Goal: Task Accomplishment & Management: Complete application form

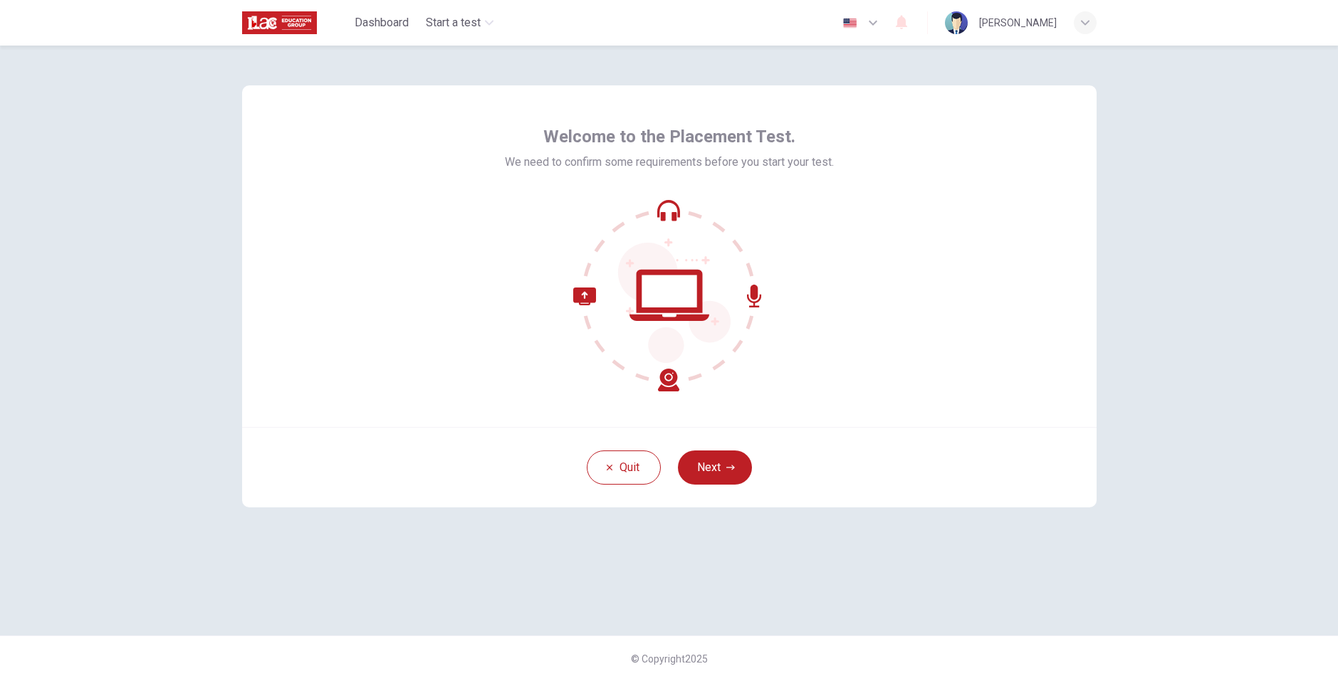
click at [678, 135] on span "Welcome to the Placement Test." at bounding box center [669, 136] width 252 height 23
click at [669, 106] on div at bounding box center [669, 106] width 0 height 0
click at [679, 140] on span "Welcome to the Placement Test." at bounding box center [669, 136] width 252 height 23
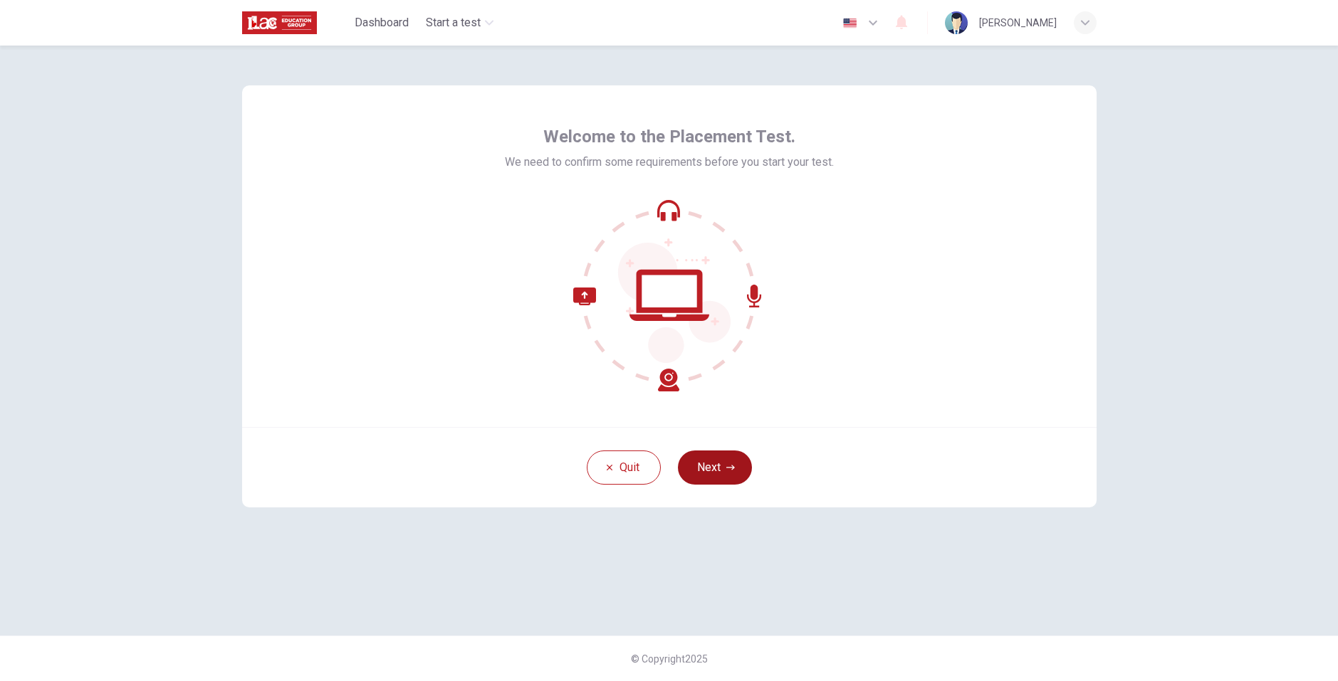
click at [717, 466] on button "Next" at bounding box center [715, 468] width 74 height 34
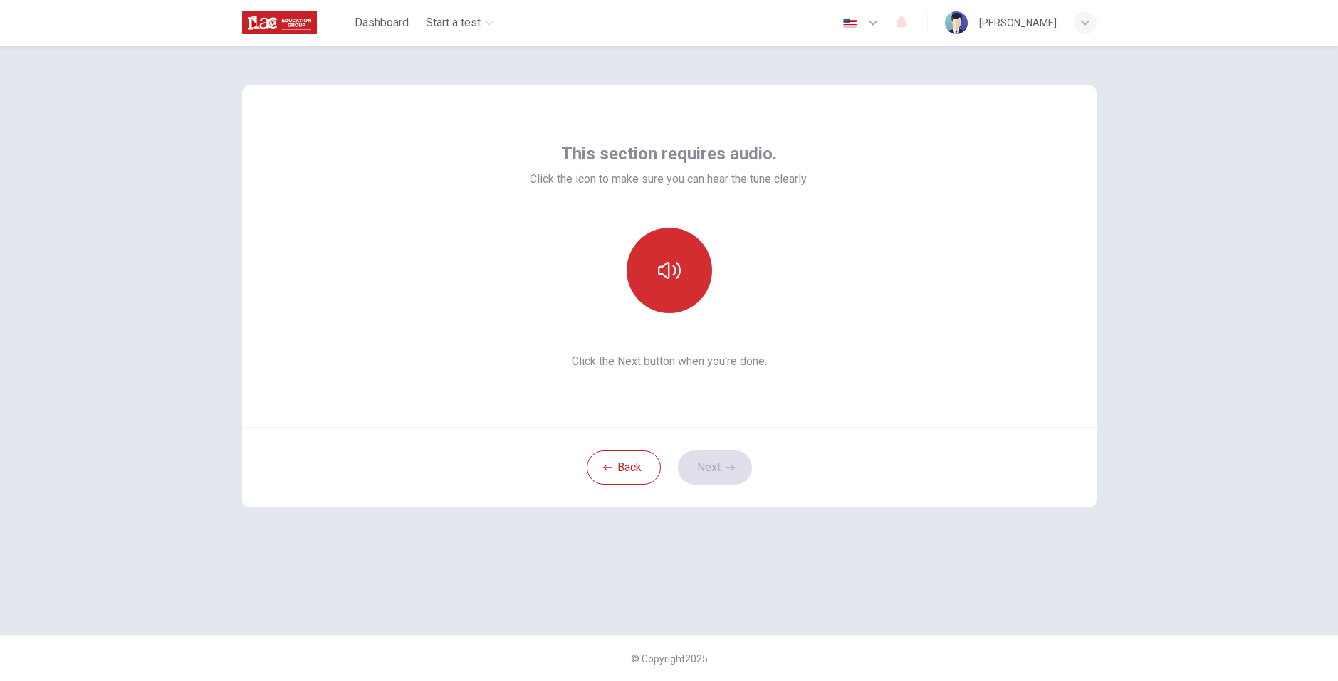
click at [666, 265] on icon "button" at bounding box center [669, 270] width 23 height 23
click at [714, 456] on button "Next" at bounding box center [715, 468] width 74 height 34
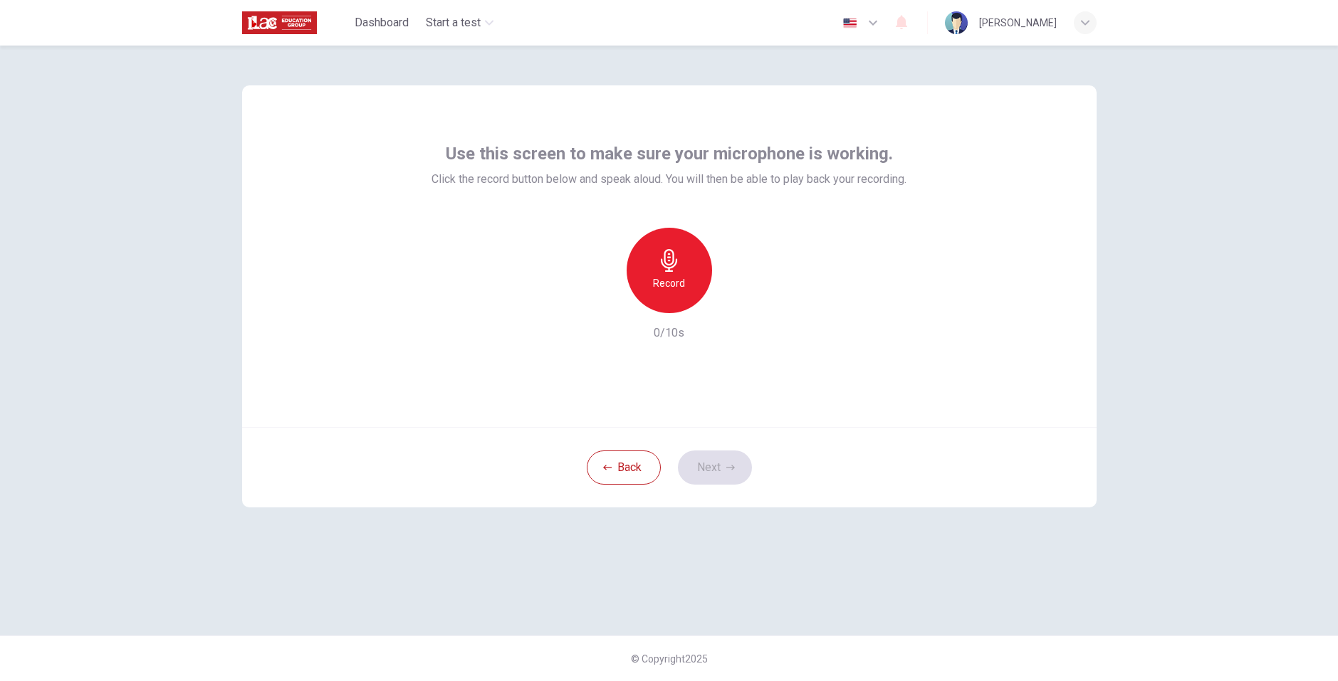
click at [671, 270] on icon "button" at bounding box center [669, 260] width 23 height 23
click at [735, 306] on icon "button" at bounding box center [735, 302] width 14 height 14
click at [731, 473] on button "Next" at bounding box center [715, 468] width 74 height 34
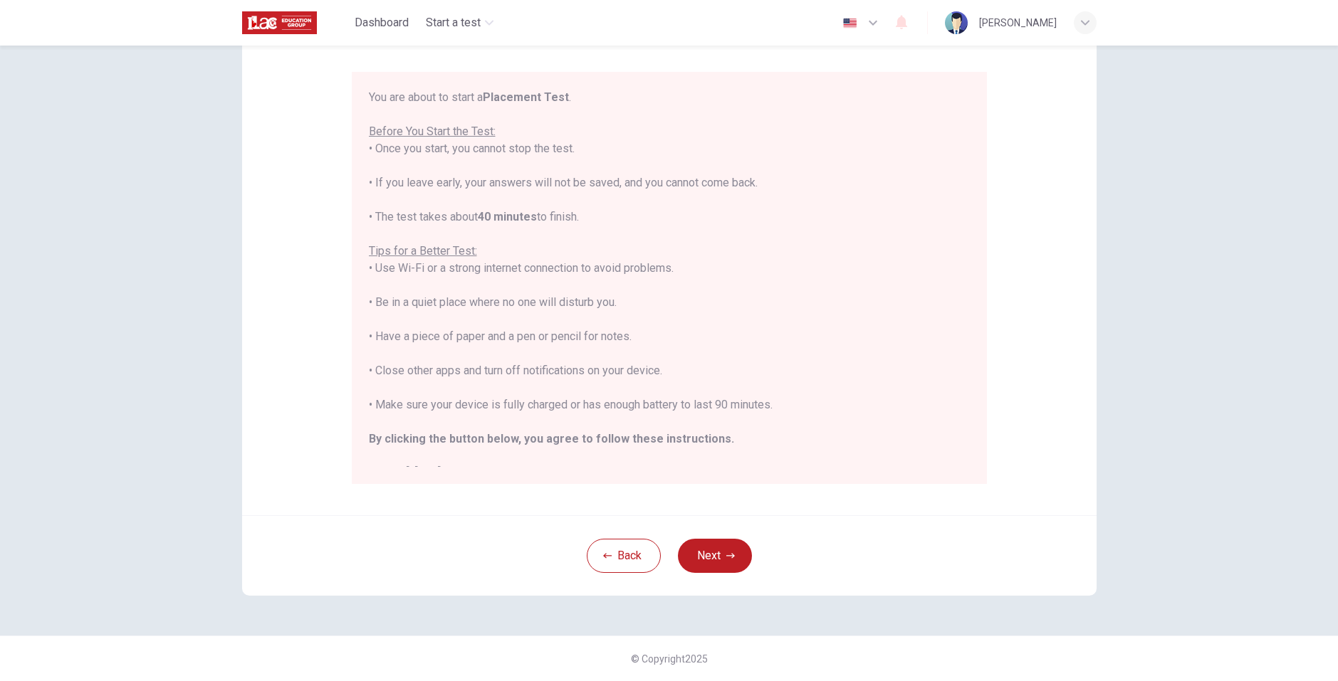
click at [576, 366] on div "You are about to start a Placement Test . Before You Start the Test: • Once you…" at bounding box center [669, 285] width 601 height 393
click at [550, 338] on div "You are about to start a Placement Test . Before You Start the Test: • Once you…" at bounding box center [669, 285] width 601 height 393
click at [726, 555] on icon "button" at bounding box center [730, 556] width 9 height 9
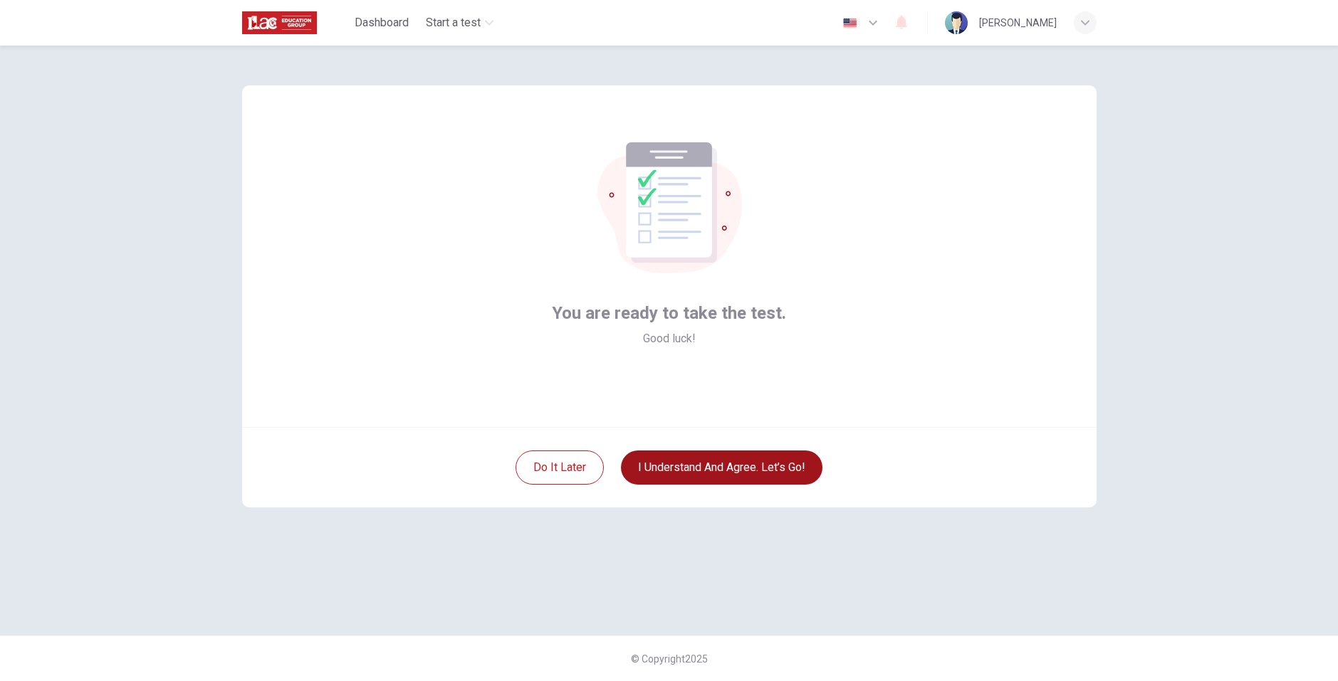
click at [738, 463] on button "I understand and agree. Let’s go!" at bounding box center [722, 468] width 202 height 34
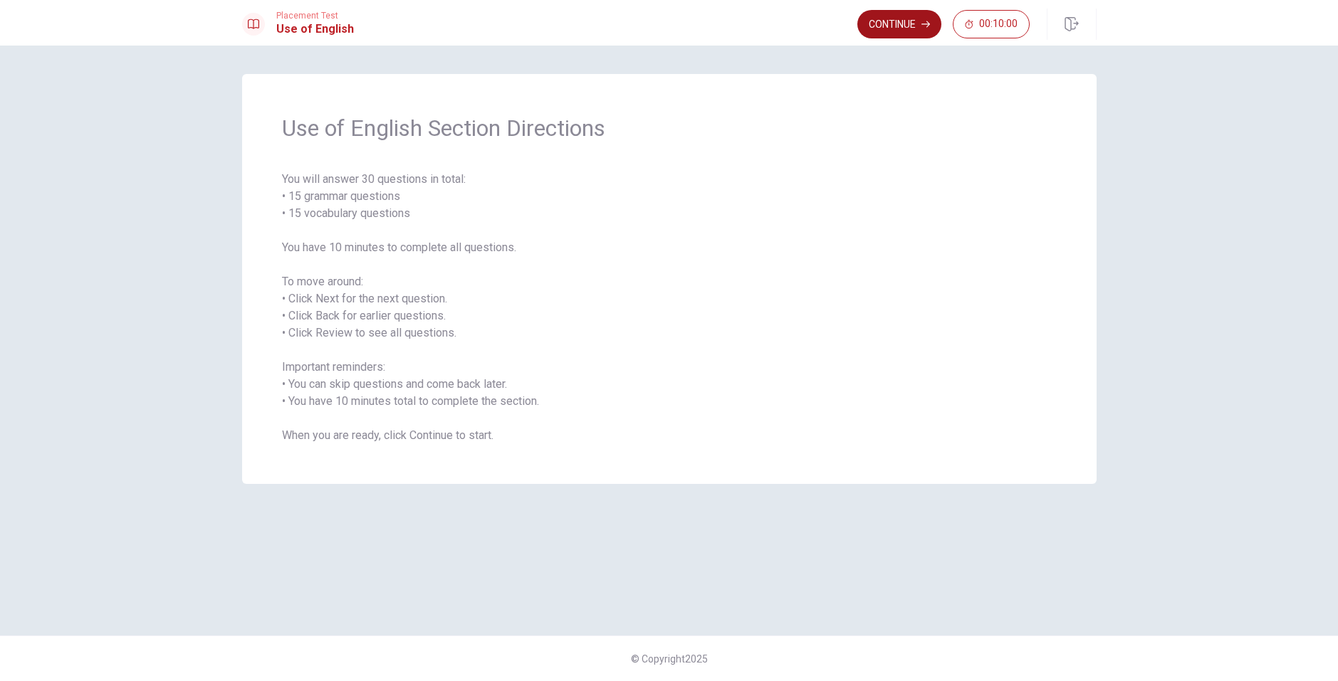
click at [894, 19] on button "Continue" at bounding box center [899, 24] width 84 height 28
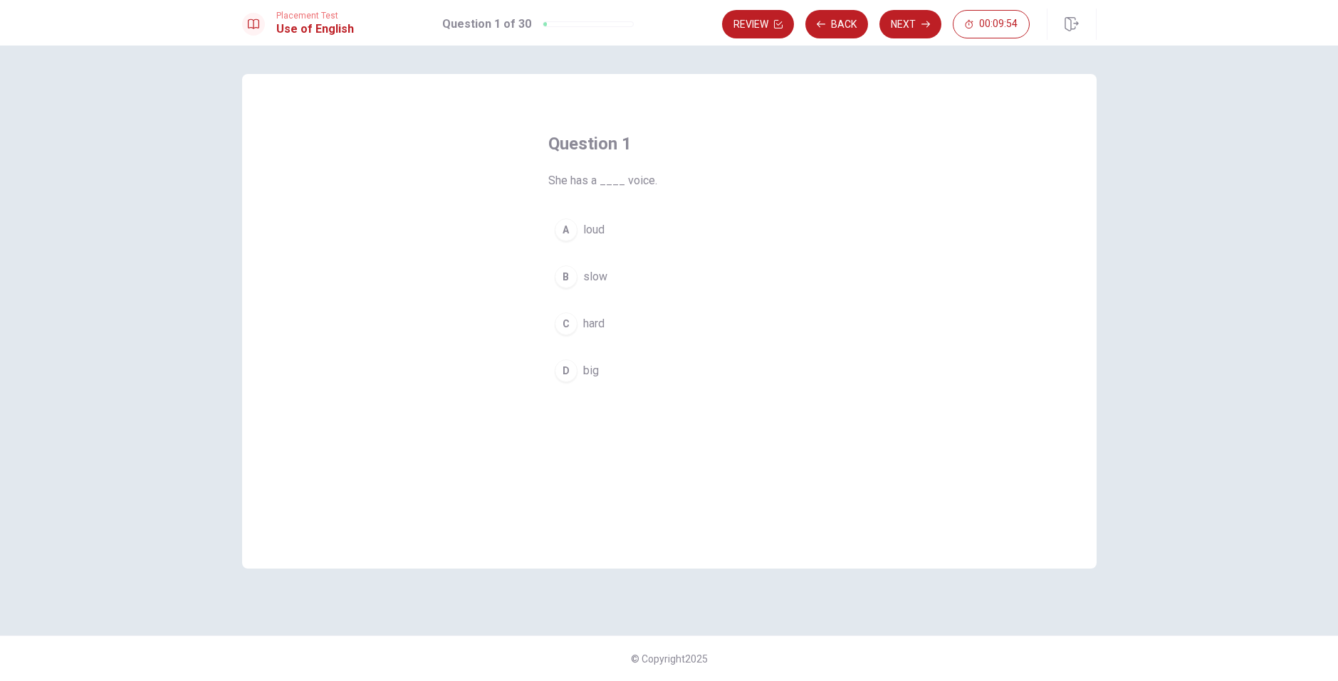
click at [594, 226] on span "loud" at bounding box center [593, 229] width 21 height 17
click at [913, 20] on button "Next" at bounding box center [910, 24] width 62 height 28
click at [617, 186] on span "My favorite season is ____." at bounding box center [669, 180] width 242 height 17
click at [600, 271] on span "spring" at bounding box center [598, 276] width 31 height 17
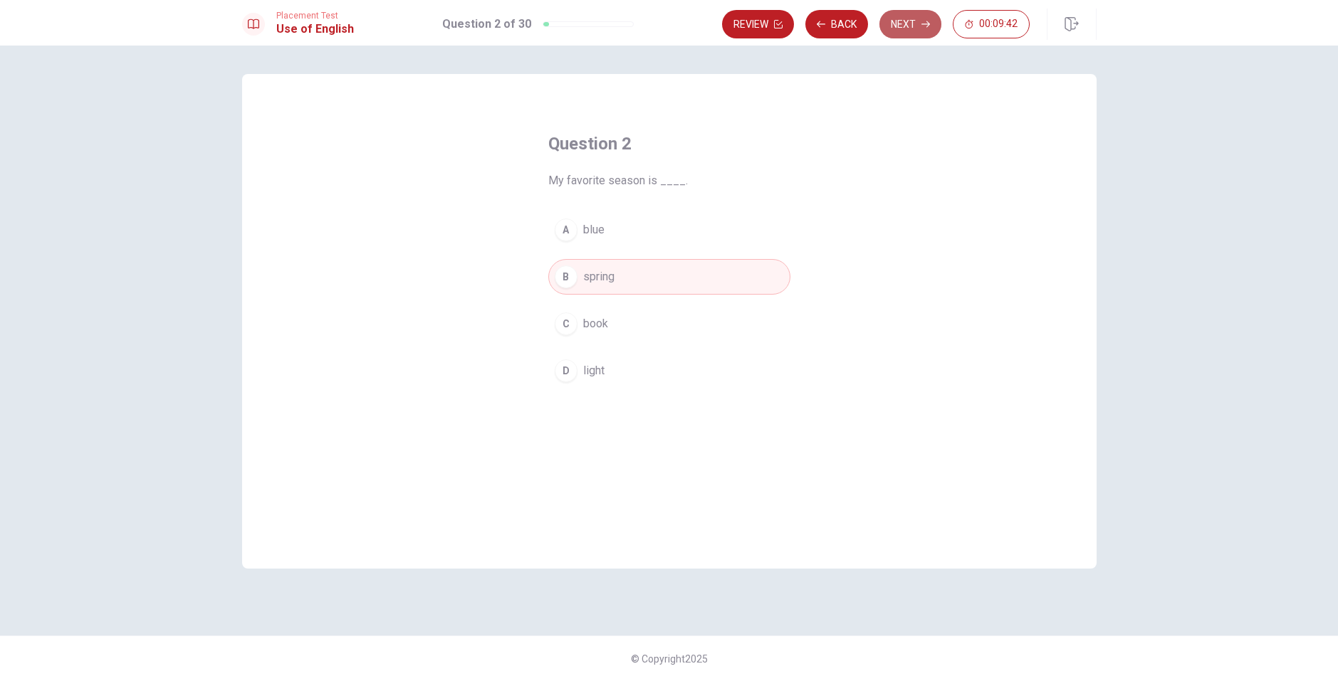
click at [922, 21] on icon "button" at bounding box center [925, 24] width 9 height 9
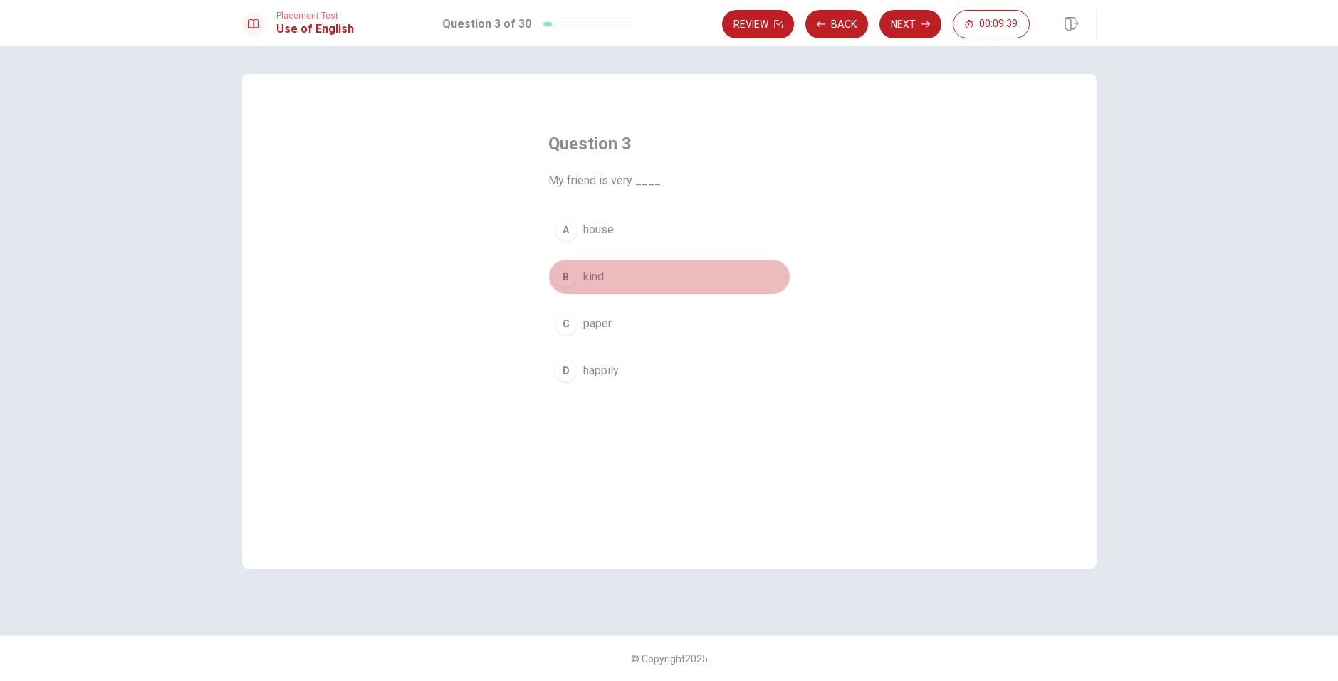
click at [590, 276] on span "kind" at bounding box center [593, 276] width 21 height 17
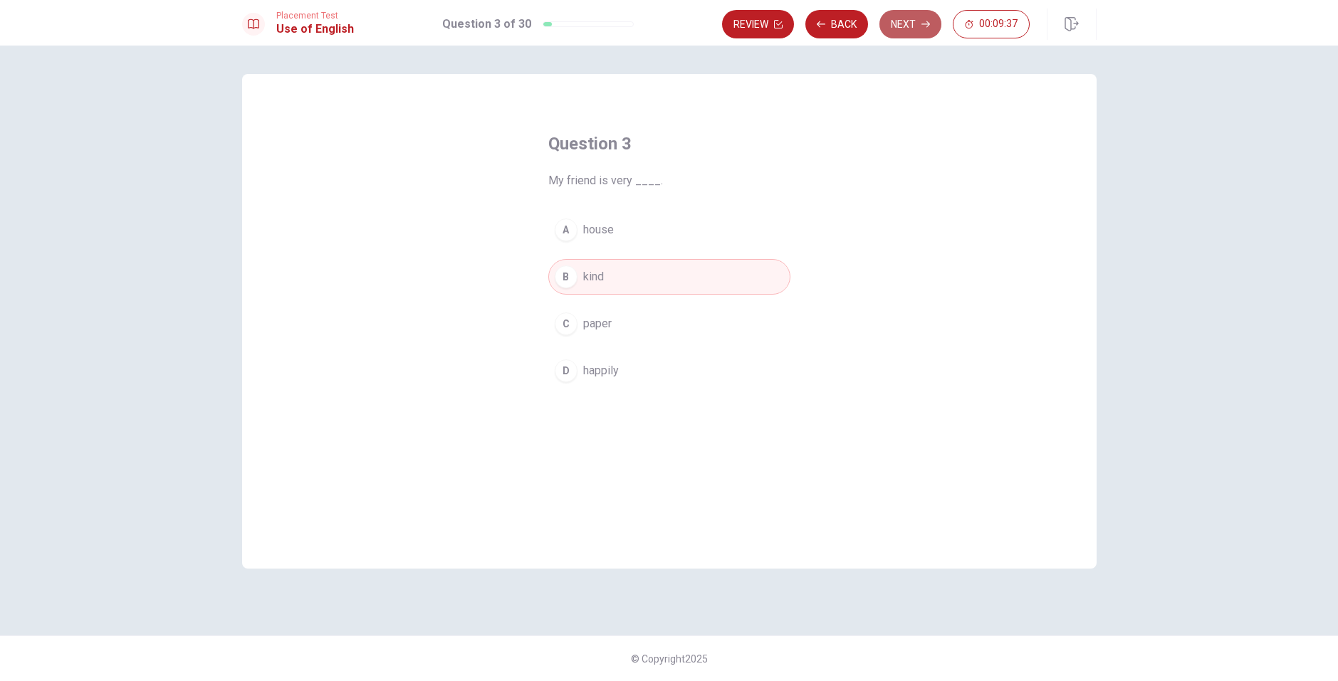
click at [916, 24] on button "Next" at bounding box center [910, 24] width 62 height 28
click at [1098, 216] on div "Question 4 She ____ her friend at the mall. A met B ran C bought D drank" at bounding box center [669, 340] width 900 height 533
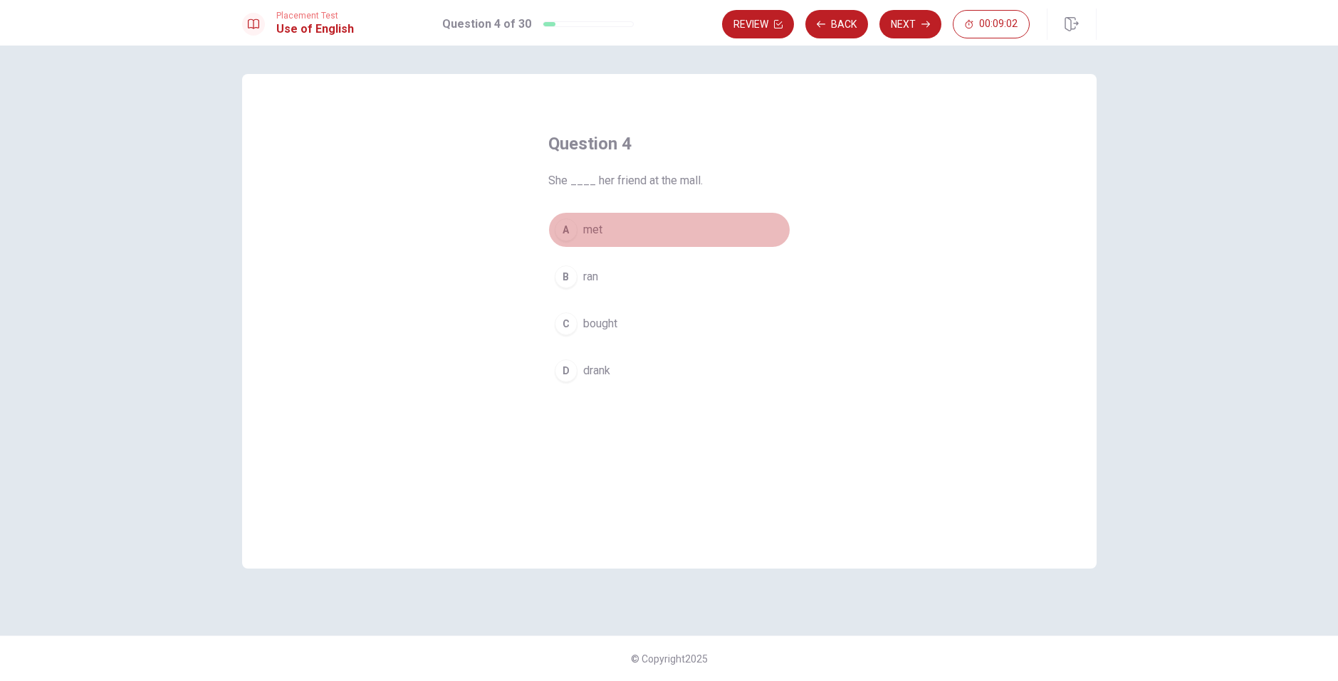
click at [592, 228] on span "met" at bounding box center [592, 229] width 19 height 17
click at [918, 26] on button "Next" at bounding box center [910, 24] width 62 height 28
click at [594, 322] on span "has" at bounding box center [592, 323] width 18 height 17
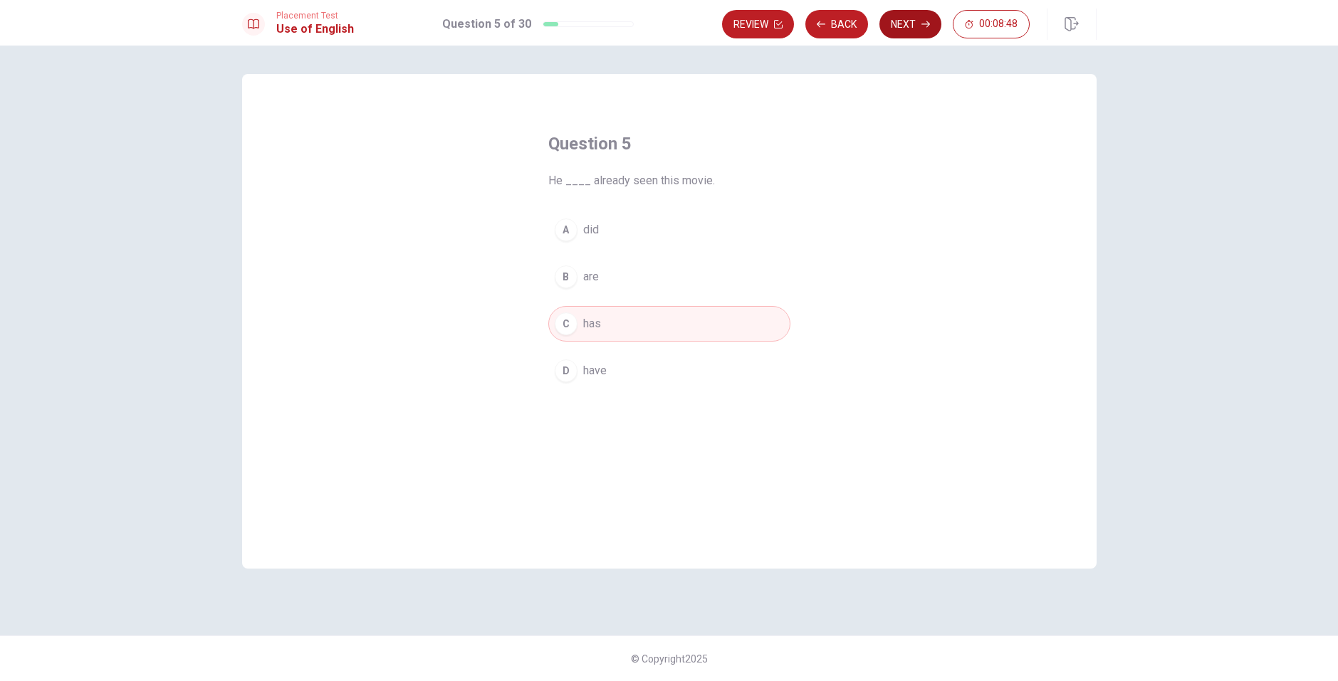
click at [902, 19] on button "Next" at bounding box center [910, 24] width 62 height 28
click at [924, 28] on icon "button" at bounding box center [925, 24] width 9 height 9
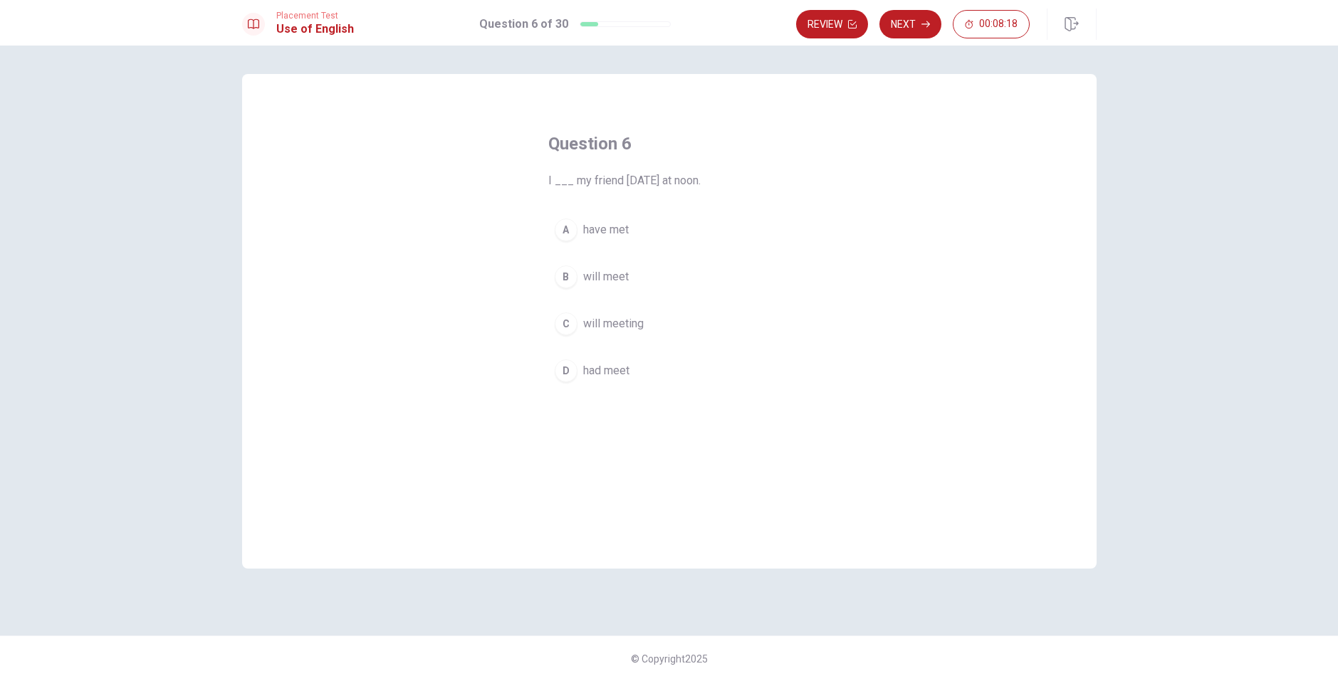
click at [595, 281] on span "will meet" at bounding box center [606, 276] width 46 height 17
click at [924, 19] on button "Next" at bounding box center [910, 24] width 62 height 28
click at [572, 276] on div "B" at bounding box center [566, 277] width 23 height 23
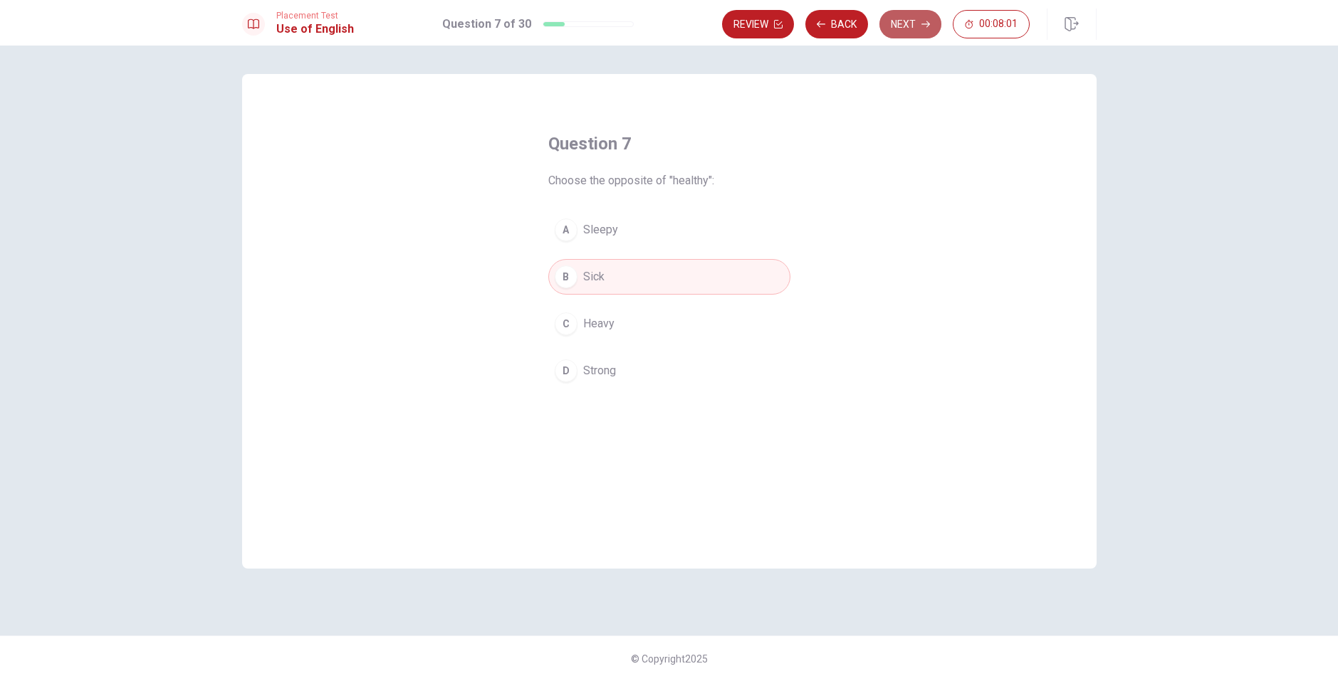
click at [909, 28] on button "Next" at bounding box center [910, 24] width 62 height 28
click at [615, 278] on span "to put things together" at bounding box center [636, 276] width 107 height 17
click at [919, 26] on button "Next" at bounding box center [910, 24] width 62 height 28
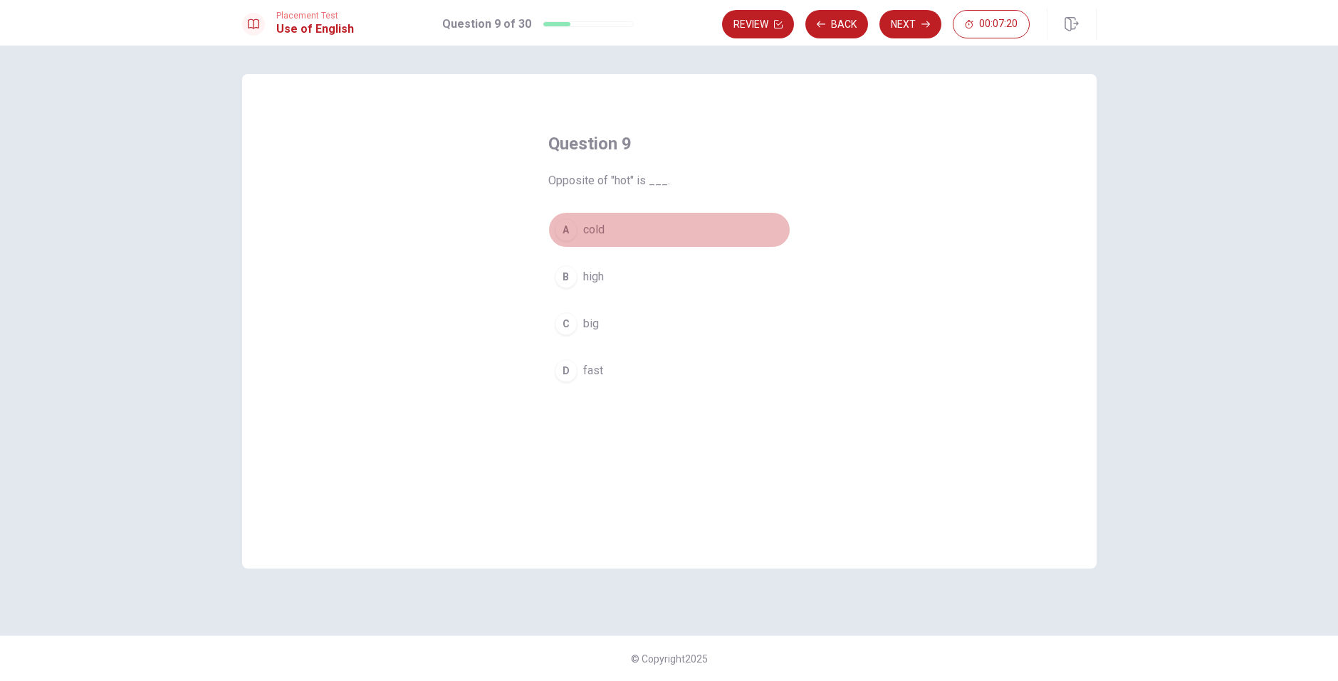
click at [598, 229] on span "cold" at bounding box center [593, 229] width 21 height 17
click at [909, 26] on button "Next" at bounding box center [910, 24] width 62 height 28
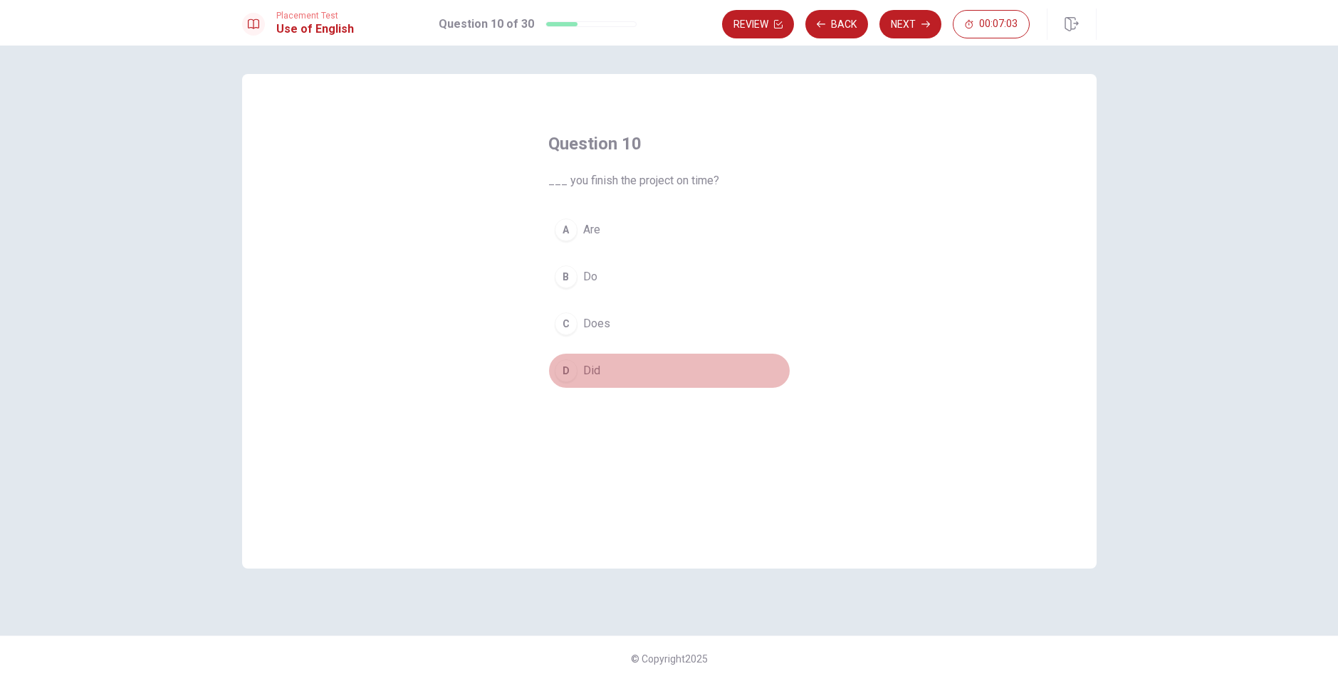
click at [597, 368] on span "Did" at bounding box center [591, 370] width 17 height 17
click at [906, 25] on button "Next" at bounding box center [910, 24] width 62 height 28
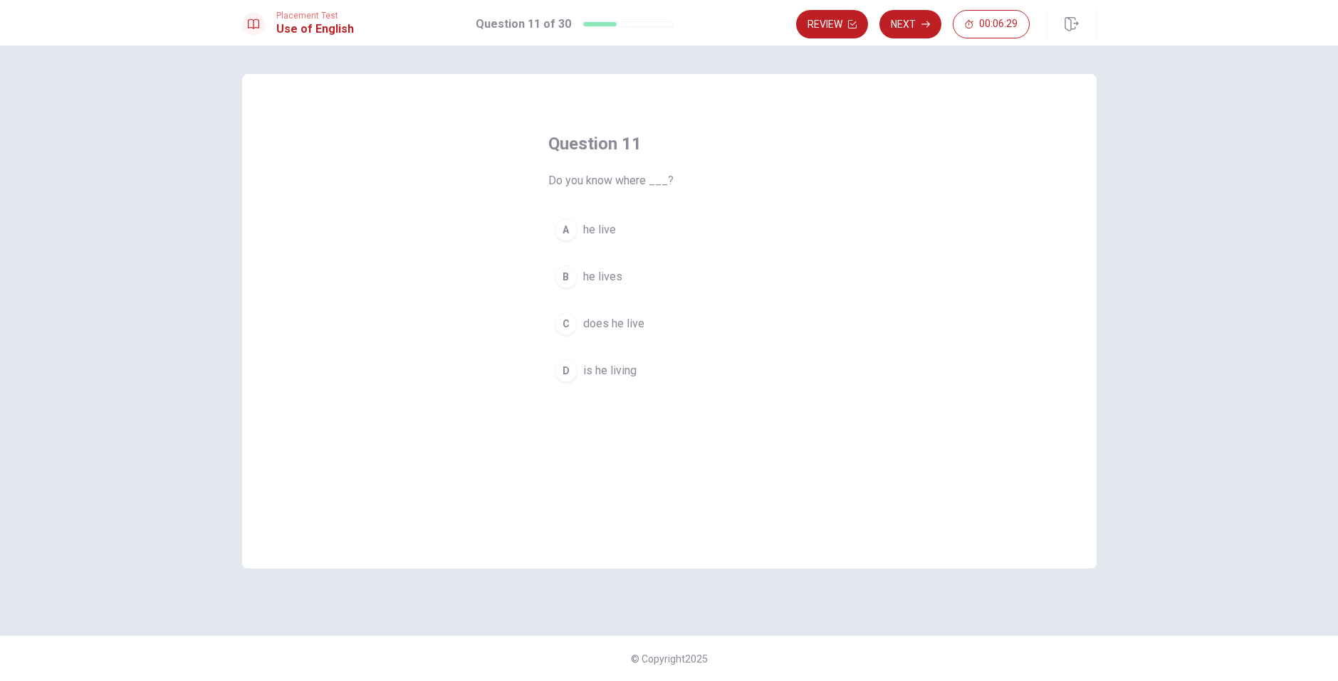
click at [611, 279] on span "he lives" at bounding box center [602, 276] width 39 height 17
click at [905, 29] on button "Next" at bounding box center [910, 24] width 62 height 28
click at [619, 326] on span "pharmacist" at bounding box center [610, 323] width 55 height 17
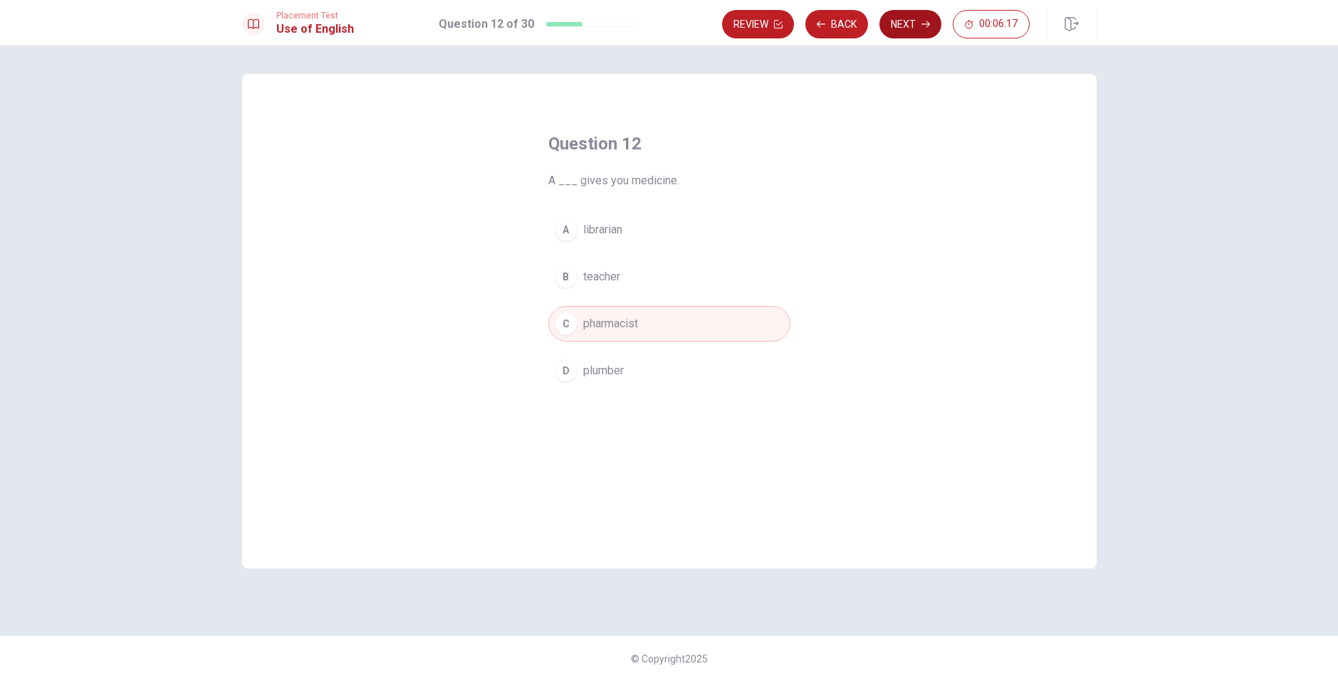
click at [911, 28] on button "Next" at bounding box center [910, 24] width 62 height 28
click at [608, 230] on span "rough" at bounding box center [597, 229] width 28 height 17
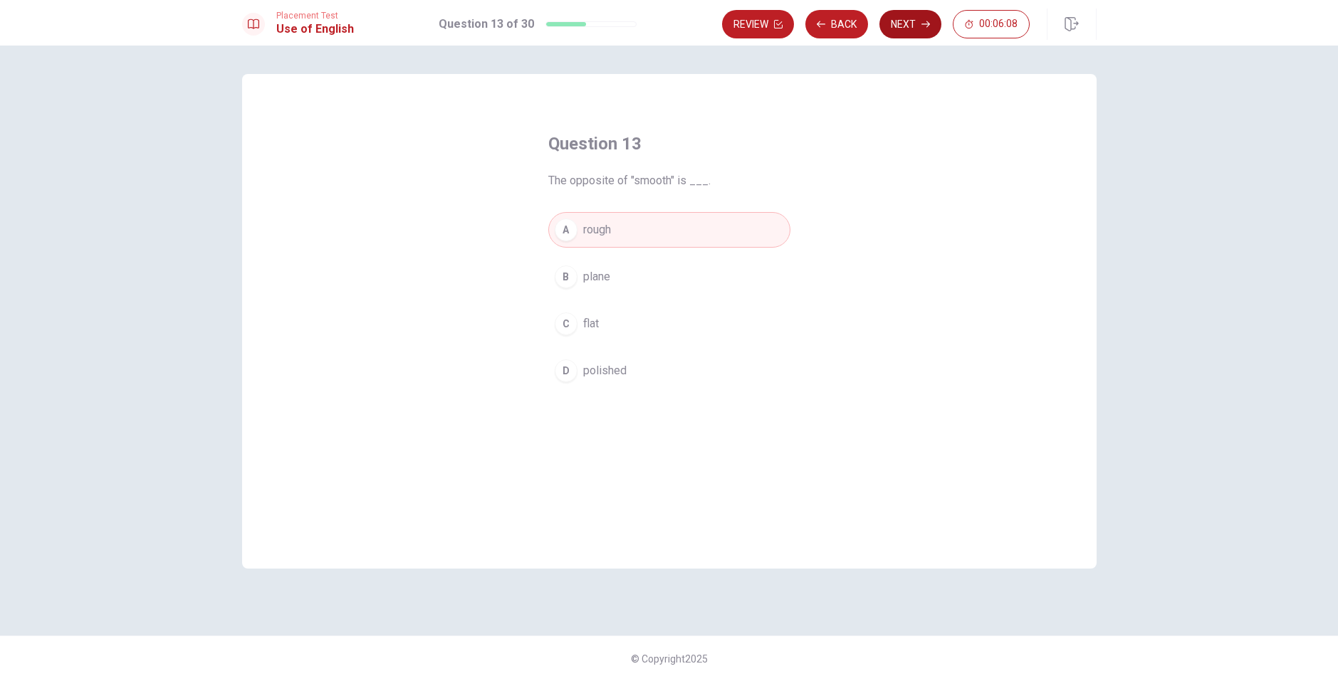
click at [914, 23] on button "Next" at bounding box center [910, 24] width 62 height 28
click at [610, 313] on button "C rush" at bounding box center [669, 324] width 242 height 36
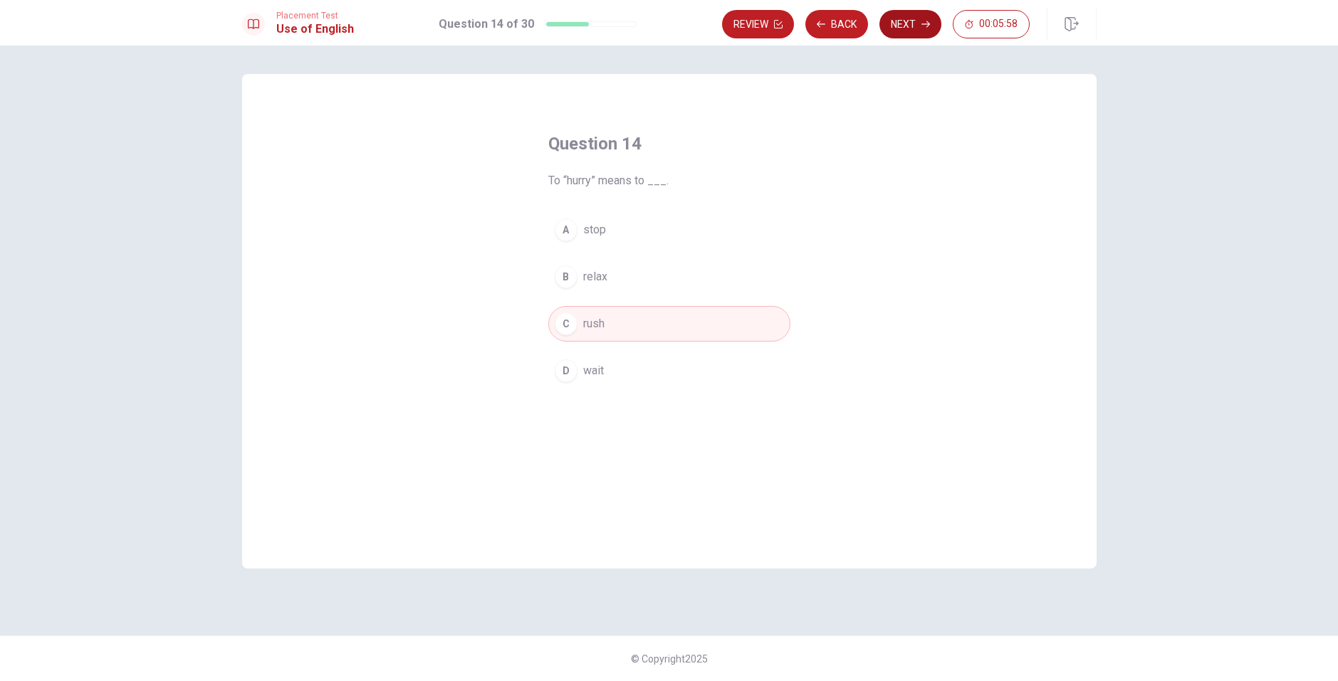
click at [911, 30] on button "Next" at bounding box center [910, 24] width 62 height 28
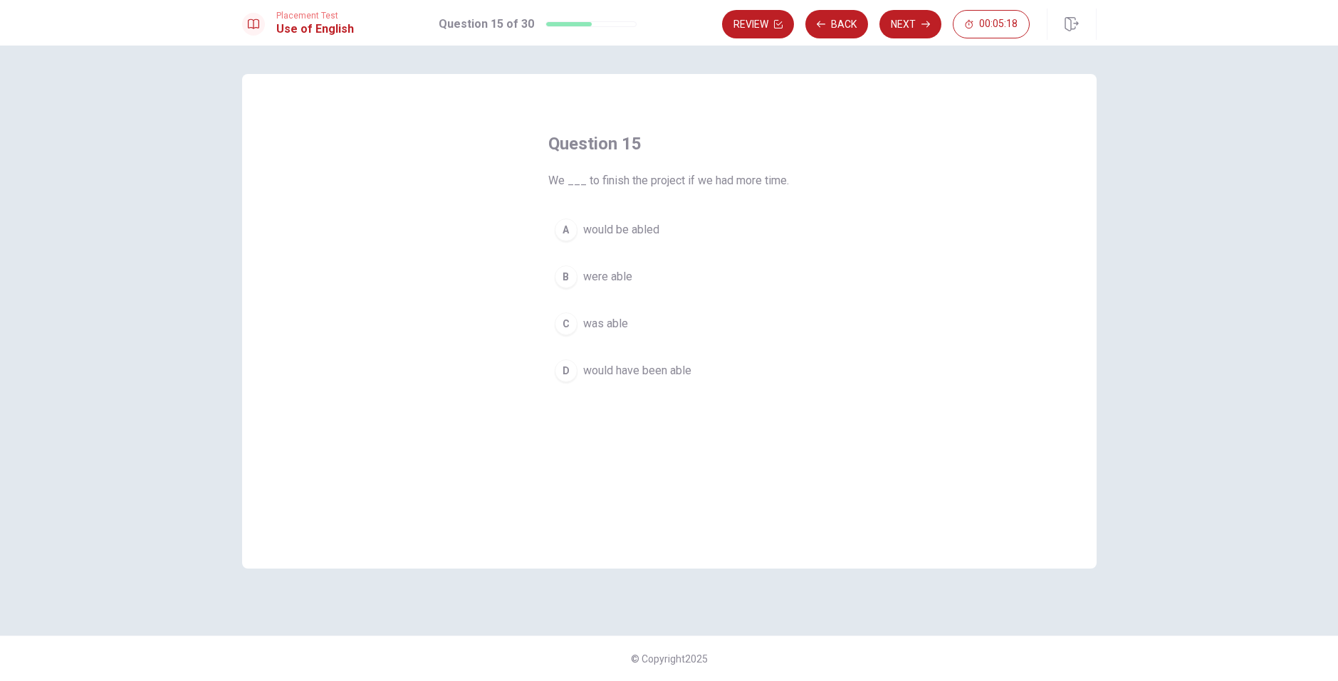
click at [642, 234] on span "would be abled" at bounding box center [621, 229] width 76 height 17
click at [911, 25] on button "Next" at bounding box center [910, 24] width 62 height 28
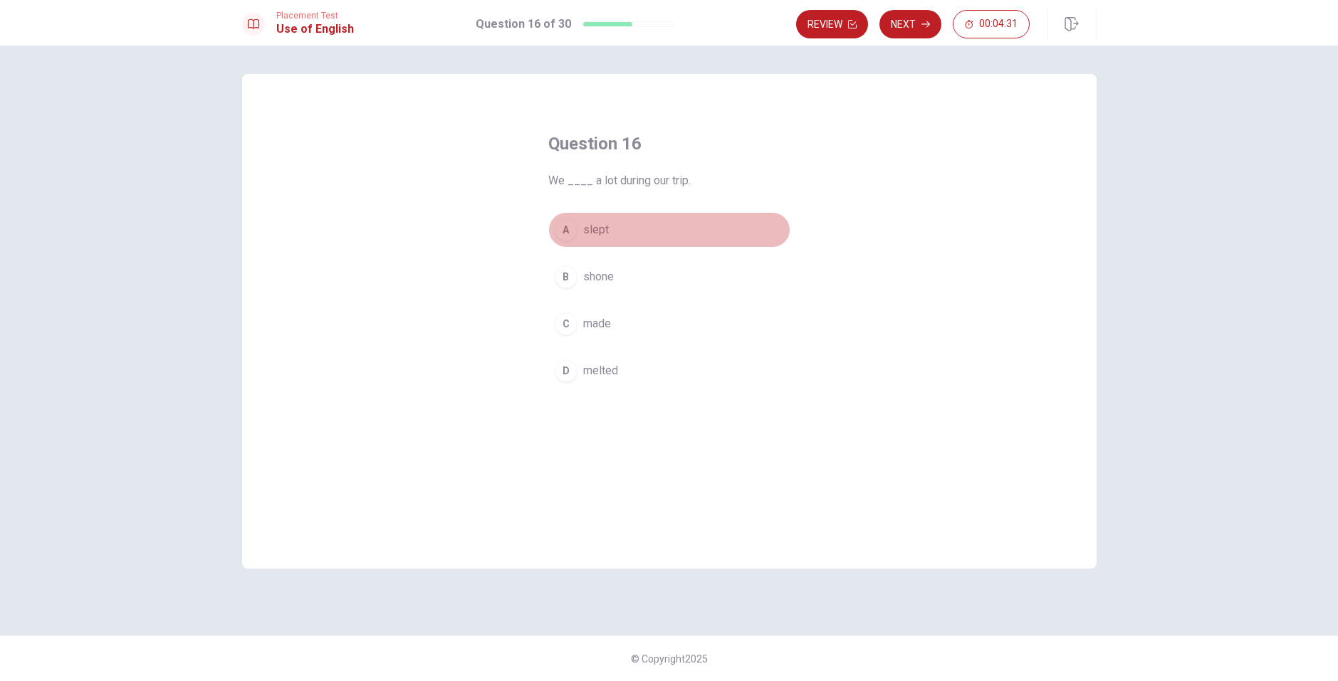
click at [604, 224] on span "slept" at bounding box center [596, 229] width 26 height 17
click at [916, 23] on button "Next" at bounding box center [910, 24] width 62 height 28
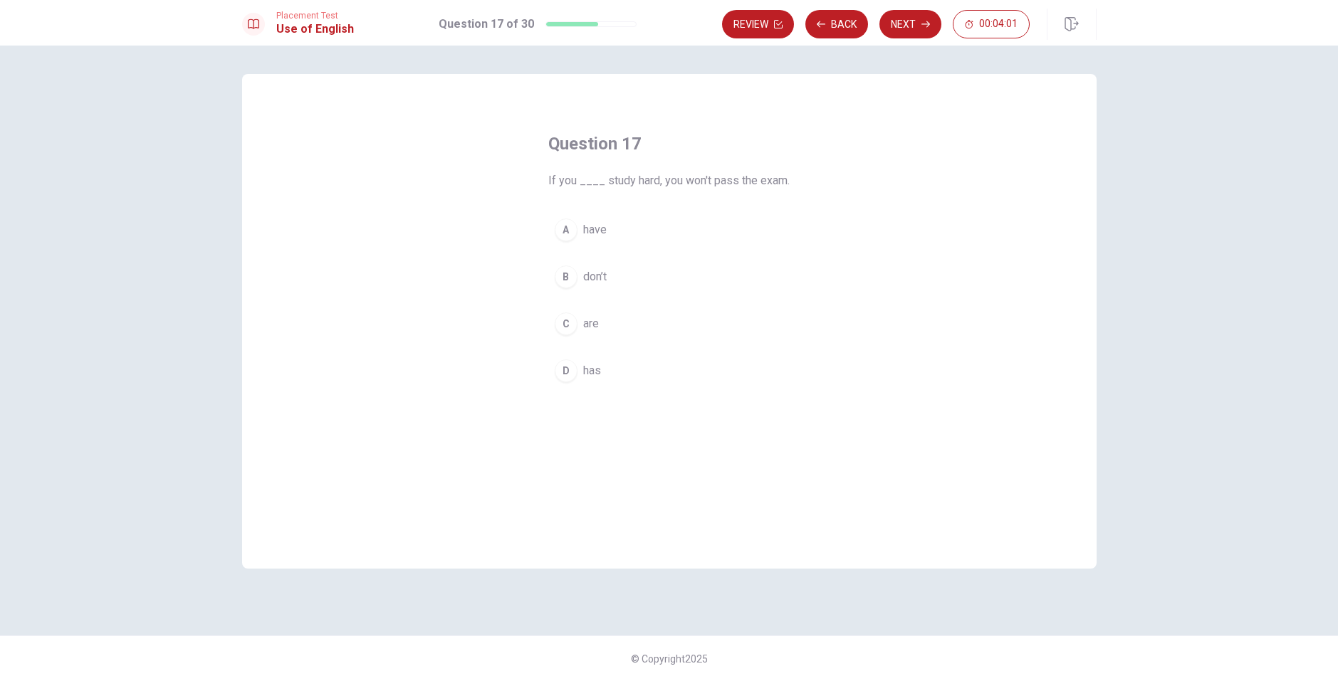
click at [600, 282] on span "don’t" at bounding box center [594, 276] width 23 height 17
drag, startPoint x: 920, startPoint y: 26, endPoint x: 892, endPoint y: 69, distance: 51.0
click at [921, 26] on button "Next" at bounding box center [910, 24] width 62 height 28
click at [612, 325] on span "has played" at bounding box center [610, 323] width 54 height 17
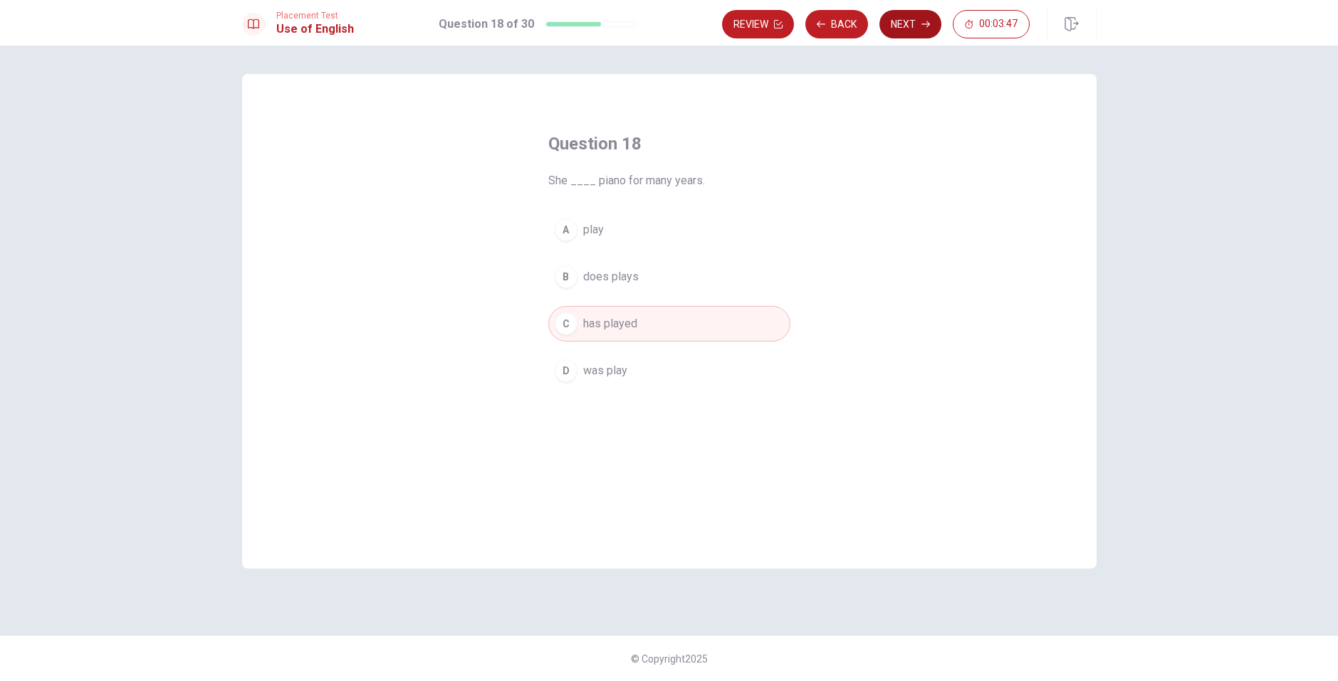
click at [900, 19] on button "Next" at bounding box center [910, 24] width 62 height 28
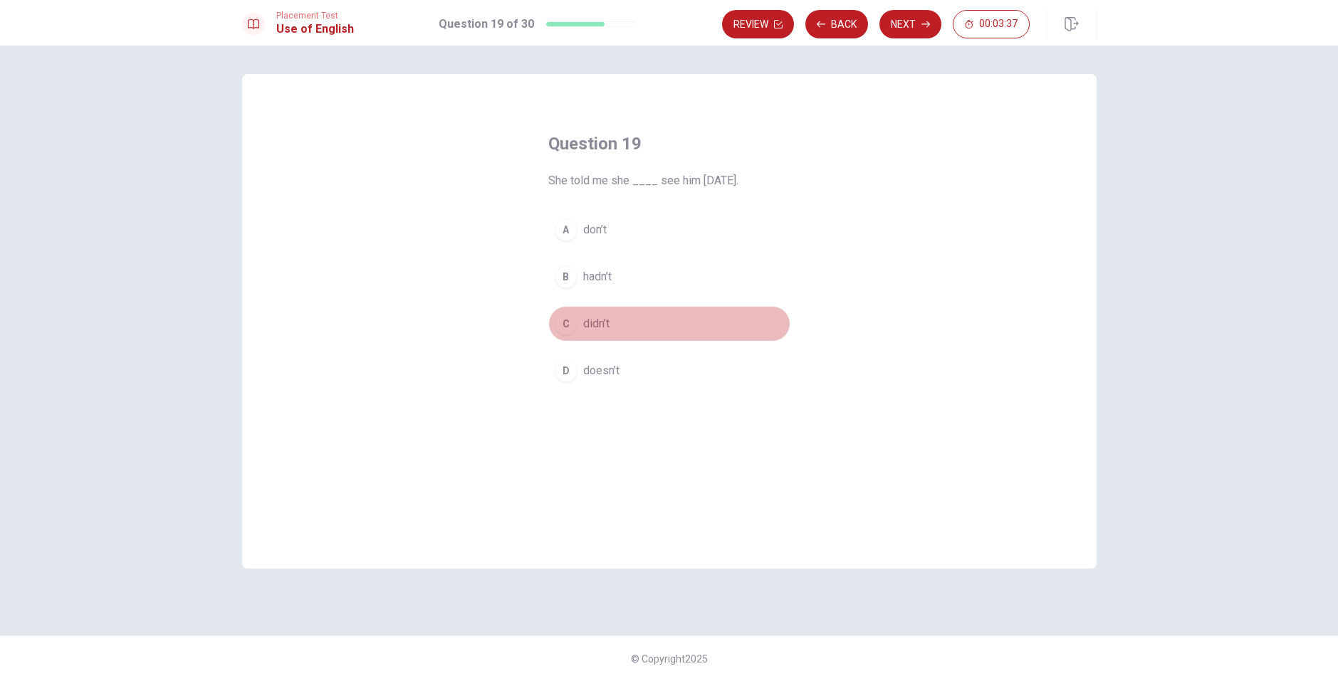
click at [594, 325] on span "didn’t" at bounding box center [596, 323] width 26 height 17
click at [906, 26] on button "Next" at bounding box center [910, 24] width 62 height 28
click at [614, 373] on span "finishes" at bounding box center [603, 370] width 40 height 17
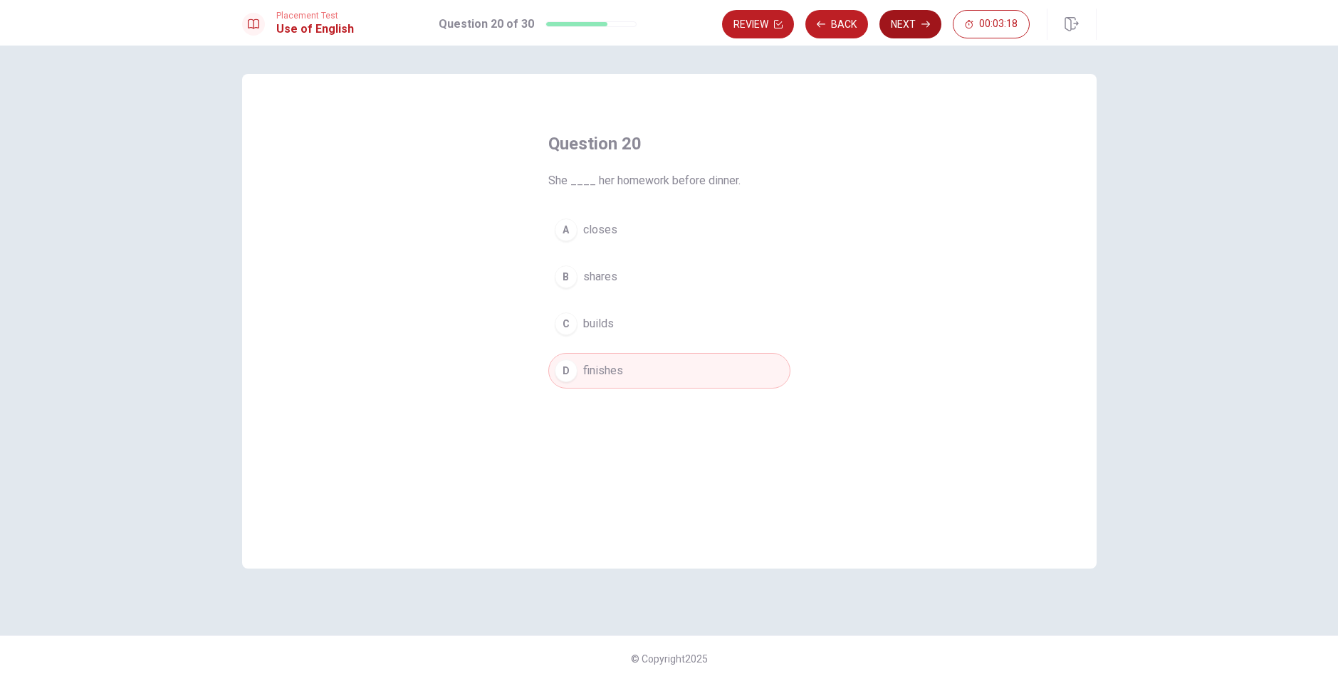
click at [907, 28] on button "Next" at bounding box center [910, 24] width 62 height 28
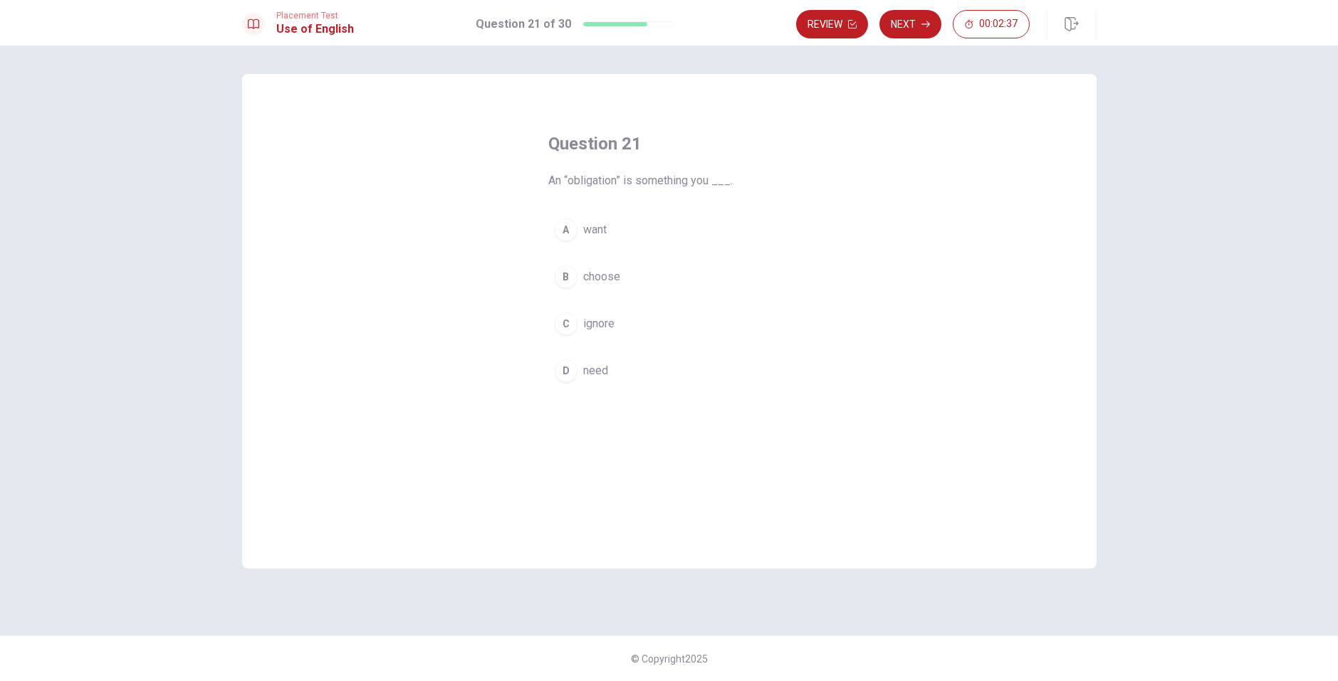
click at [617, 365] on button "D need" at bounding box center [669, 371] width 242 height 36
click at [891, 31] on button "Next" at bounding box center [910, 24] width 62 height 28
click at [634, 231] on span "have reads" at bounding box center [610, 229] width 55 height 17
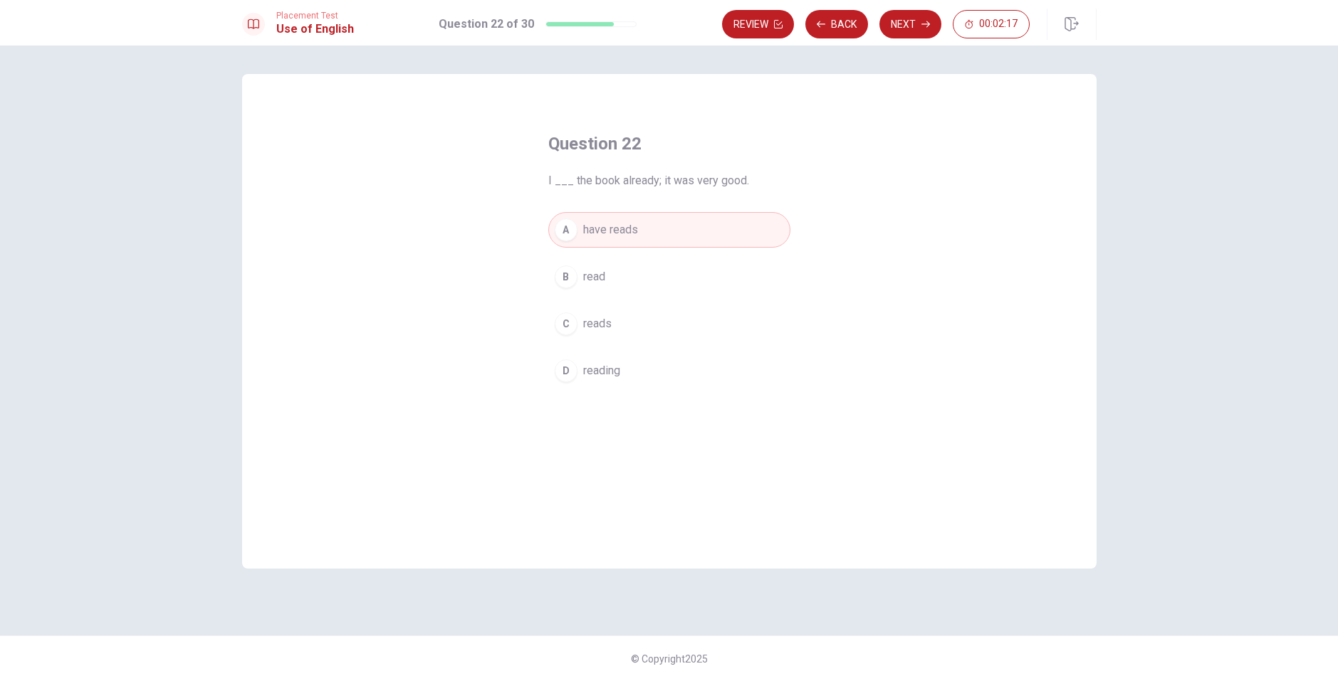
click at [619, 285] on button "B read" at bounding box center [669, 277] width 242 height 36
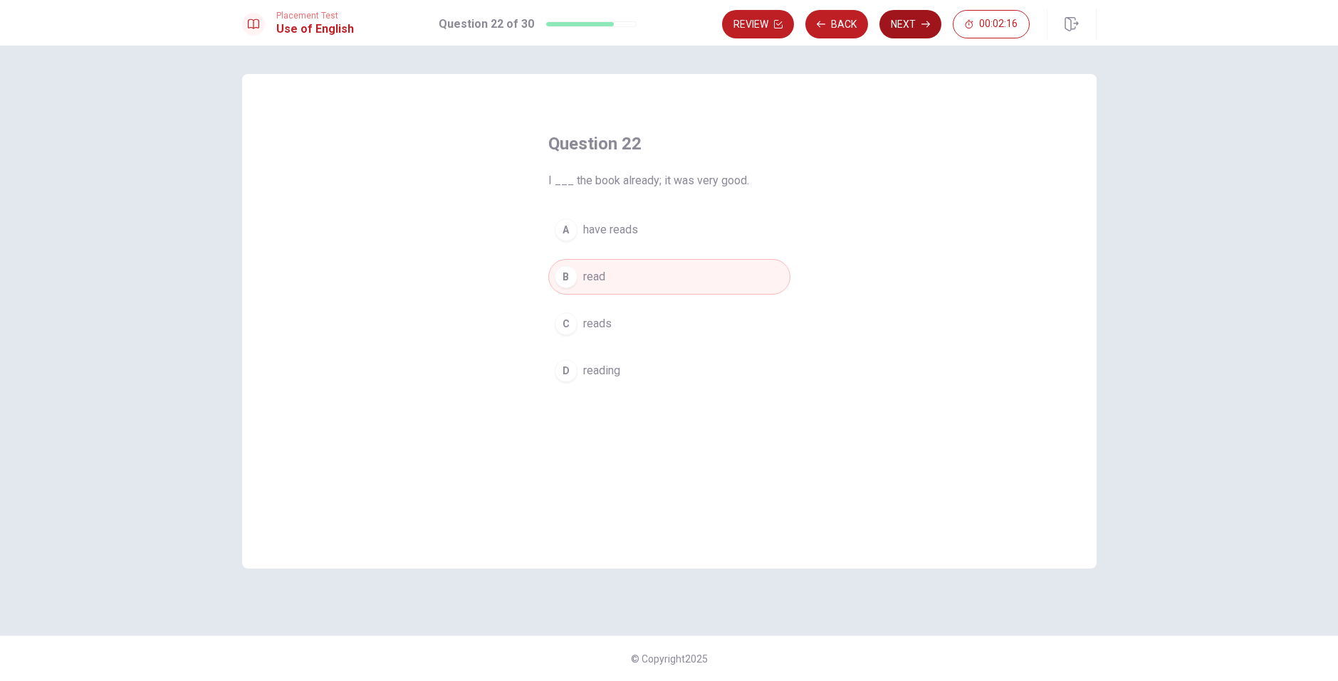
click at [924, 29] on button "Next" at bounding box center [910, 24] width 62 height 28
click at [602, 231] on span "was" at bounding box center [593, 229] width 21 height 17
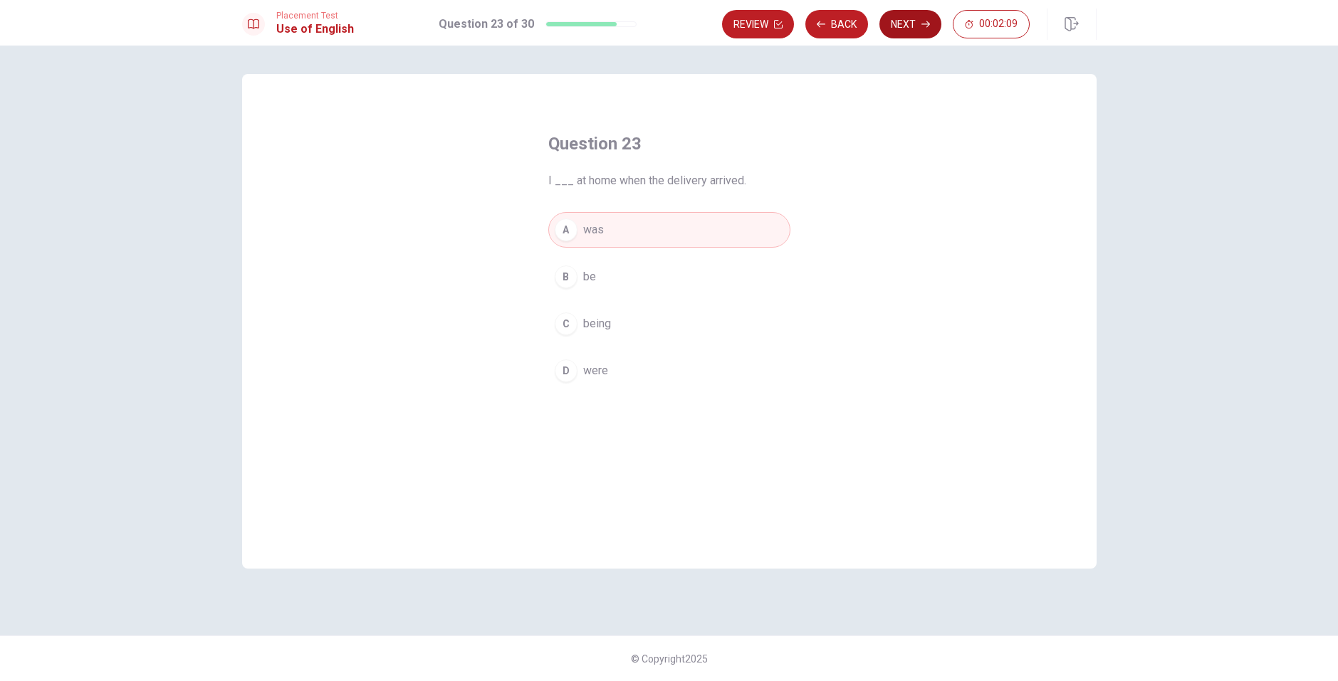
click at [926, 26] on icon "button" at bounding box center [925, 24] width 9 height 9
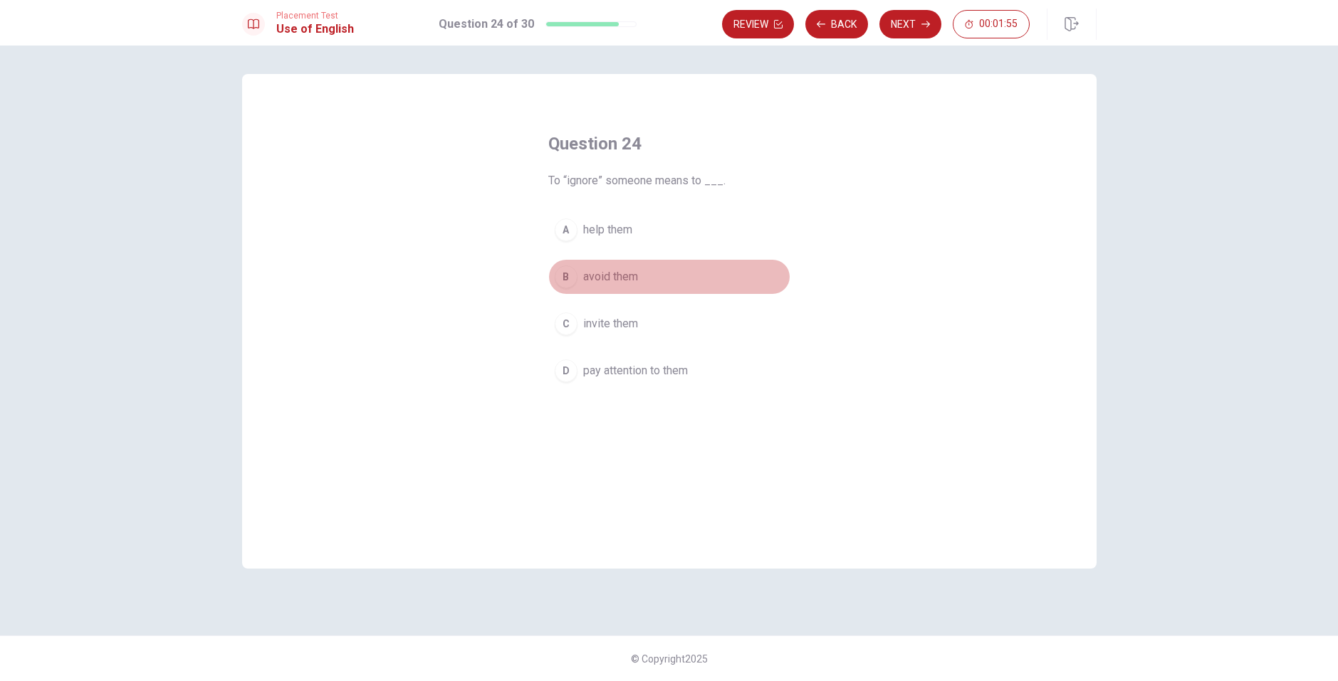
click at [624, 277] on span "avoid them" at bounding box center [610, 276] width 55 height 17
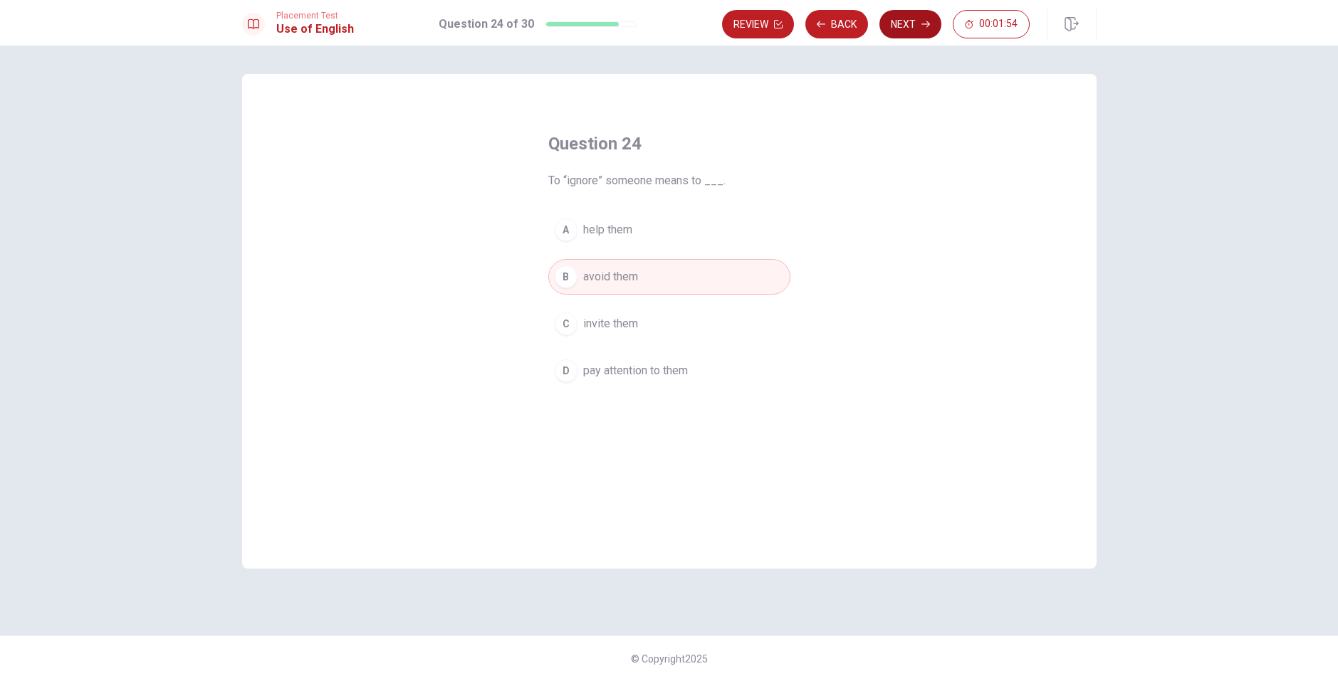
click at [911, 15] on button "Next" at bounding box center [910, 24] width 62 height 28
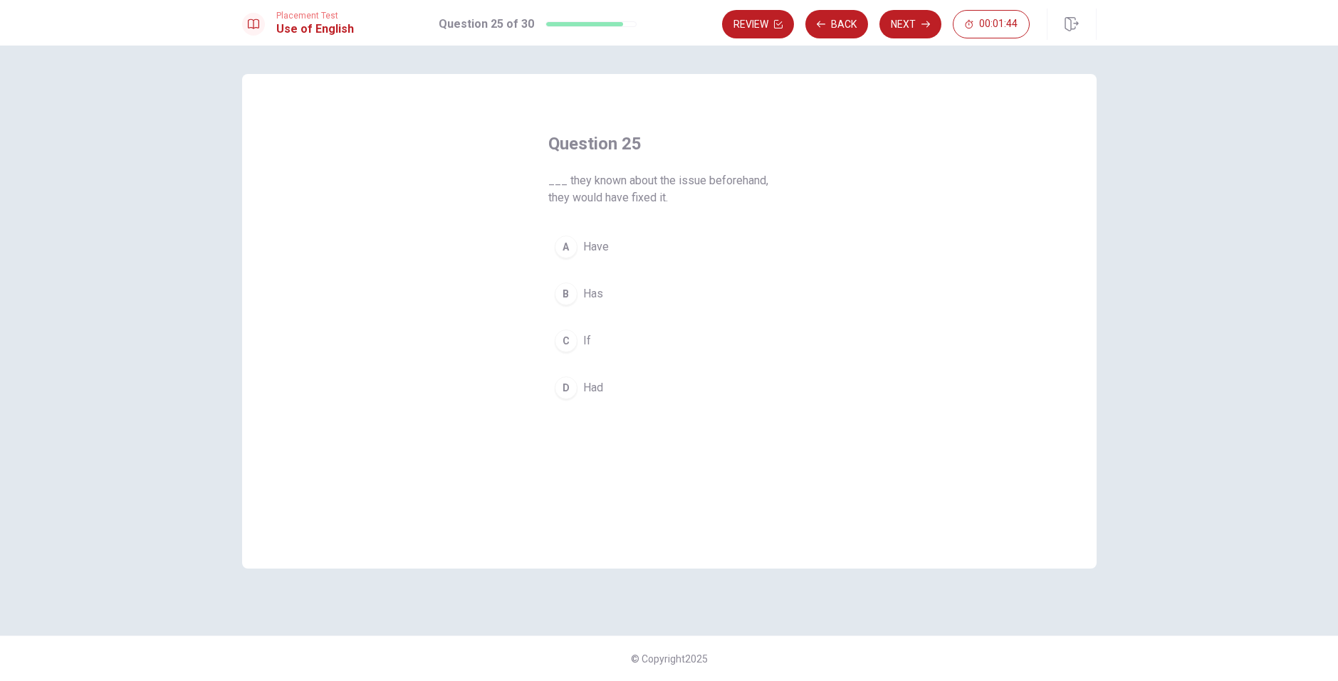
click at [595, 340] on button "C If" at bounding box center [669, 341] width 242 height 36
click at [908, 23] on button "Next" at bounding box center [910, 24] width 62 height 28
click at [612, 380] on span "have been" at bounding box center [608, 370] width 51 height 17
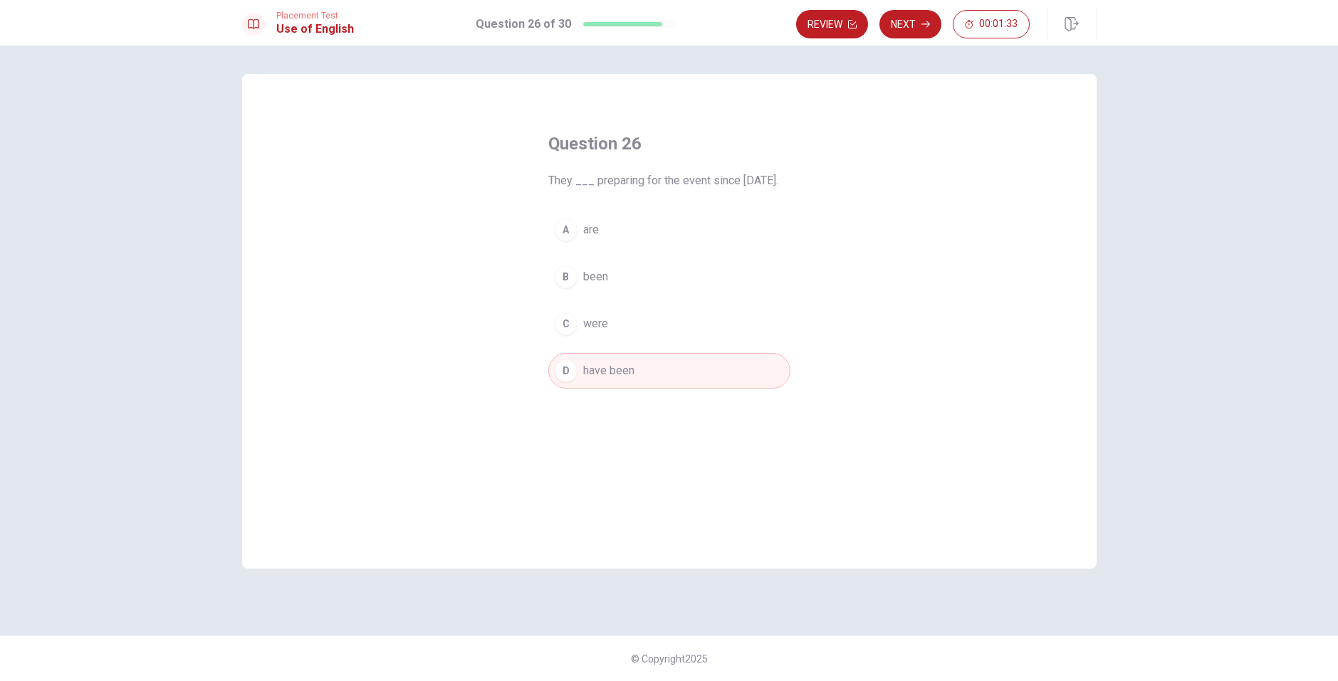
click at [931, 10] on div "Review Next 00:01:33" at bounding box center [913, 24] width 234 height 28
click at [922, 30] on button "Next" at bounding box center [910, 24] width 62 height 28
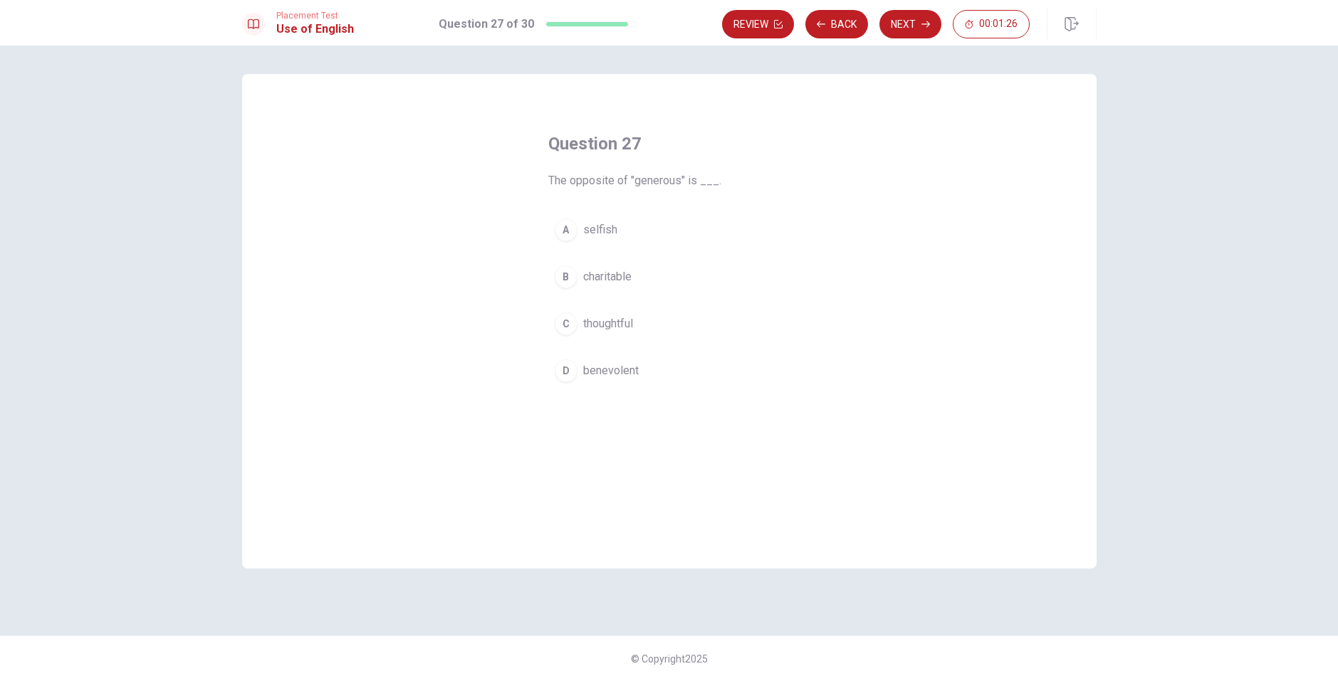
click at [621, 221] on button "A selfish" at bounding box center [669, 230] width 242 height 36
click at [921, 24] on icon "button" at bounding box center [925, 24] width 9 height 9
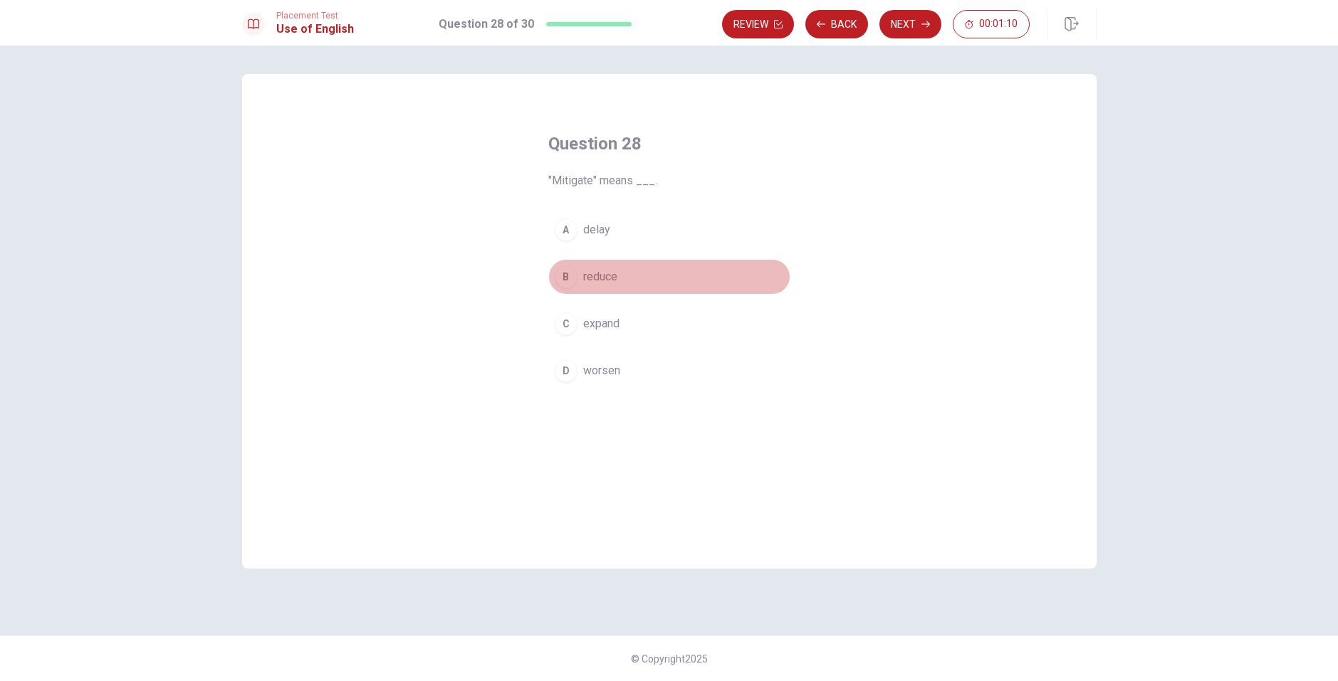
click at [602, 268] on span "reduce" at bounding box center [600, 276] width 34 height 17
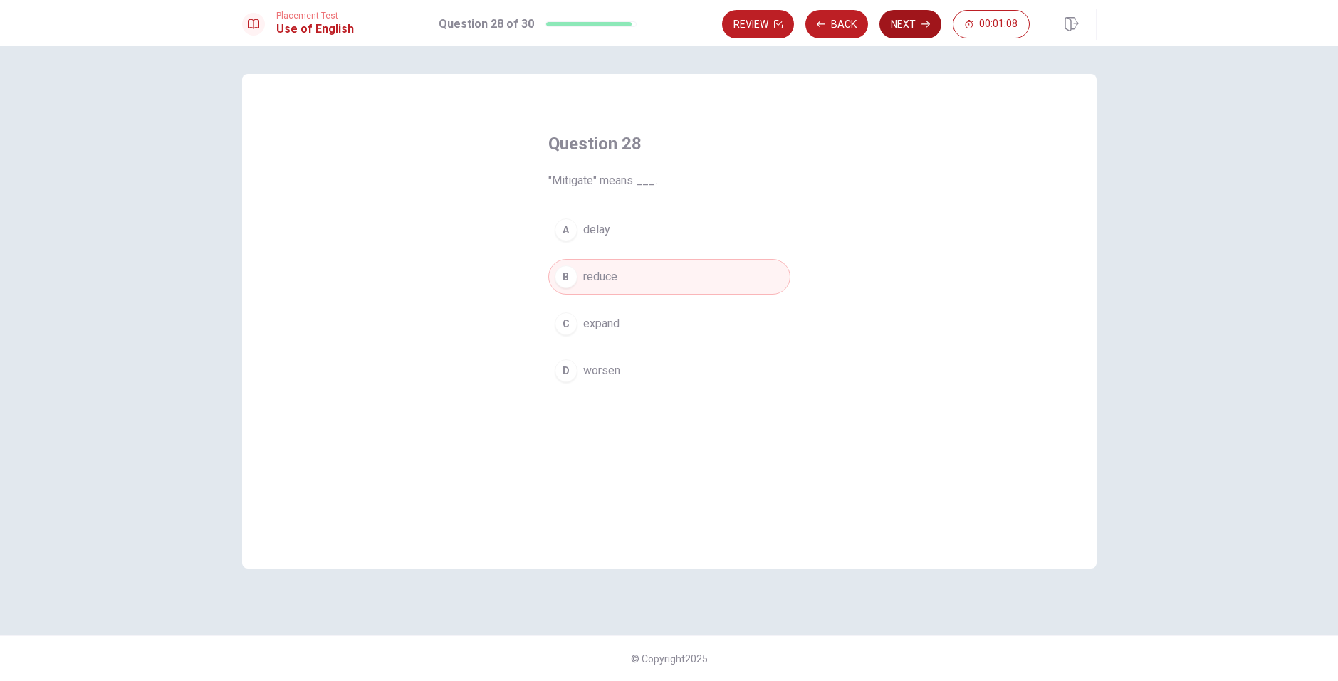
click at [913, 31] on button "Next" at bounding box center [910, 24] width 62 height 28
click at [587, 226] on span "a summary" at bounding box center [610, 229] width 54 height 17
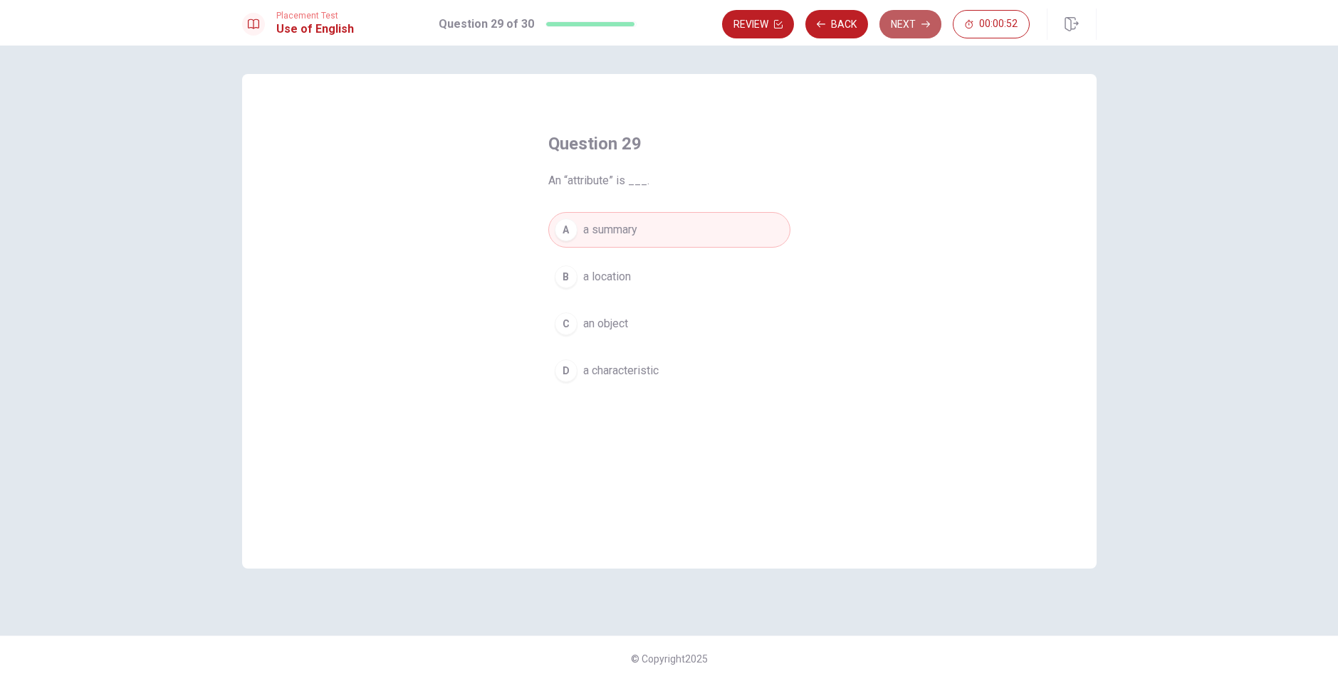
click at [919, 28] on button "Next" at bounding box center [910, 24] width 62 height 28
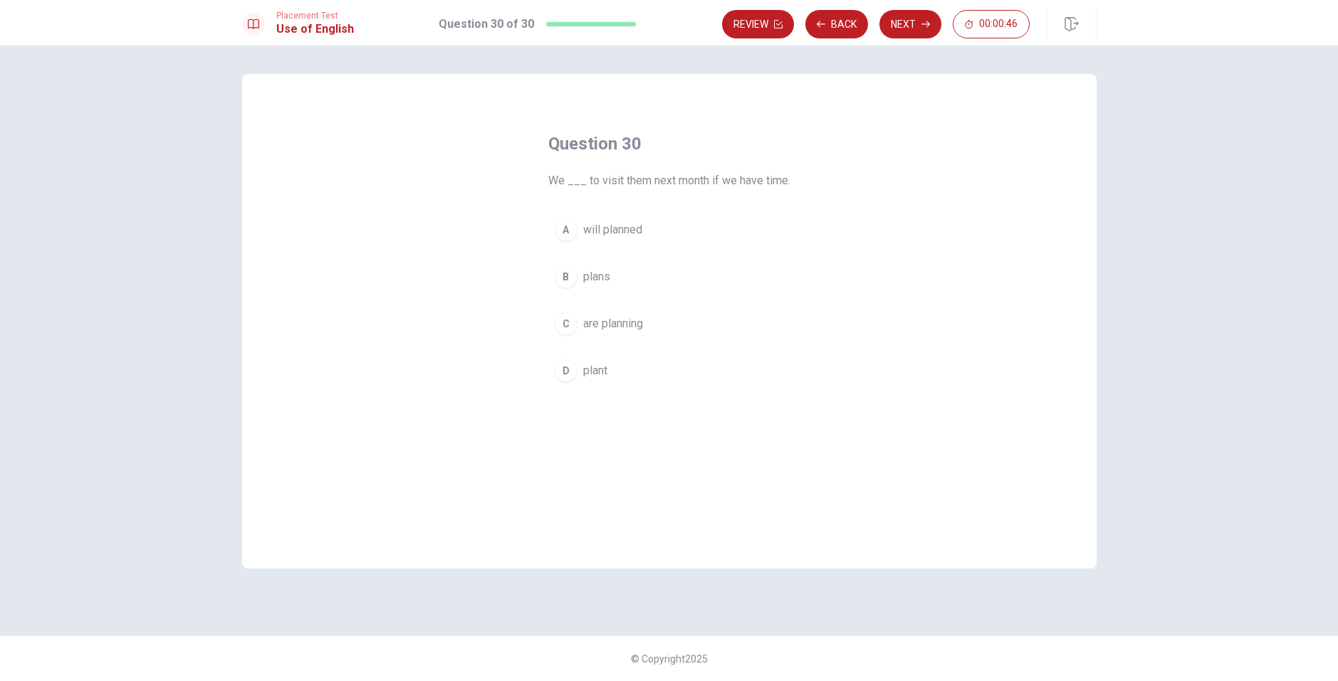
click at [634, 224] on span "will planned" at bounding box center [612, 229] width 59 height 17
click at [613, 327] on span "are planning" at bounding box center [613, 323] width 60 height 17
click at [679, 228] on button "A will planned" at bounding box center [669, 230] width 242 height 36
click at [643, 328] on span "are planning" at bounding box center [613, 323] width 60 height 17
click at [896, 26] on button "Next" at bounding box center [910, 24] width 62 height 28
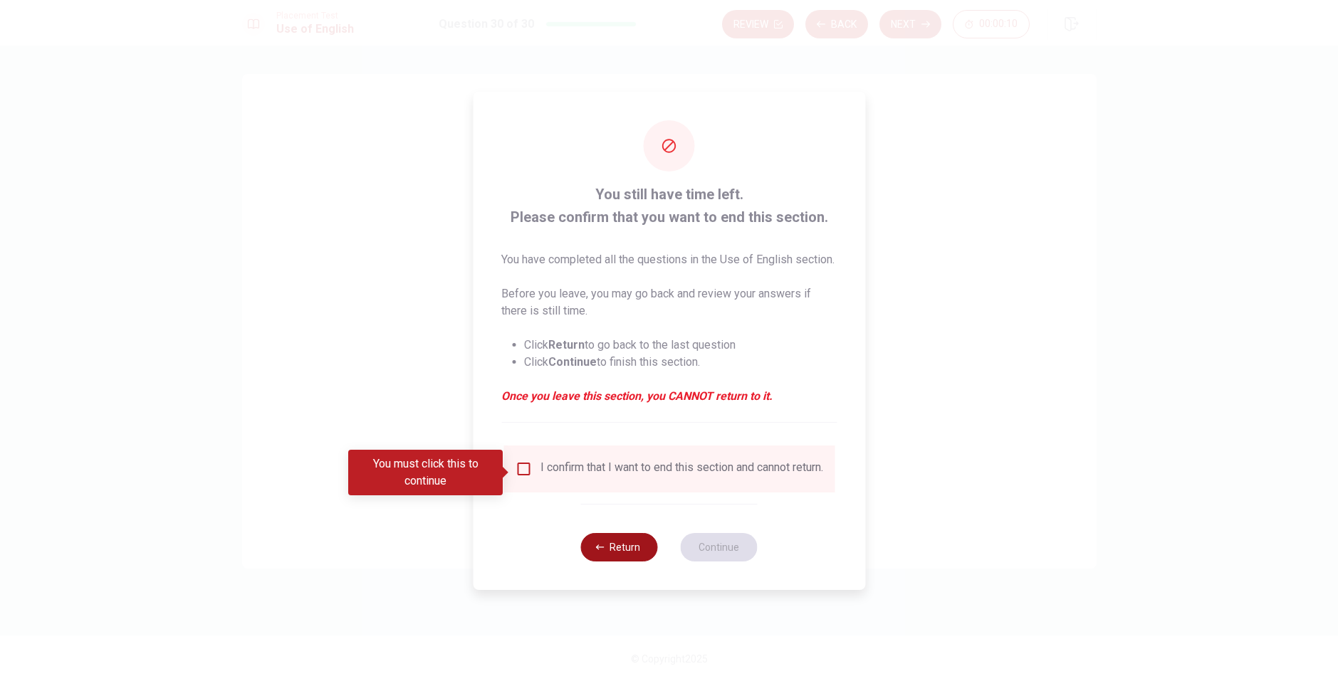
click at [604, 562] on button "Return" at bounding box center [619, 547] width 77 height 28
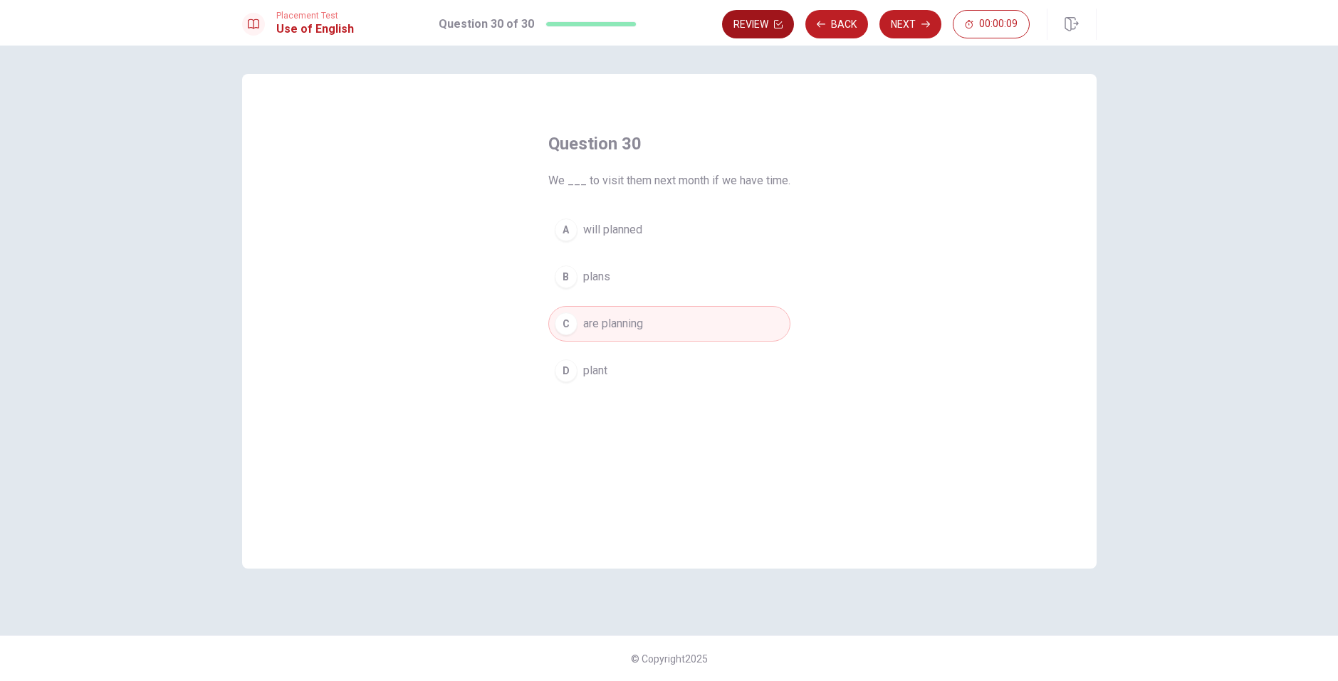
click at [763, 28] on button "Review" at bounding box center [758, 24] width 72 height 28
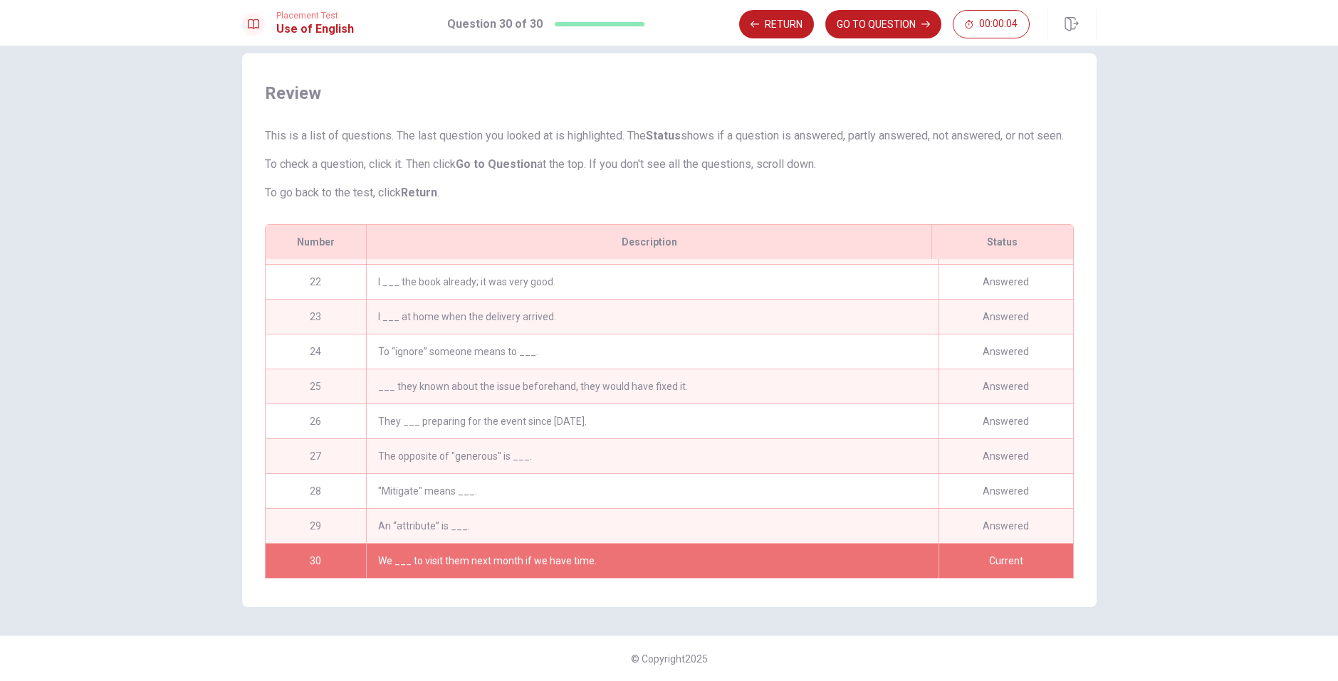
scroll to position [734, 0]
click at [874, 33] on button "GO TO QUESTION" at bounding box center [883, 24] width 116 height 28
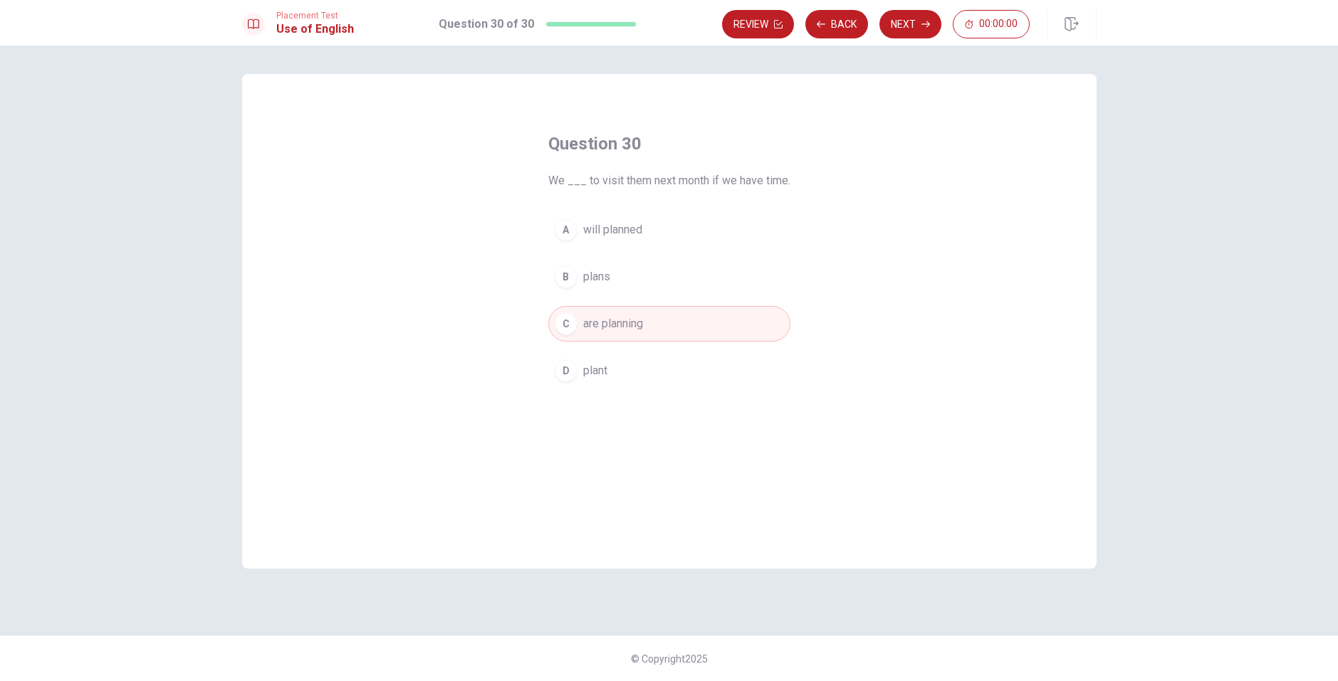
scroll to position [0, 0]
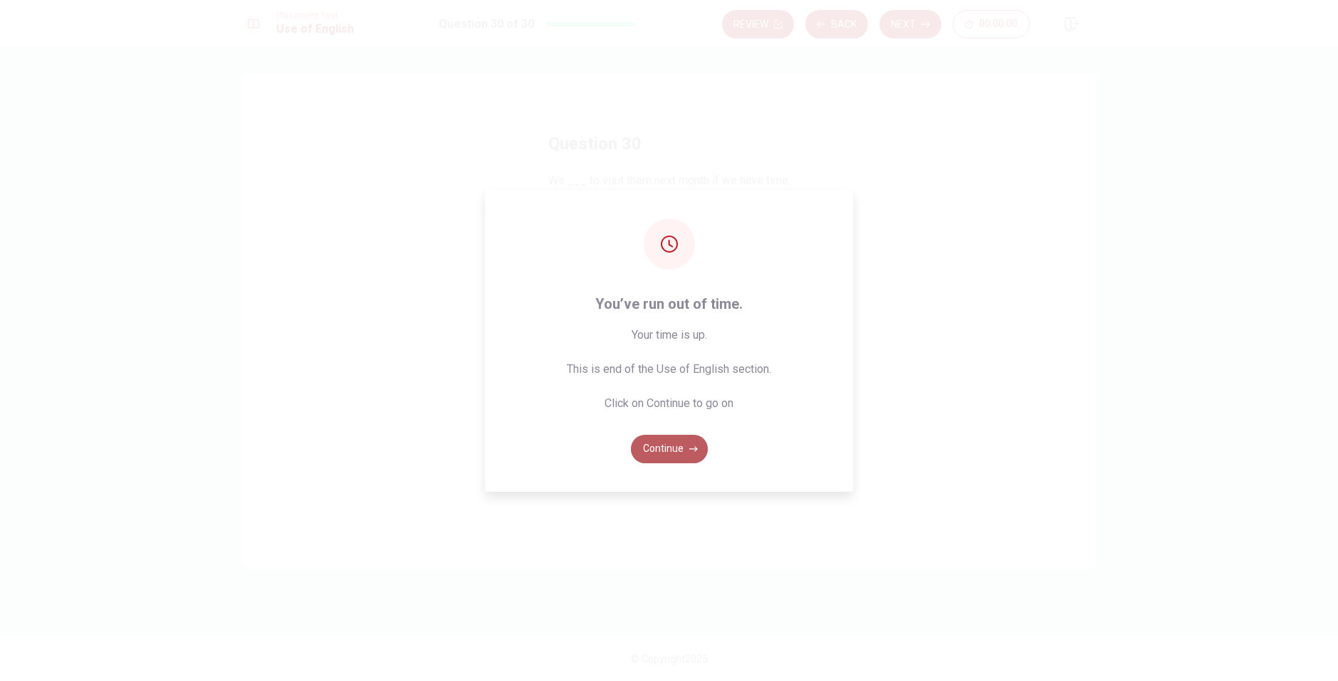
click at [663, 450] on button "Continue" at bounding box center [669, 449] width 77 height 28
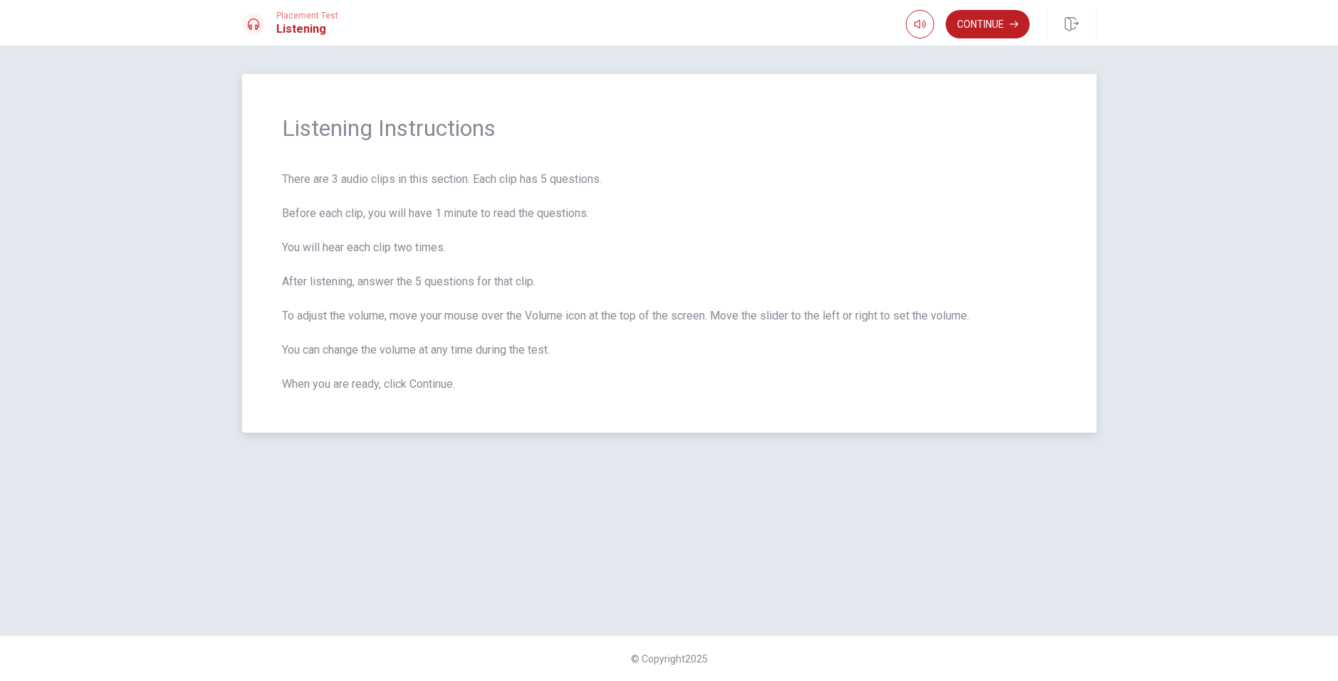
click at [410, 179] on span "There are 3 audio clips in this section. Each clip has 5 questions. Before each…" at bounding box center [669, 282] width 775 height 222
click at [985, 26] on button "Continue" at bounding box center [988, 24] width 84 height 28
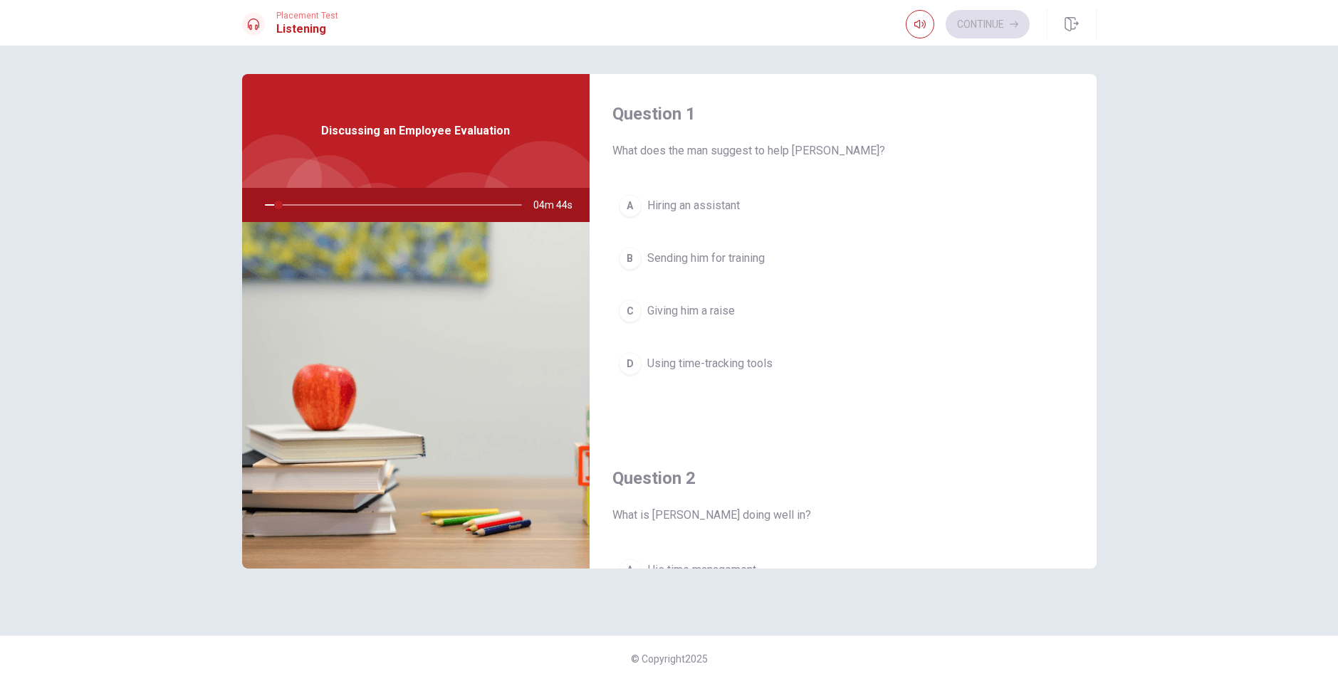
click at [716, 154] on span "What does the man suggest to help [PERSON_NAME]?" at bounding box center [842, 150] width 461 height 17
drag, startPoint x: 649, startPoint y: 150, endPoint x: 703, endPoint y: 145, distance: 54.3
click at [703, 145] on span "What does the man suggest to help [PERSON_NAME]?" at bounding box center [842, 150] width 461 height 17
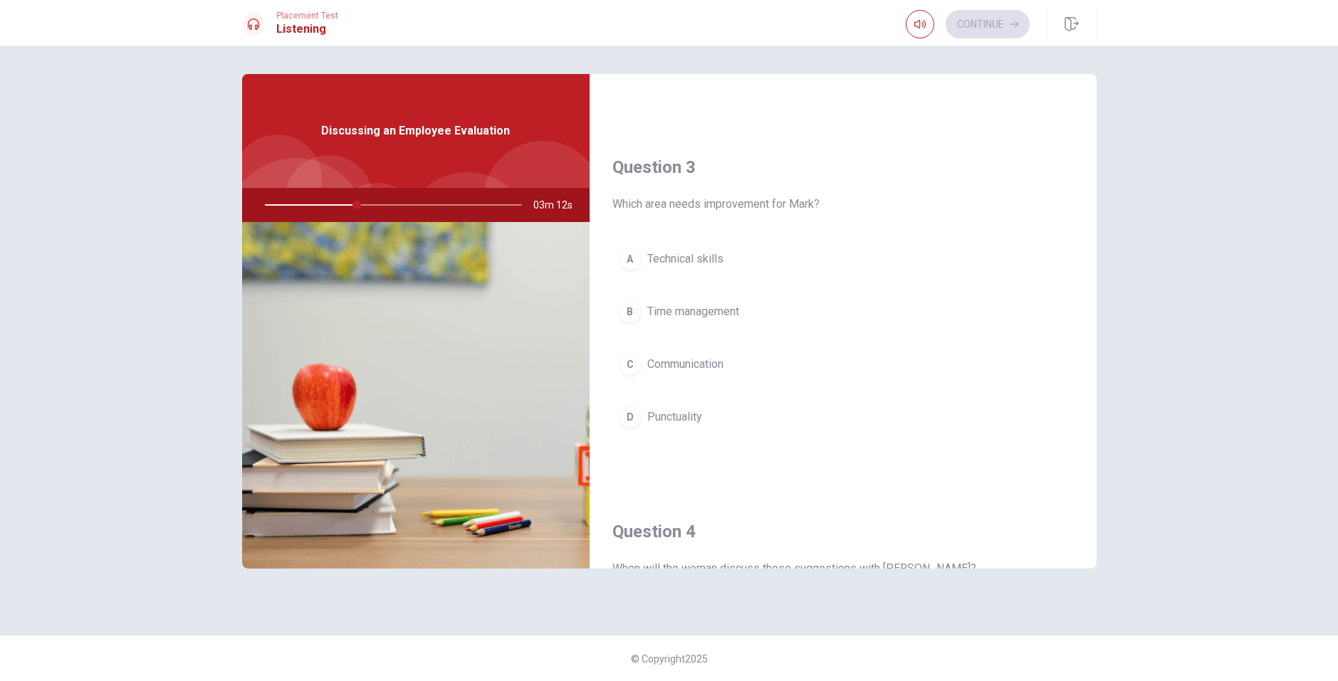
scroll to position [712, 0]
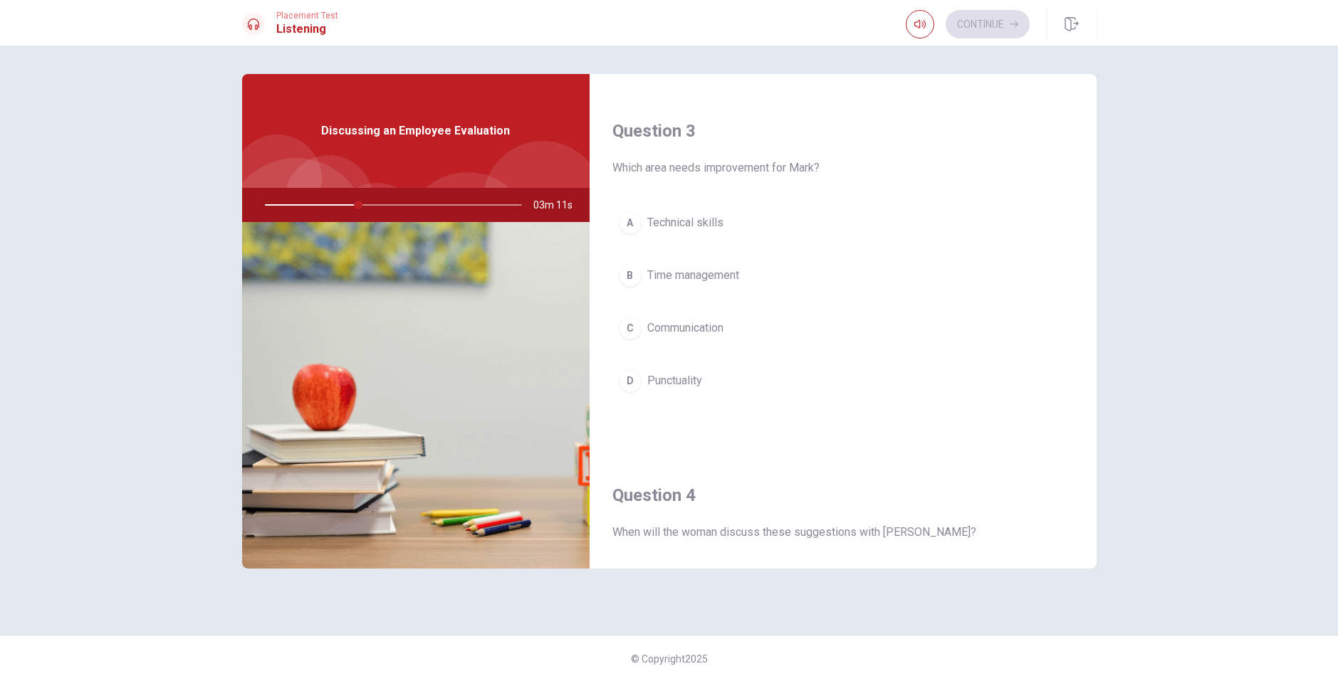
click at [658, 278] on span "Time management" at bounding box center [693, 275] width 92 height 17
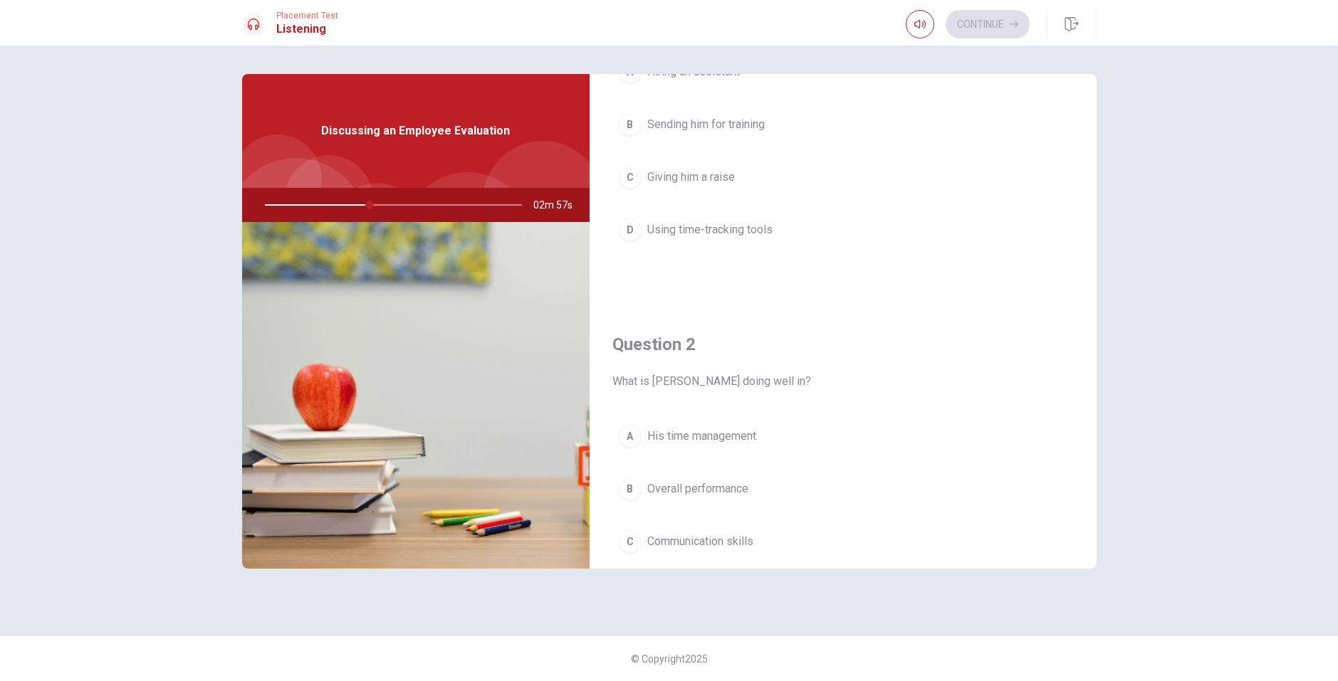
scroll to position [142, 0]
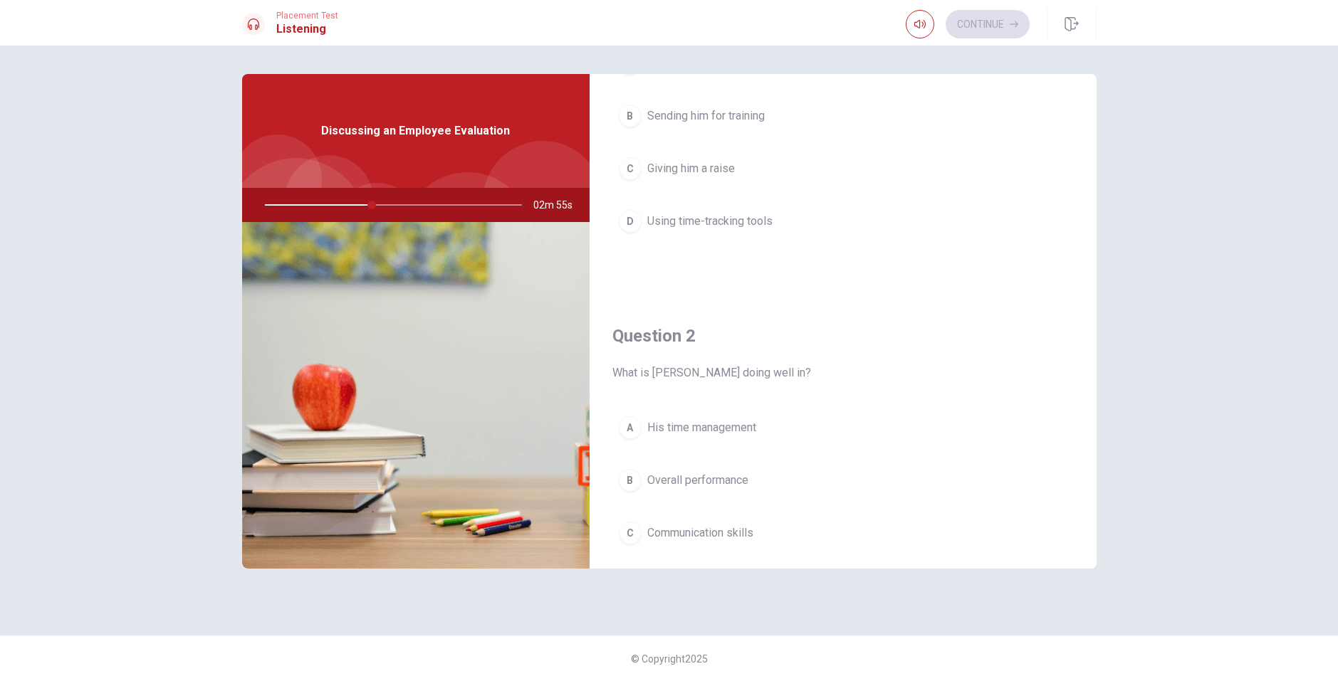
click at [718, 476] on span "Overall performance" at bounding box center [697, 480] width 101 height 17
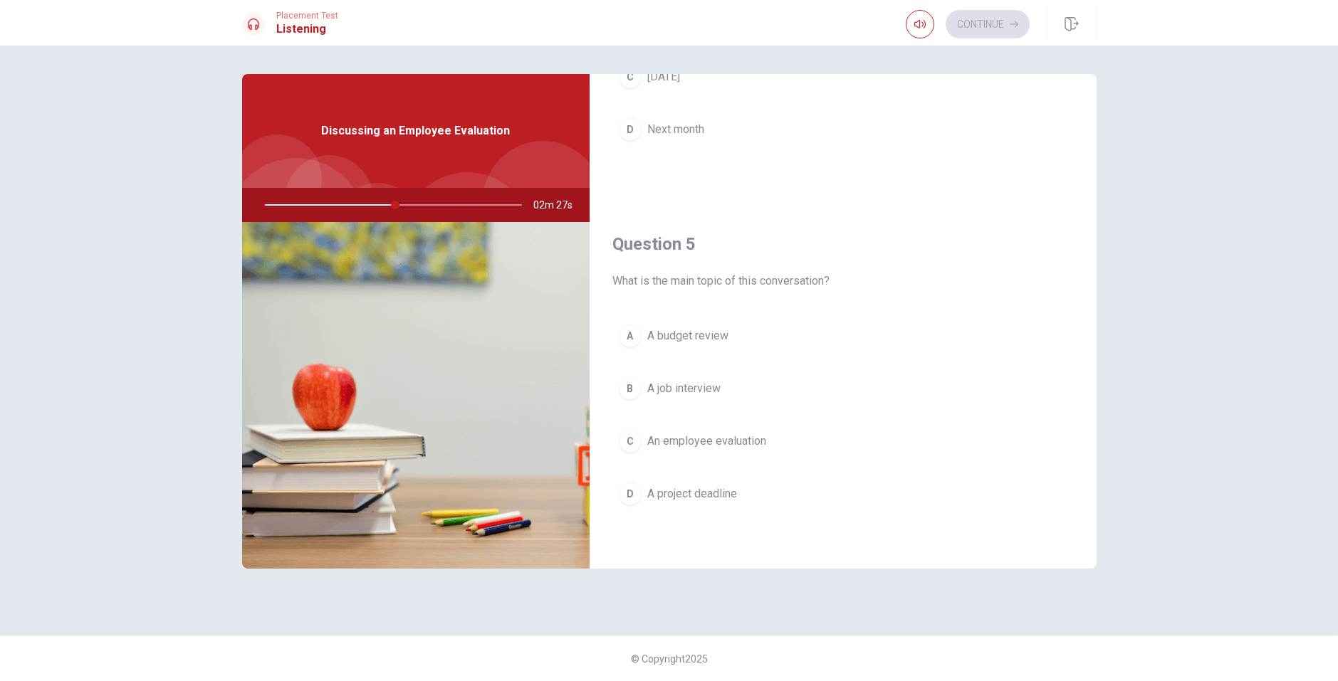
click at [691, 439] on span "An employee evaluation" at bounding box center [706, 441] width 119 height 17
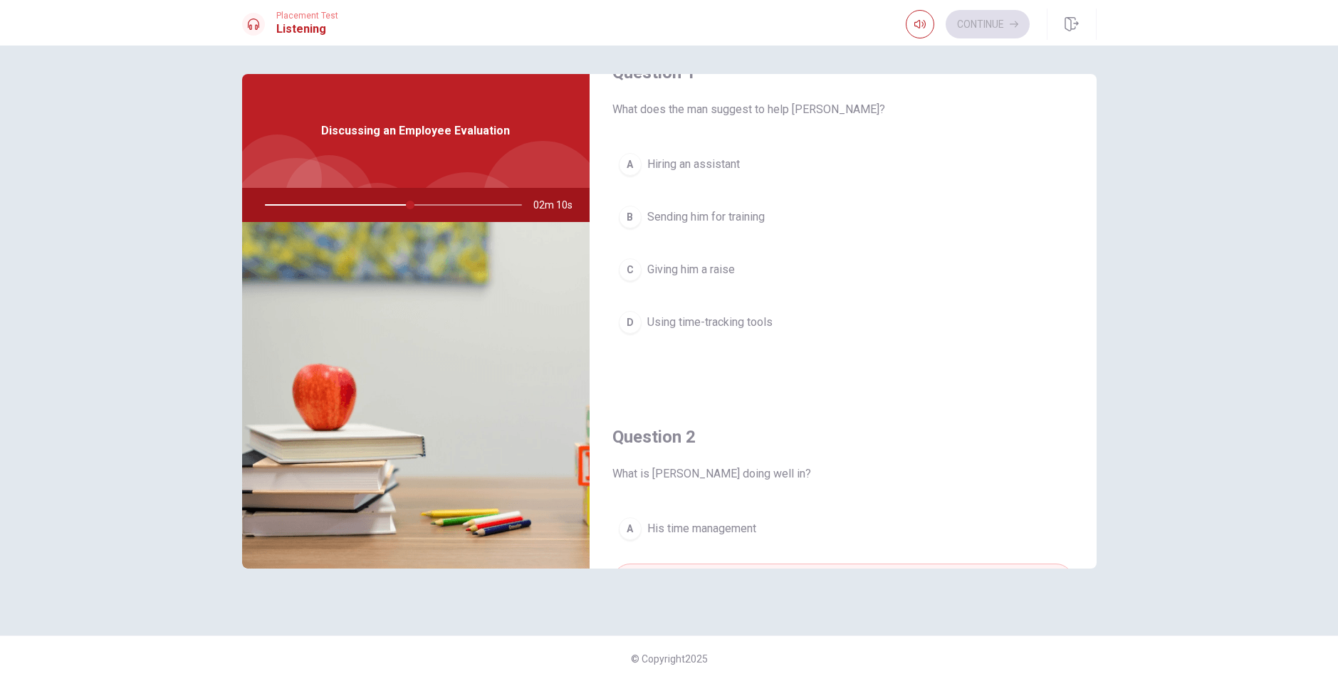
scroll to position [0, 0]
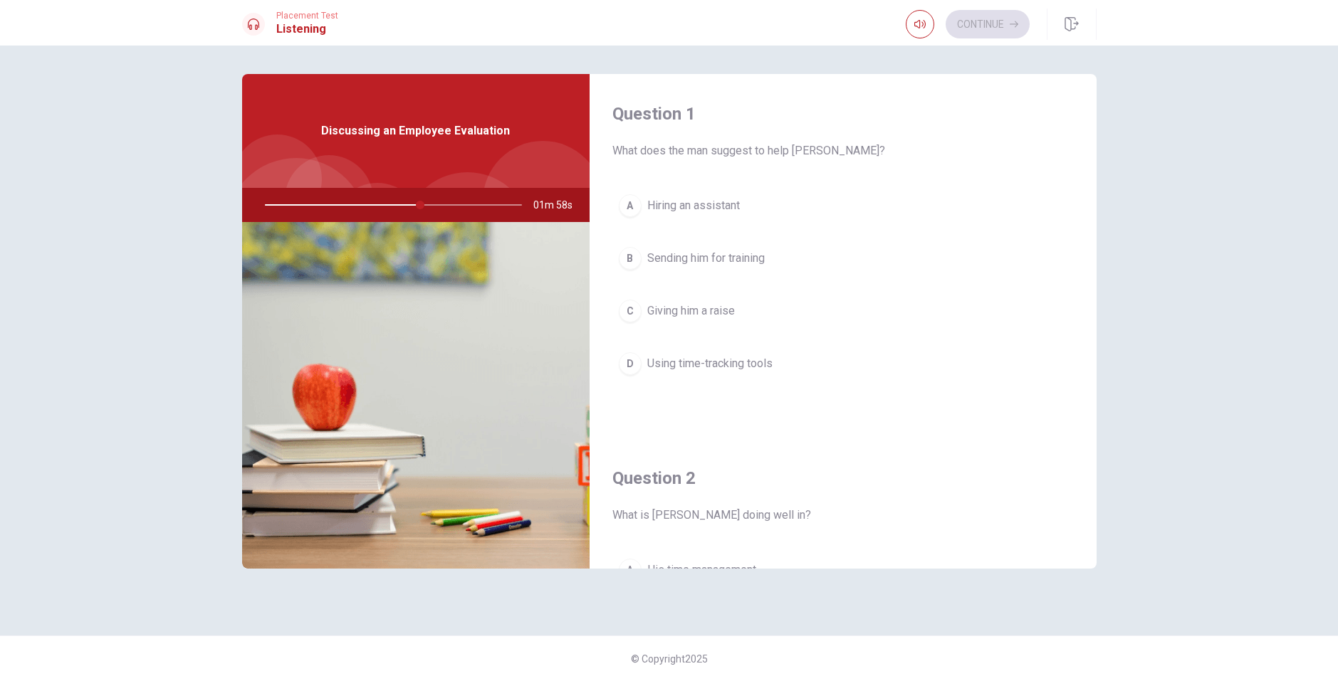
click at [695, 362] on span "Using time-tracking tools" at bounding box center [709, 363] width 125 height 17
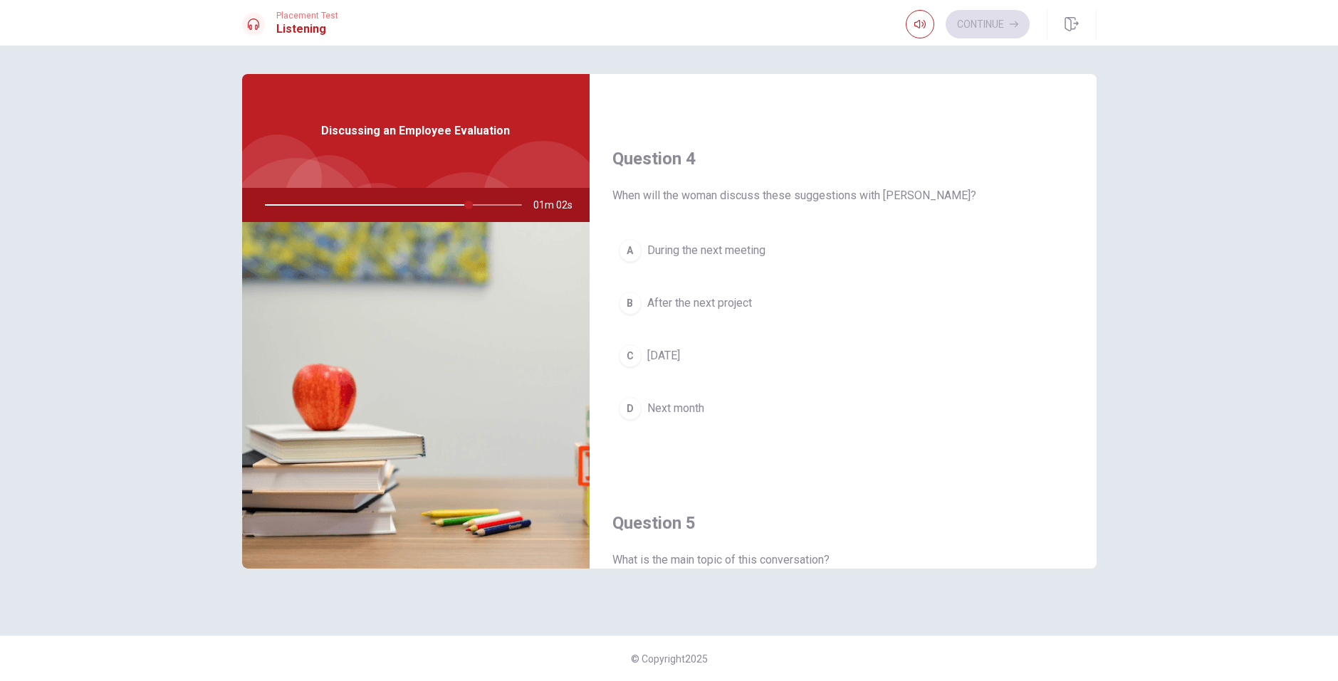
scroll to position [1043, 0]
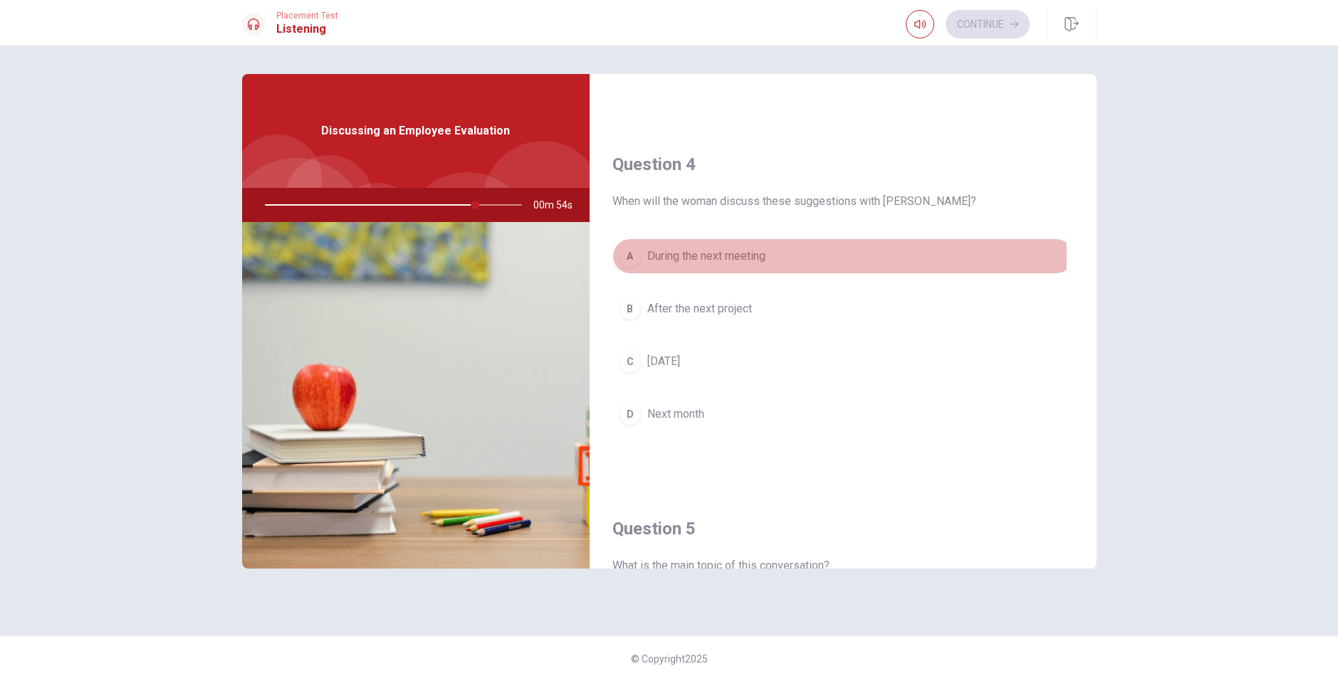
click at [712, 256] on span "During the next meeting" at bounding box center [706, 256] width 118 height 17
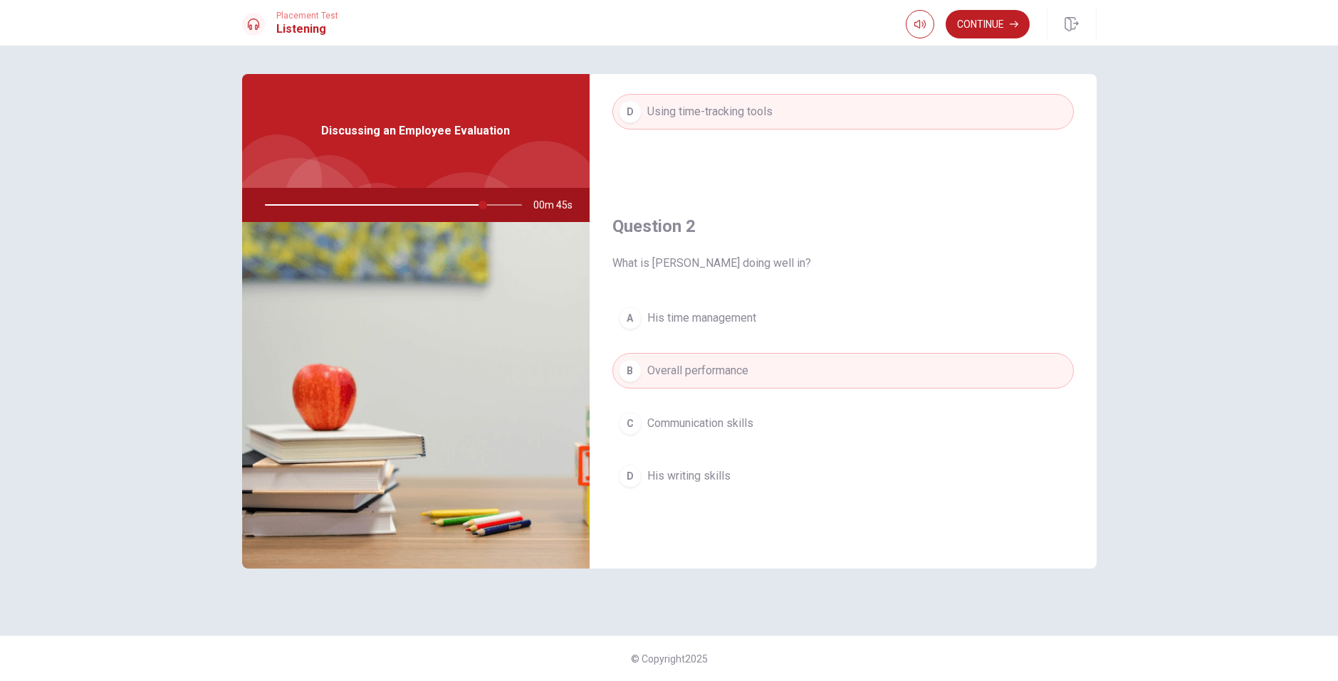
scroll to position [0, 0]
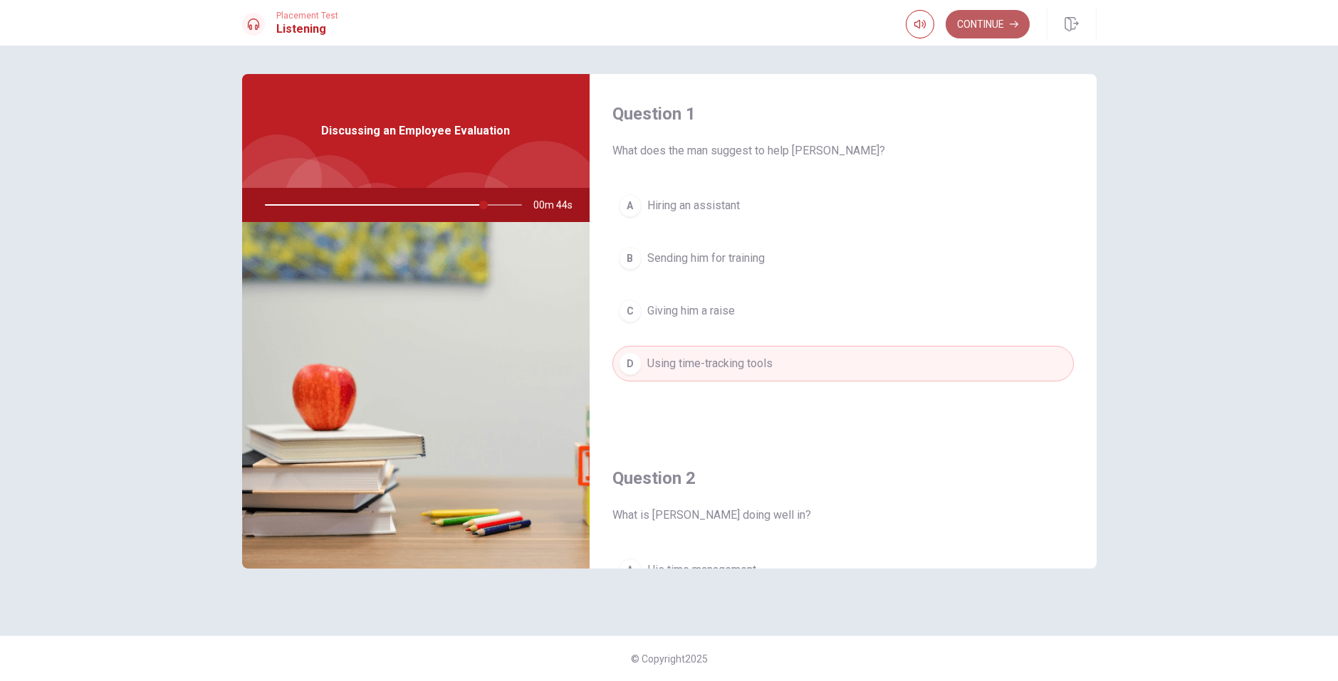
click at [987, 26] on button "Continue" at bounding box center [988, 24] width 84 height 28
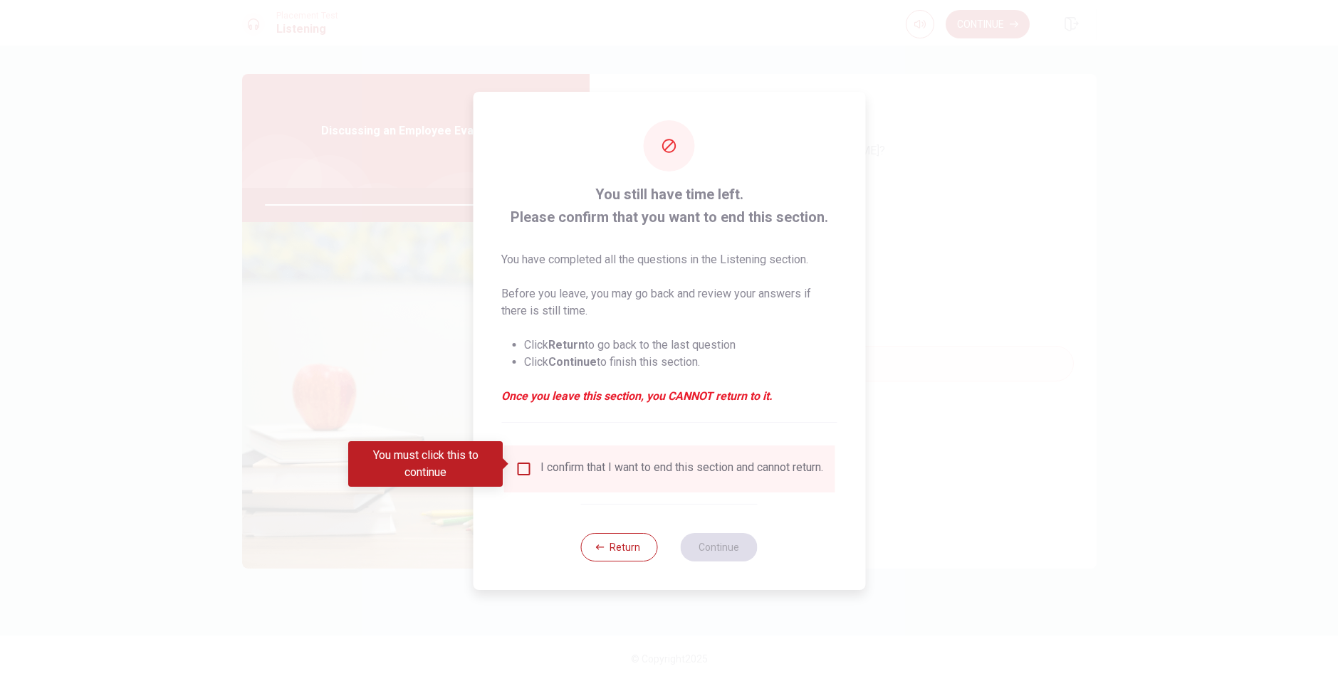
click at [679, 465] on div "I confirm that I want to end this section and cannot return." at bounding box center [681, 469] width 283 height 17
click at [639, 547] on button "Return" at bounding box center [619, 547] width 77 height 28
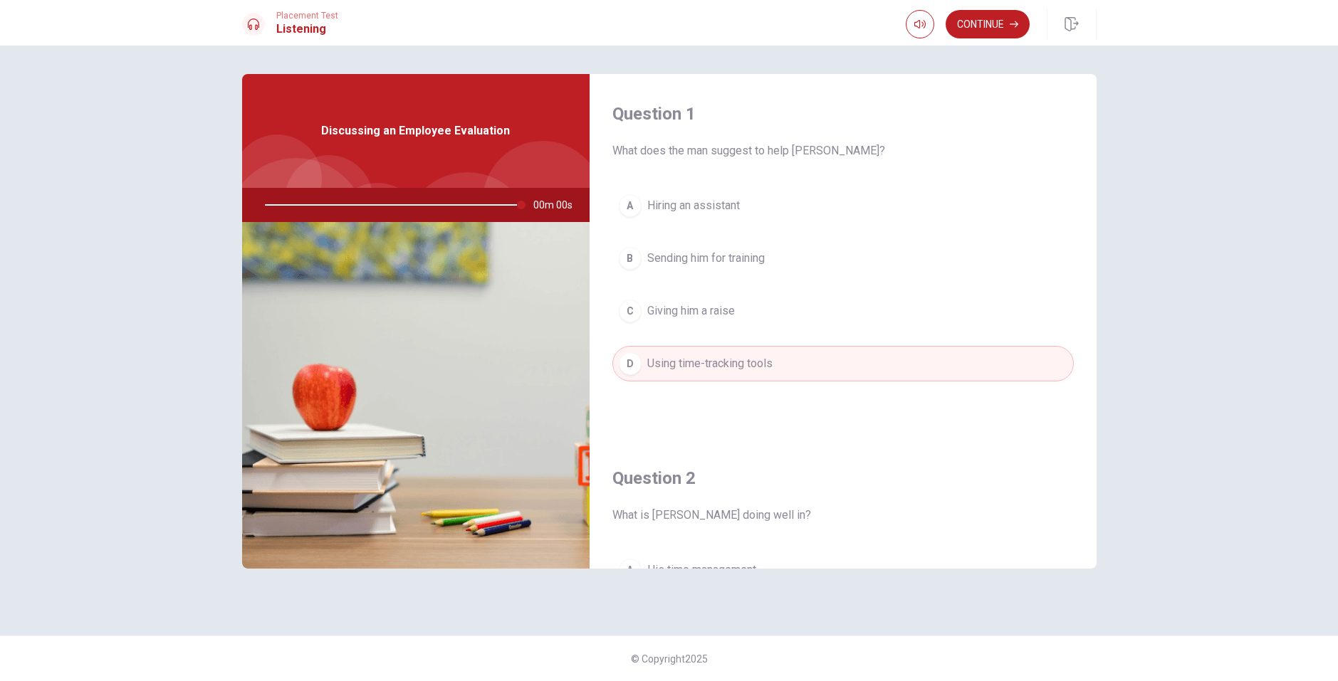
type input "0"
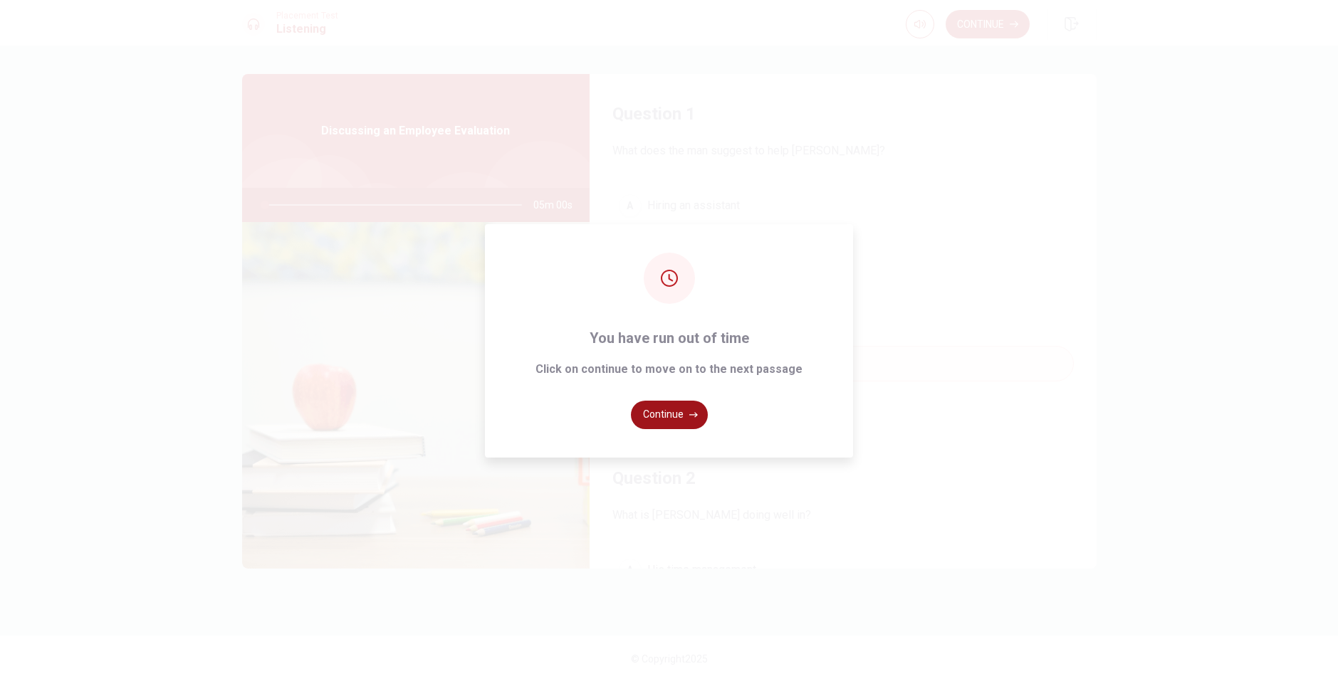
click at [687, 411] on button "Continue" at bounding box center [669, 415] width 77 height 28
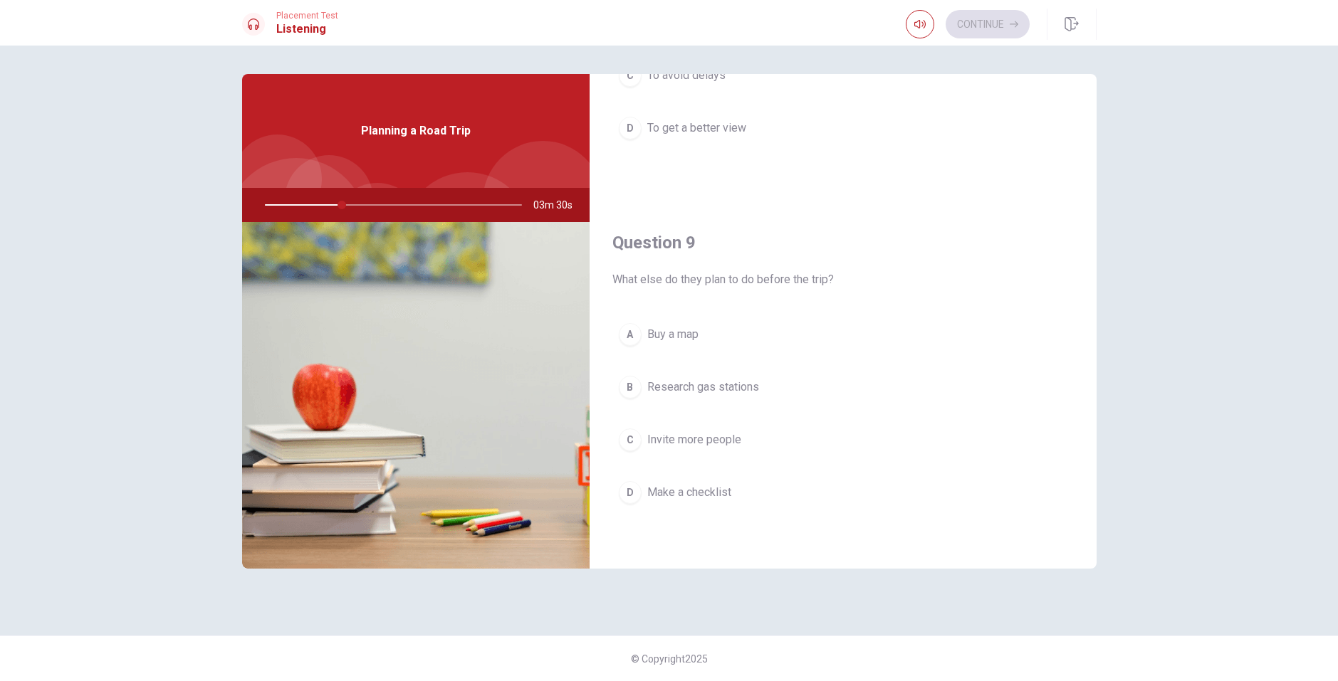
scroll to position [1328, 0]
click at [676, 438] on span "A road trip" at bounding box center [672, 441] width 51 height 17
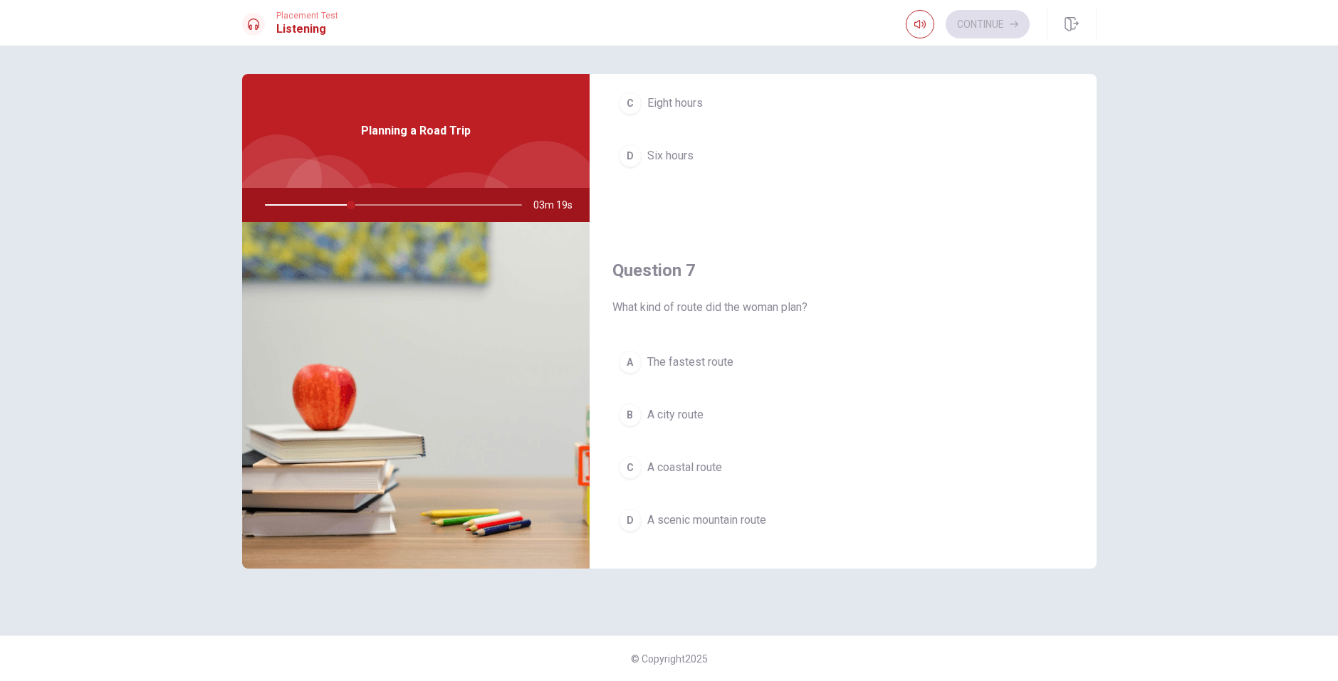
scroll to position [214, 0]
click at [683, 517] on span "A scenic mountain route" at bounding box center [706, 514] width 119 height 17
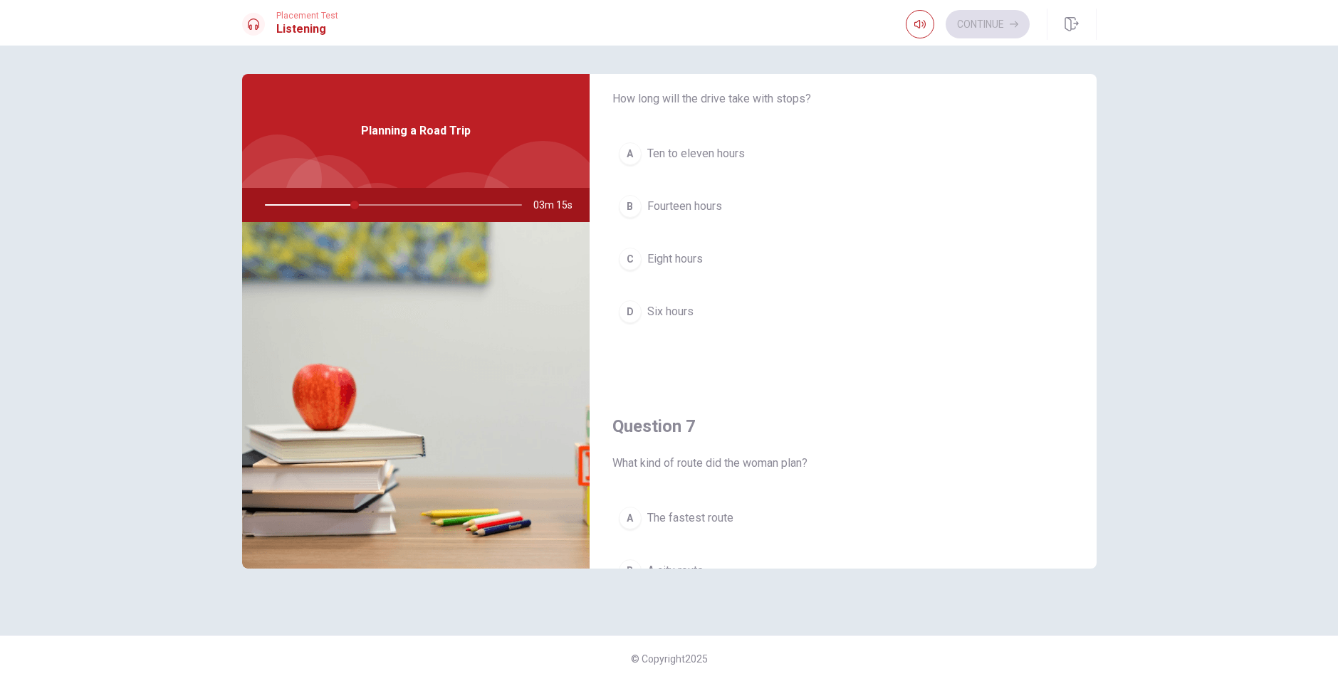
scroll to position [0, 0]
click at [680, 308] on span "Eight hours" at bounding box center [675, 311] width 56 height 17
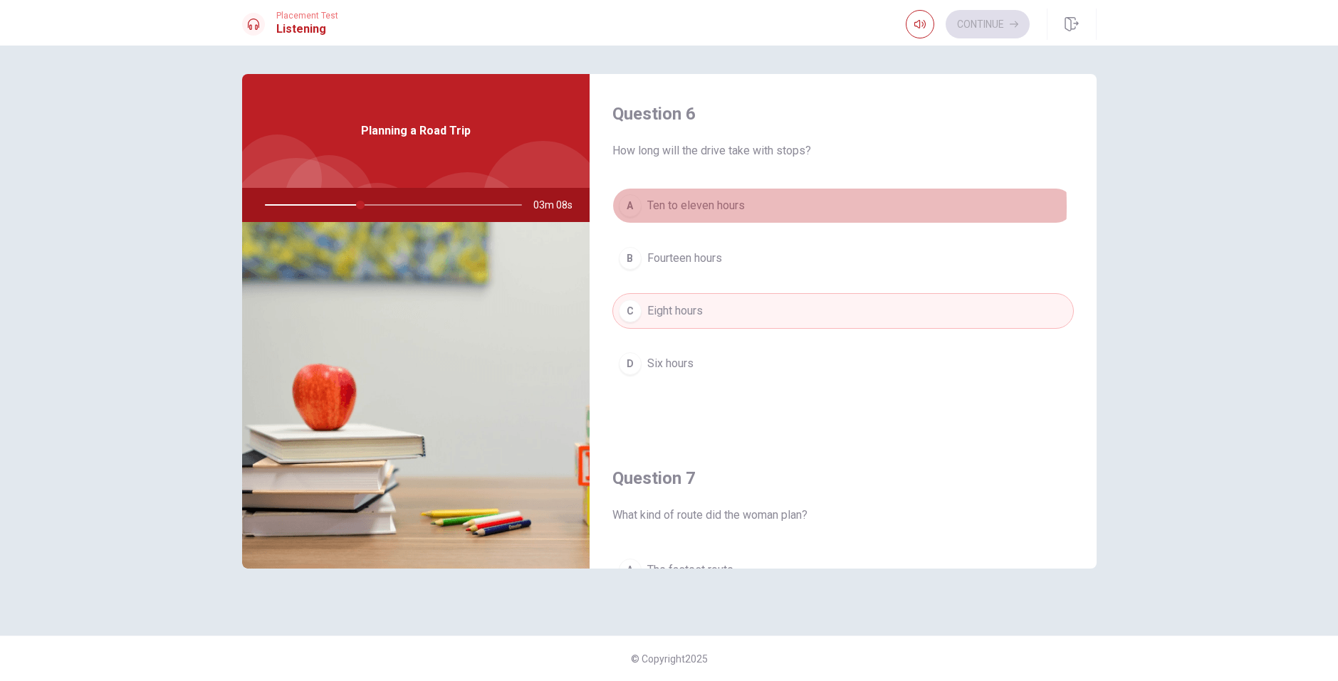
click at [696, 206] on span "Ten to eleven hours" at bounding box center [696, 205] width 98 height 17
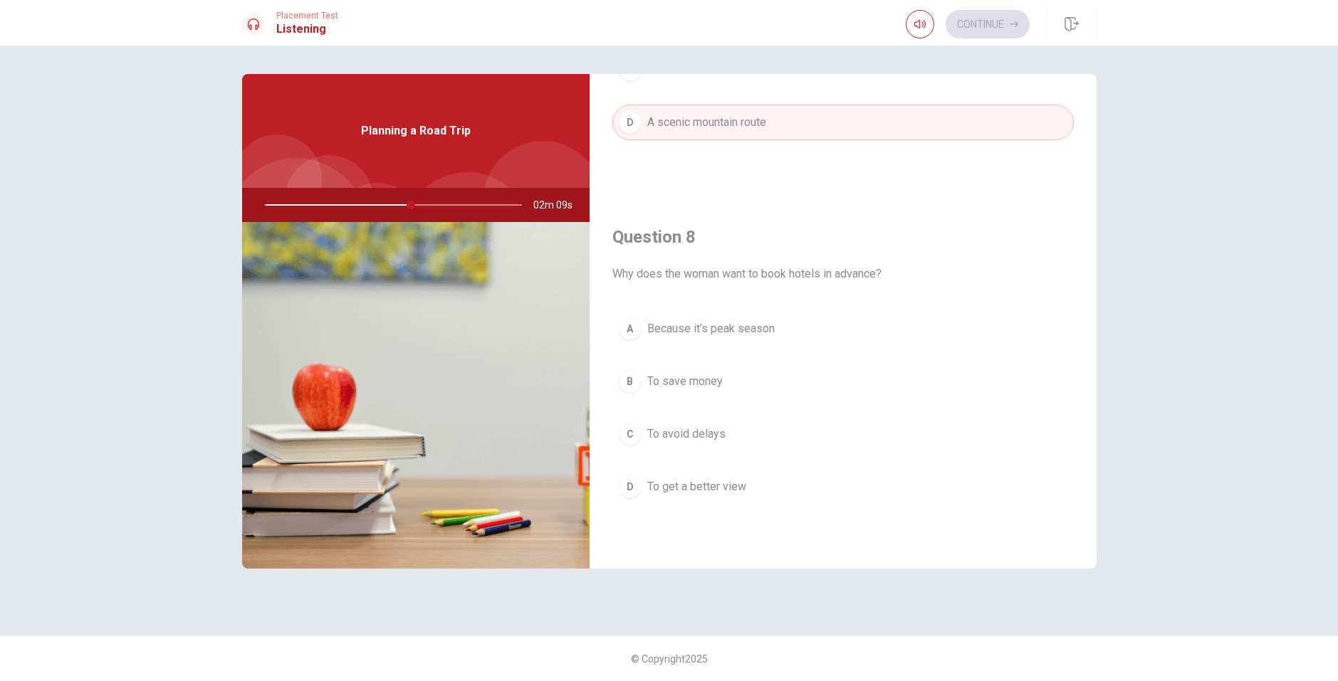
scroll to position [641, 0]
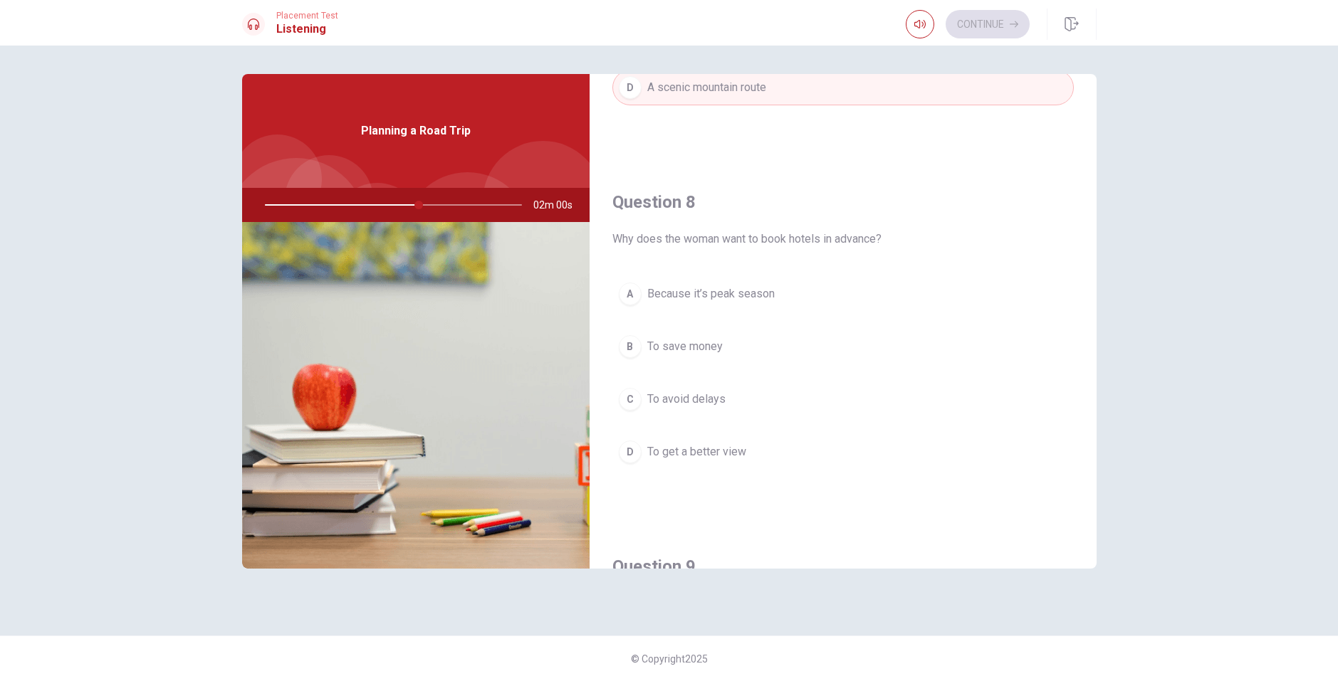
click at [727, 286] on span "Because it’s peak season" at bounding box center [710, 294] width 127 height 17
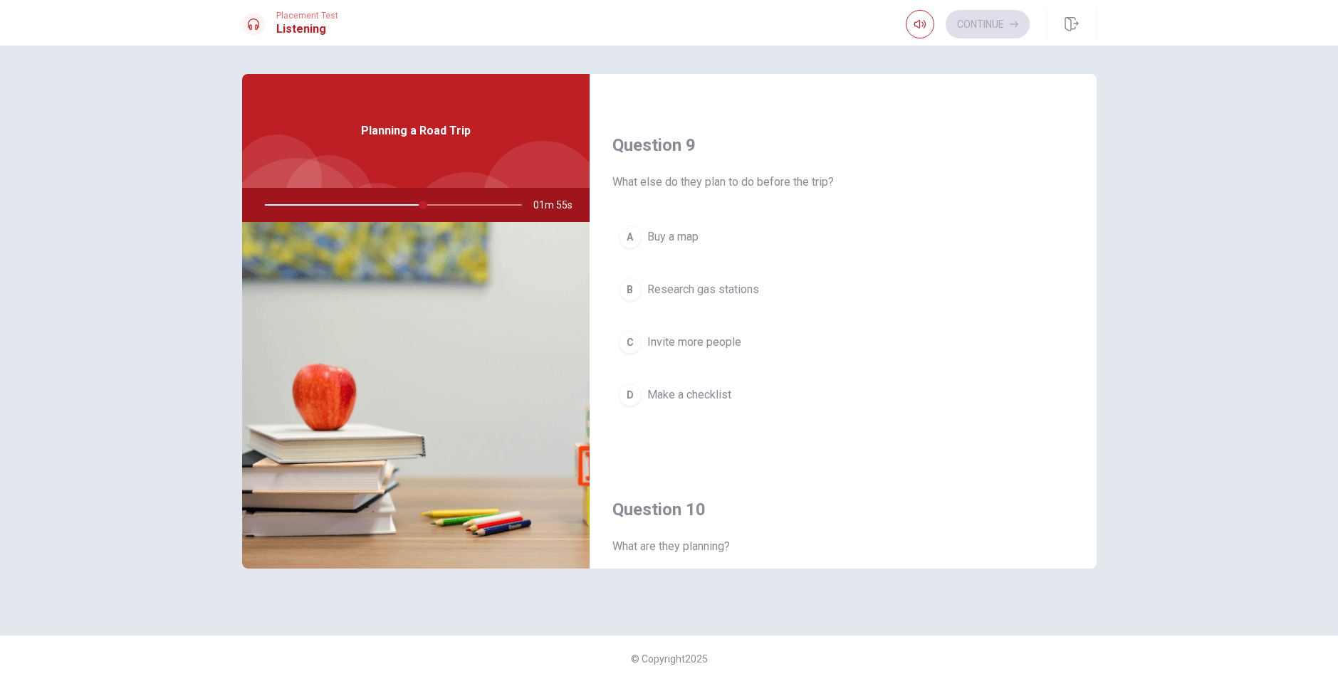
scroll to position [1068, 0]
click at [682, 369] on div "A Buy a map B Research gas stations C Invite more people D Make a checklist" at bounding box center [842, 325] width 461 height 222
click at [679, 399] on button "D Make a checklist" at bounding box center [842, 390] width 461 height 36
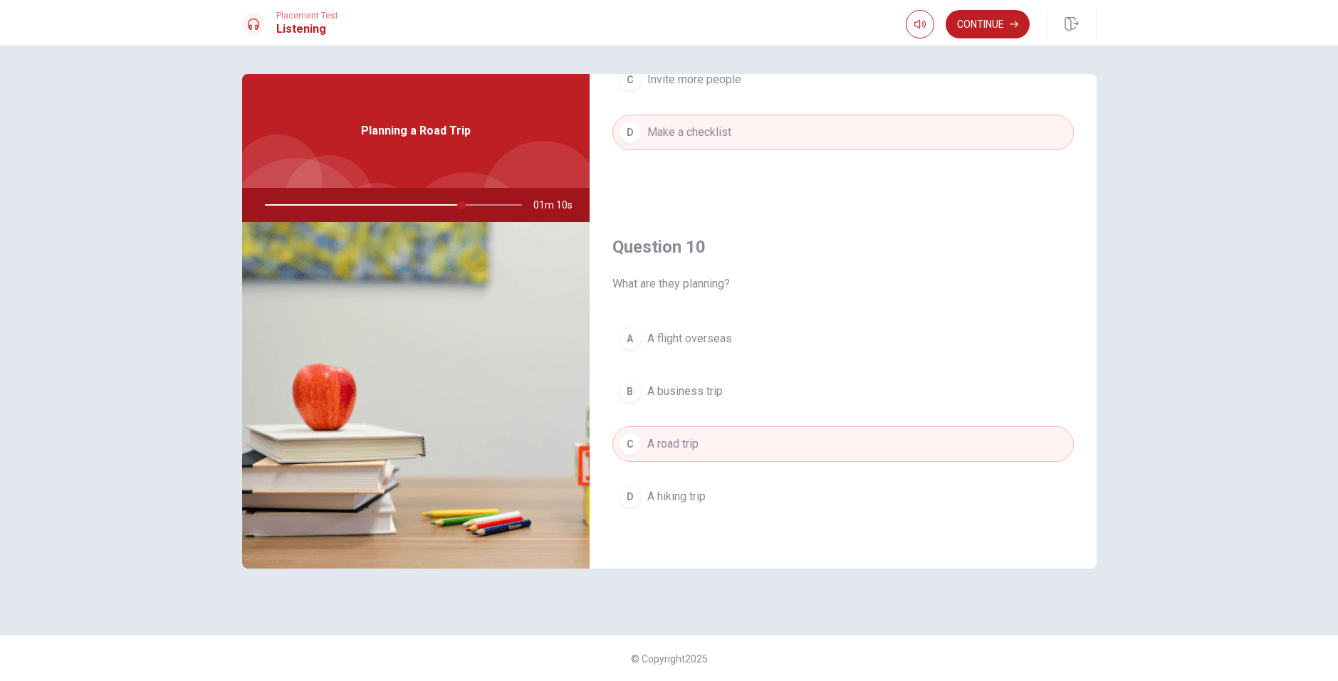
scroll to position [1328, 0]
click at [998, 20] on button "Continue" at bounding box center [988, 24] width 84 height 28
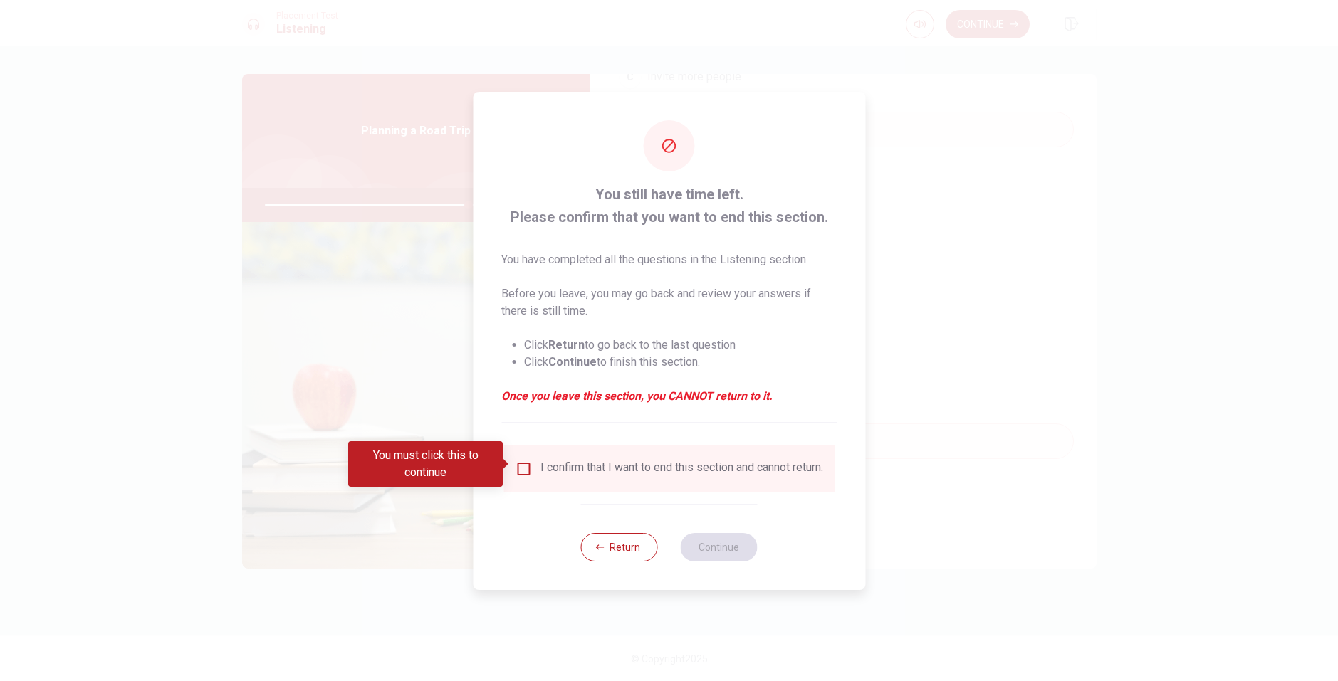
click at [526, 461] on input "You must click this to continue" at bounding box center [523, 469] width 17 height 17
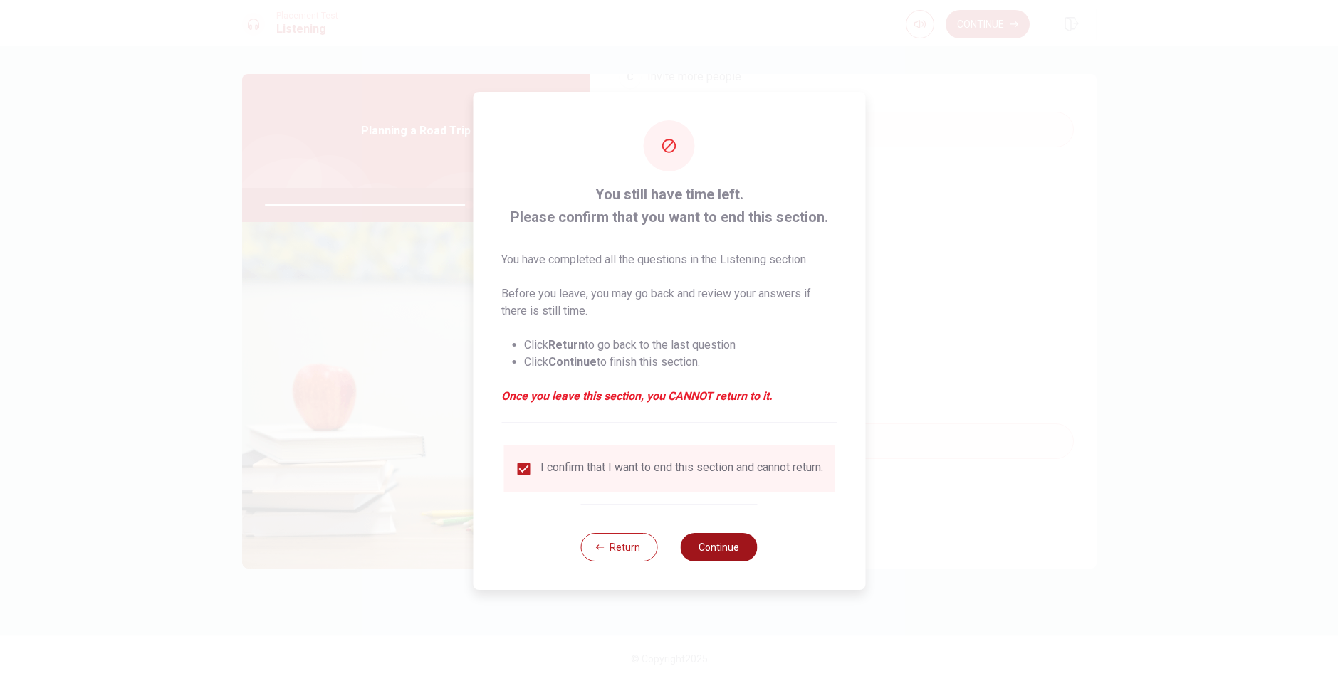
click at [729, 559] on button "Continue" at bounding box center [719, 547] width 77 height 28
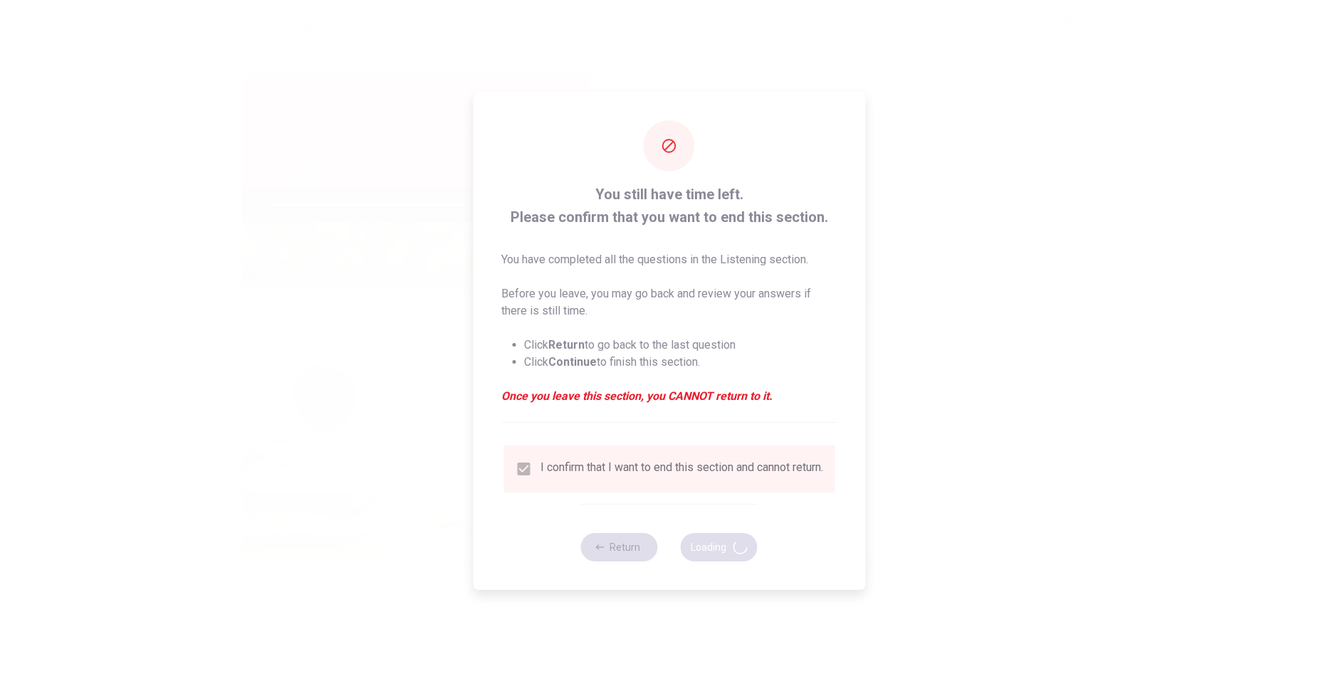
type input "80"
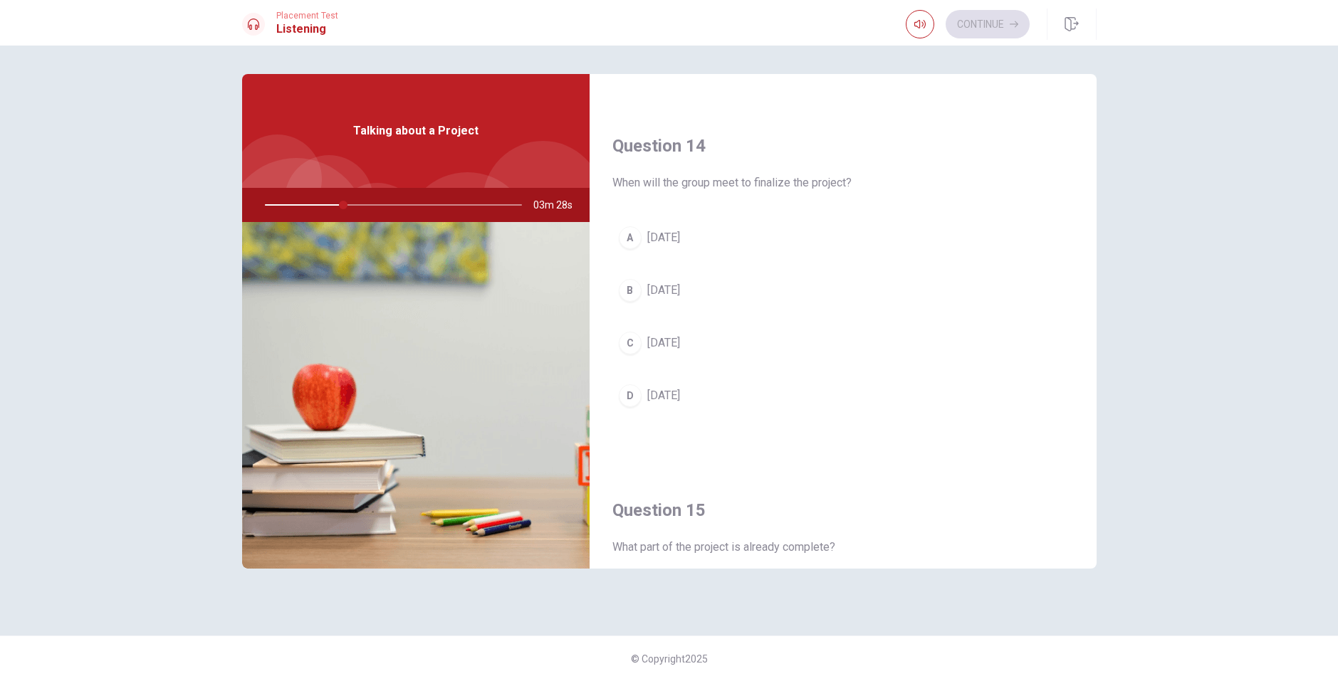
scroll to position [1043, 0]
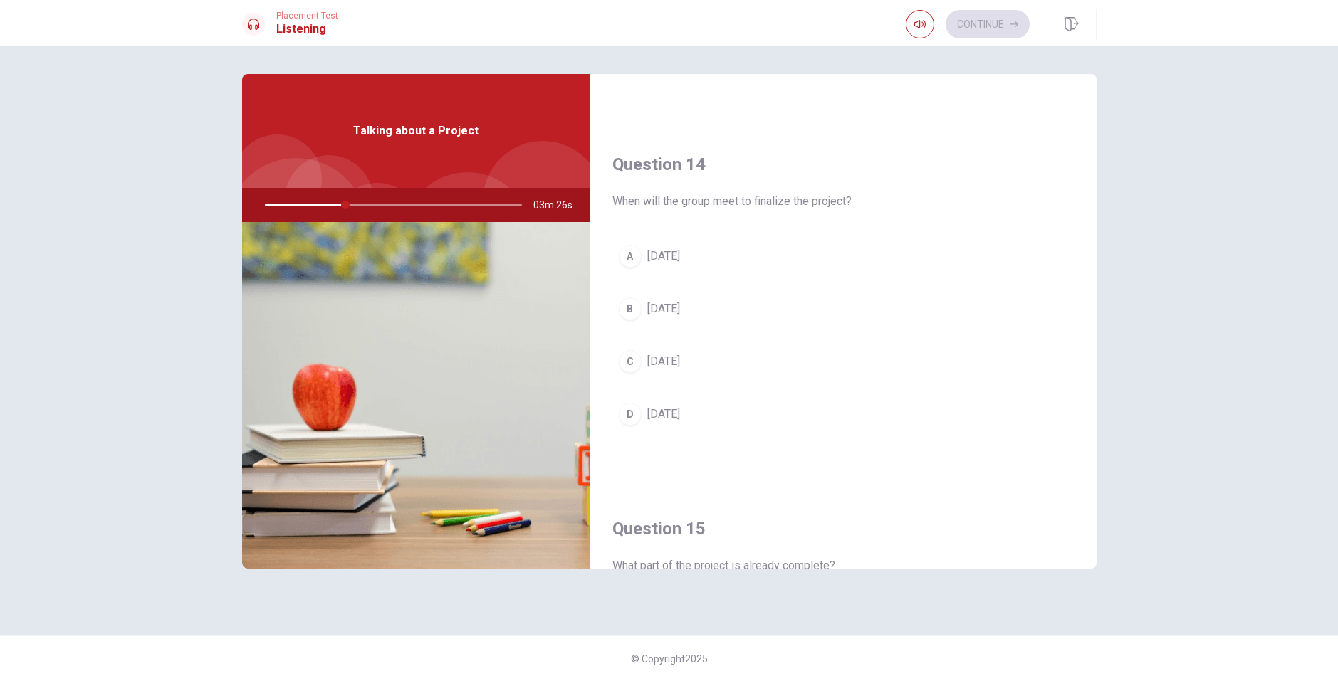
click at [682, 417] on button "D [DATE]" at bounding box center [842, 415] width 461 height 36
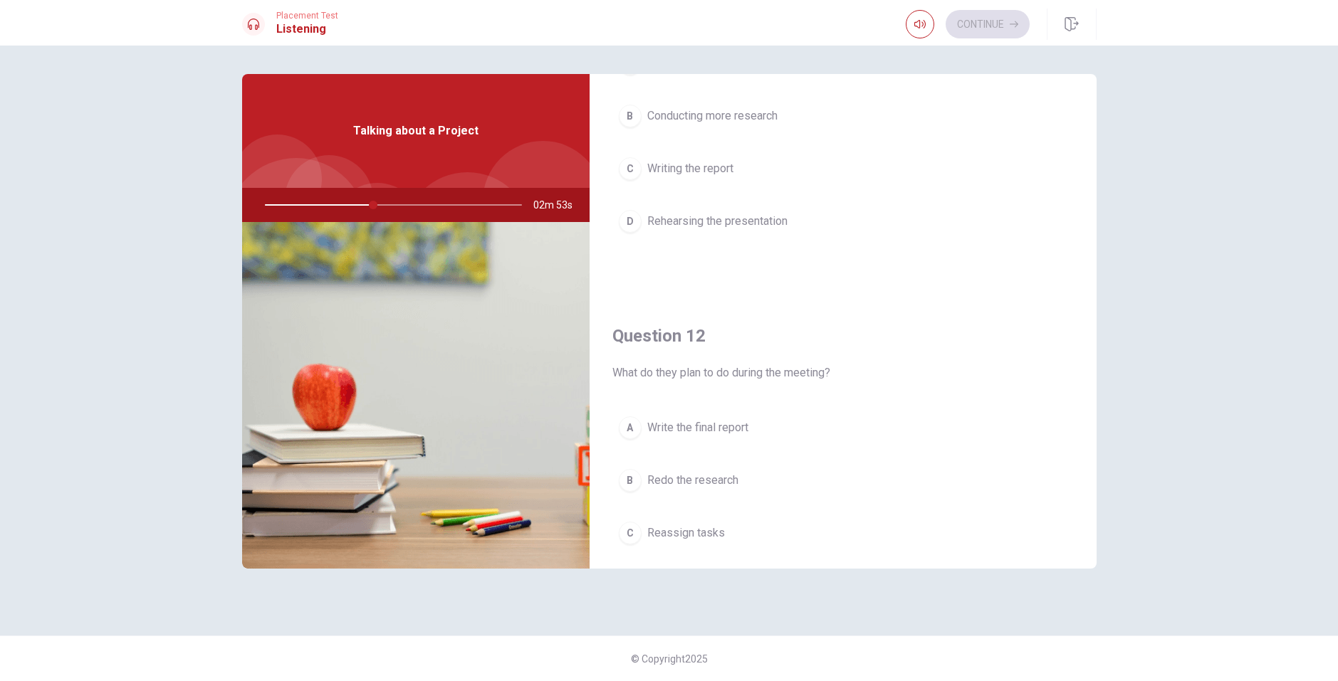
scroll to position [0, 0]
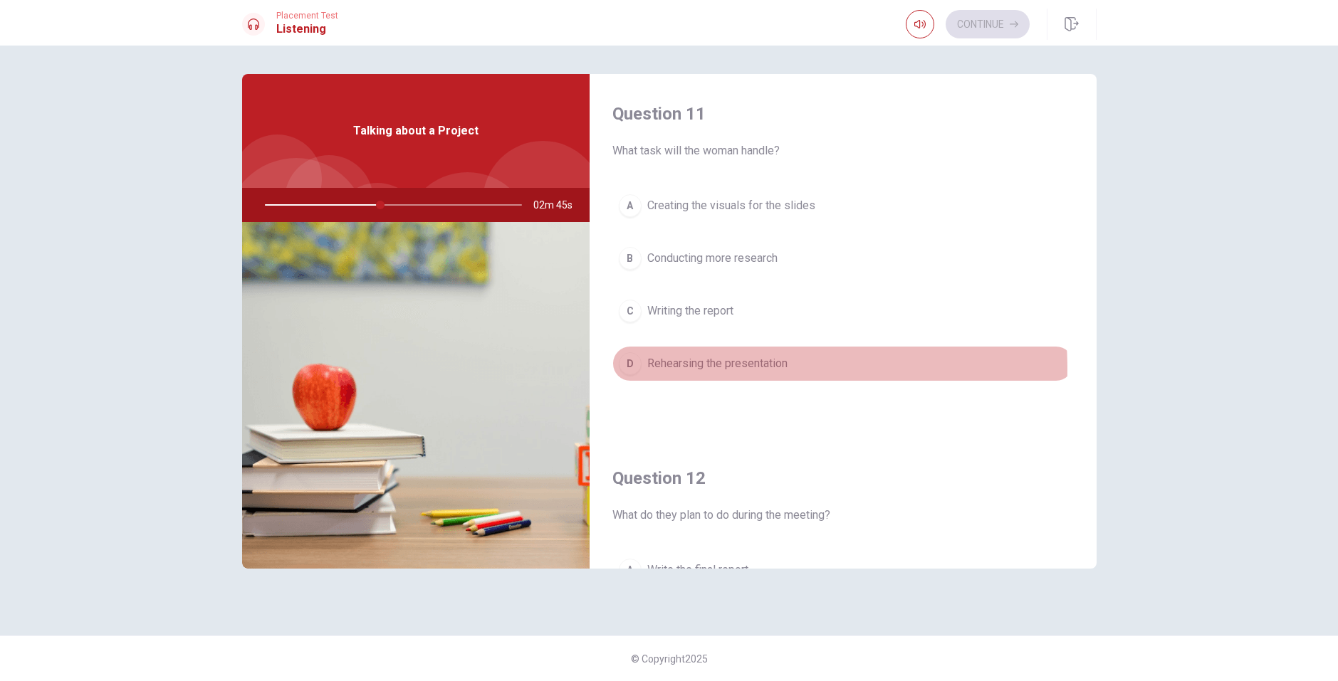
click at [704, 369] on span "Rehearsing the presentation" at bounding box center [717, 363] width 140 height 17
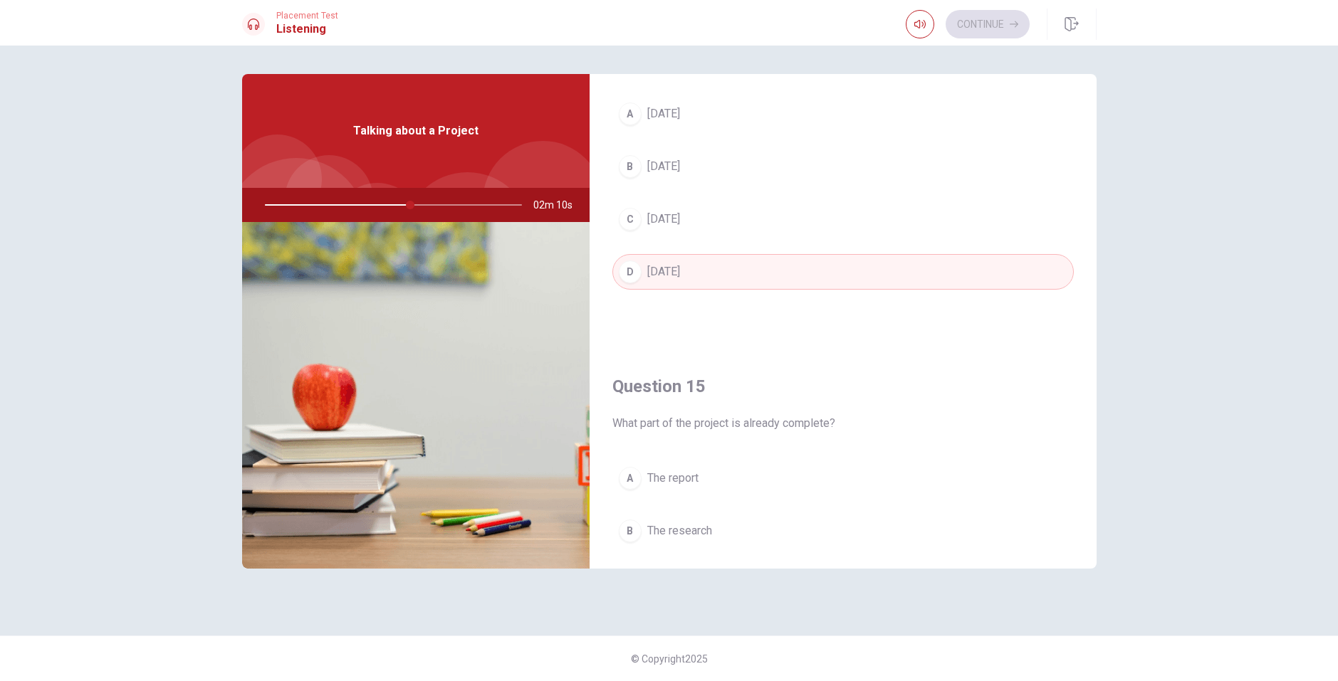
scroll to position [1114, 0]
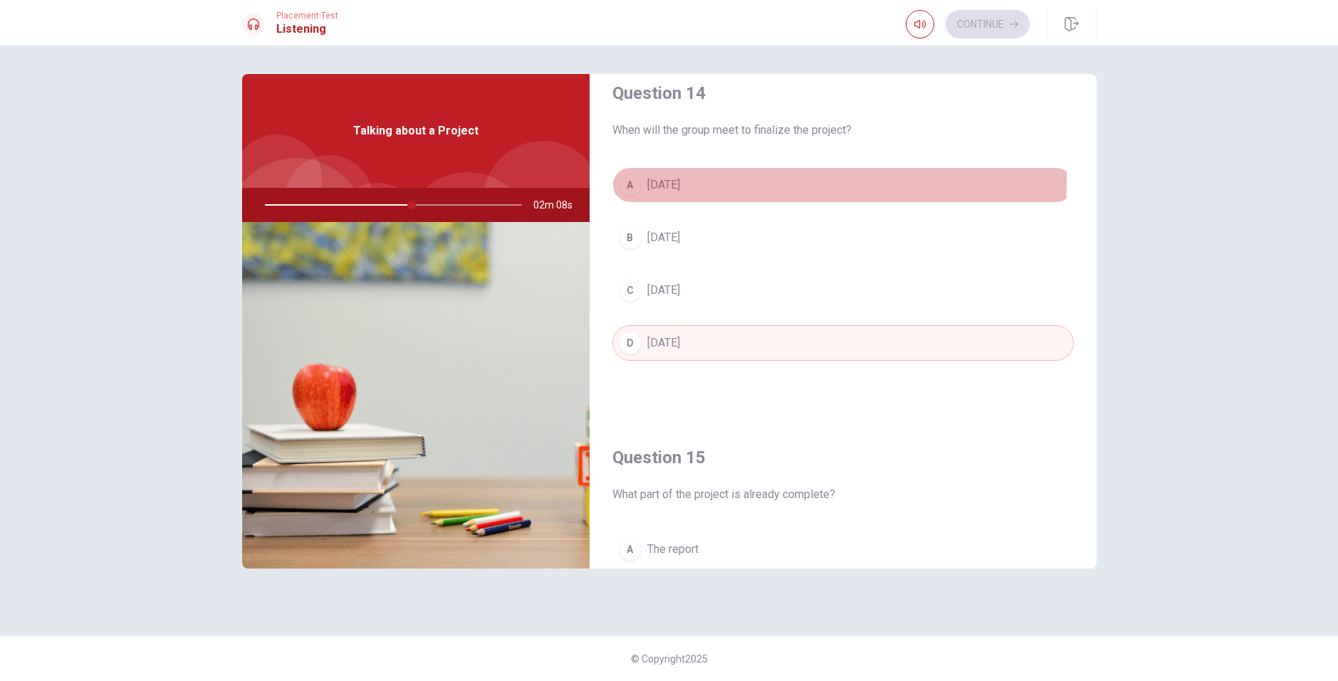
click at [680, 180] on span "[DATE]" at bounding box center [663, 185] width 33 height 17
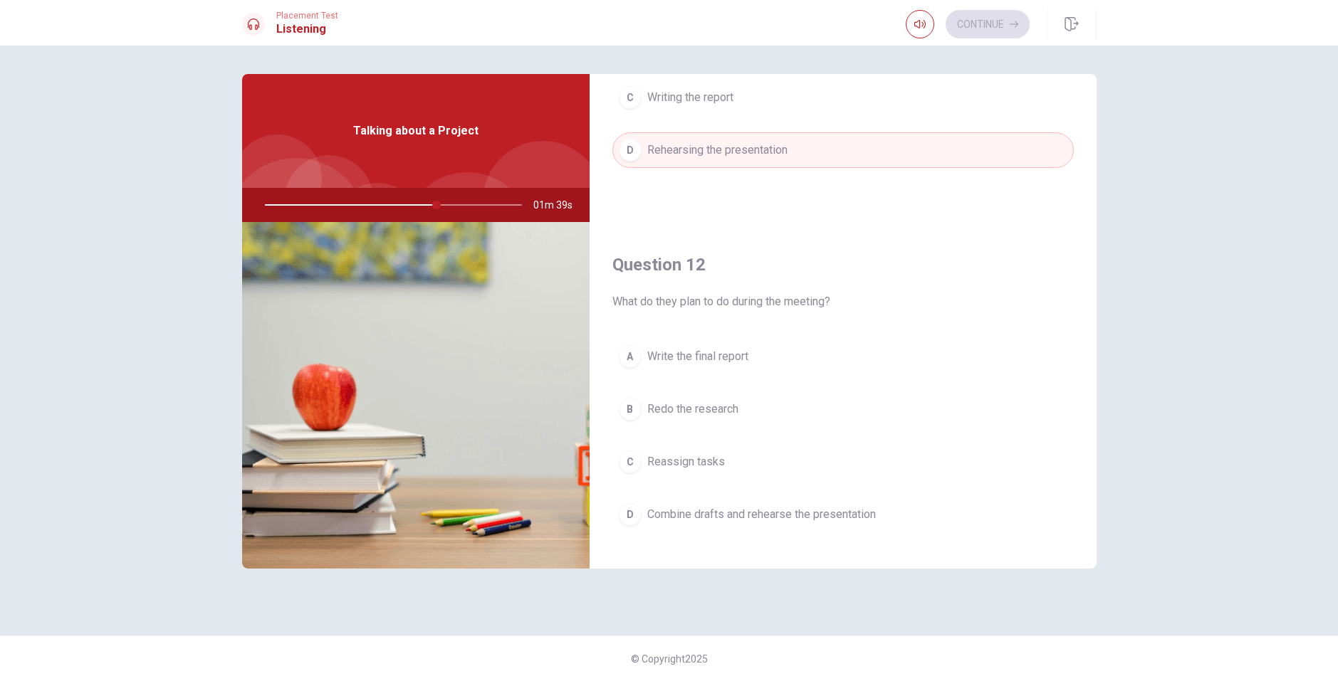
scroll to position [285, 0]
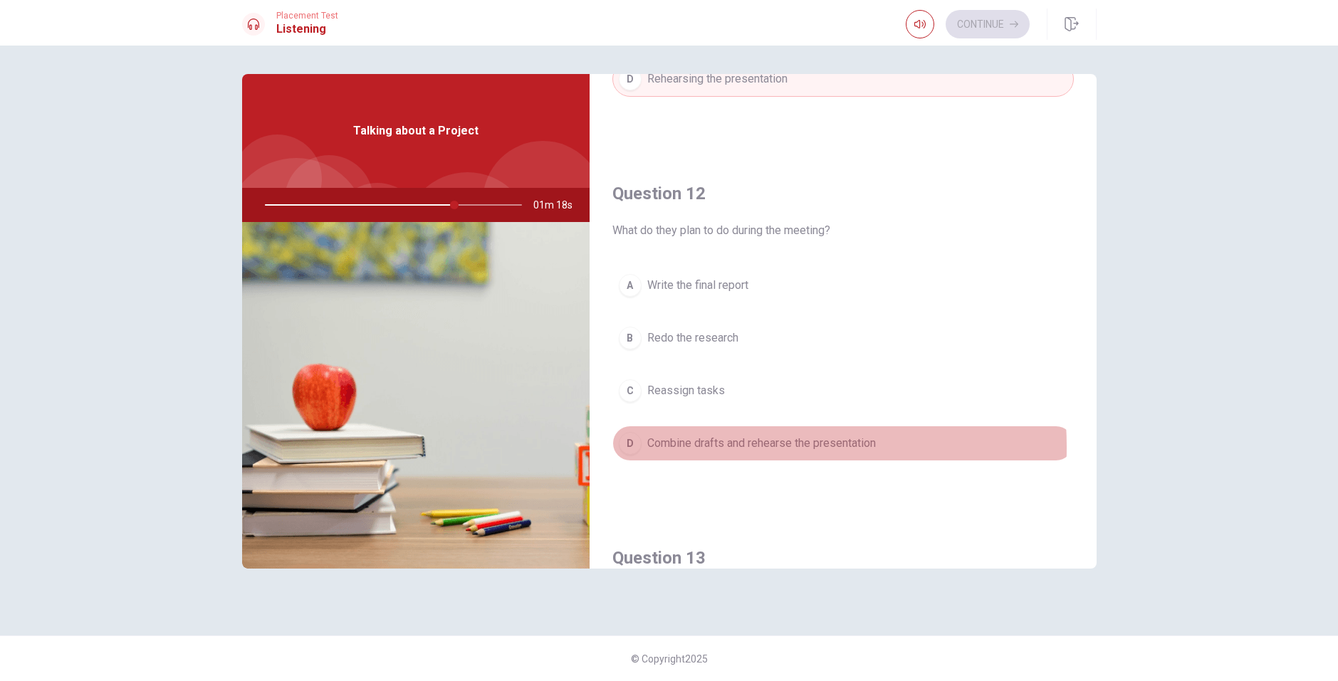
click at [723, 447] on span "Combine drafts and rehearse the presentation" at bounding box center [761, 443] width 229 height 17
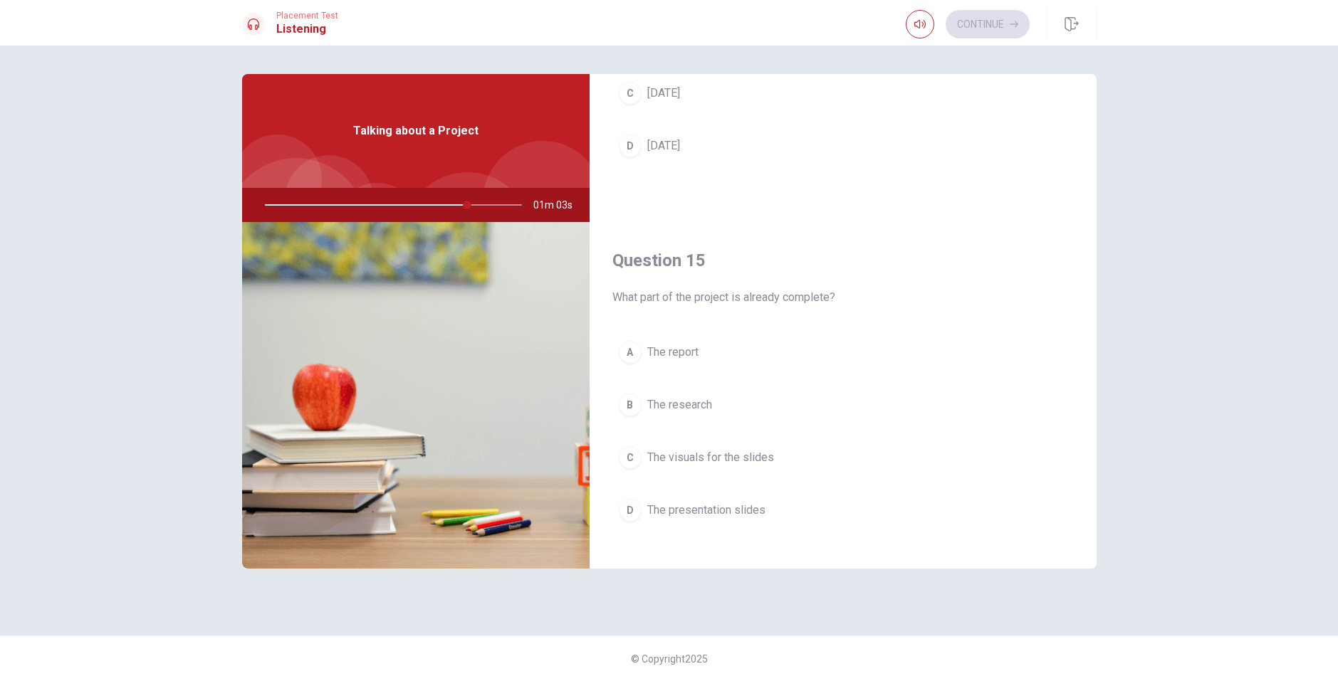
scroll to position [1328, 0]
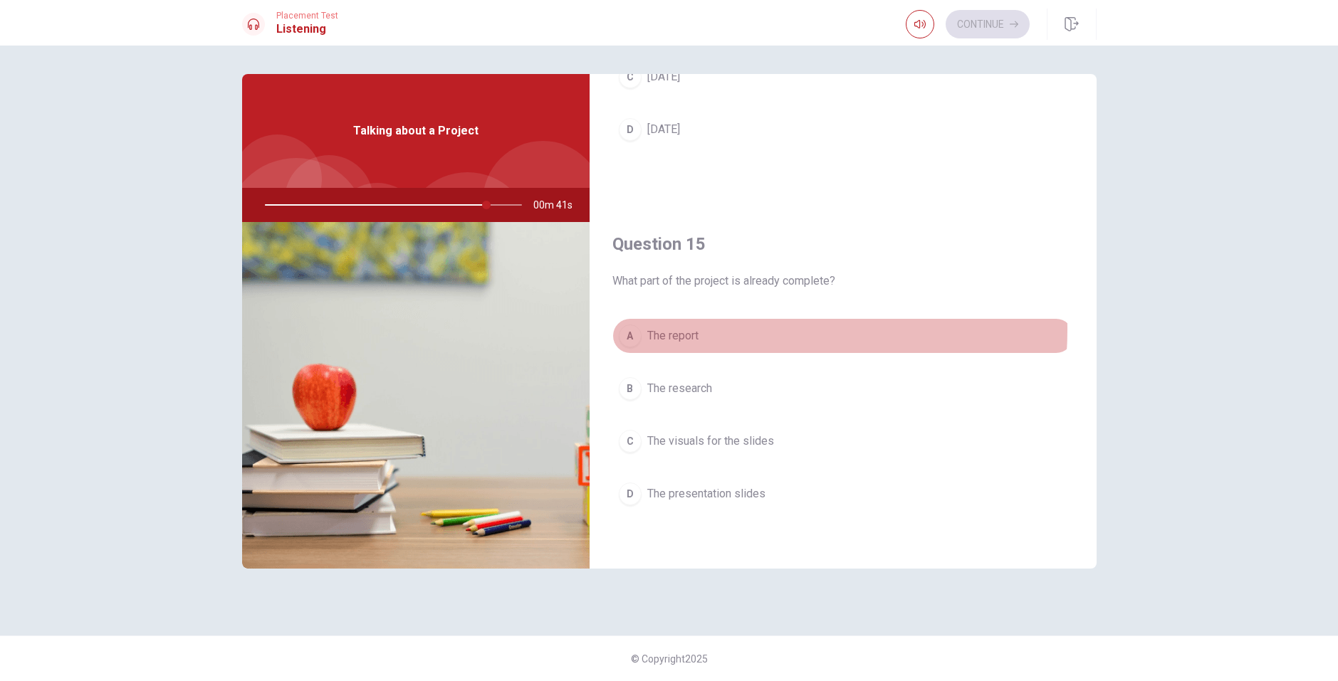
click at [677, 329] on span "The report" at bounding box center [672, 336] width 51 height 17
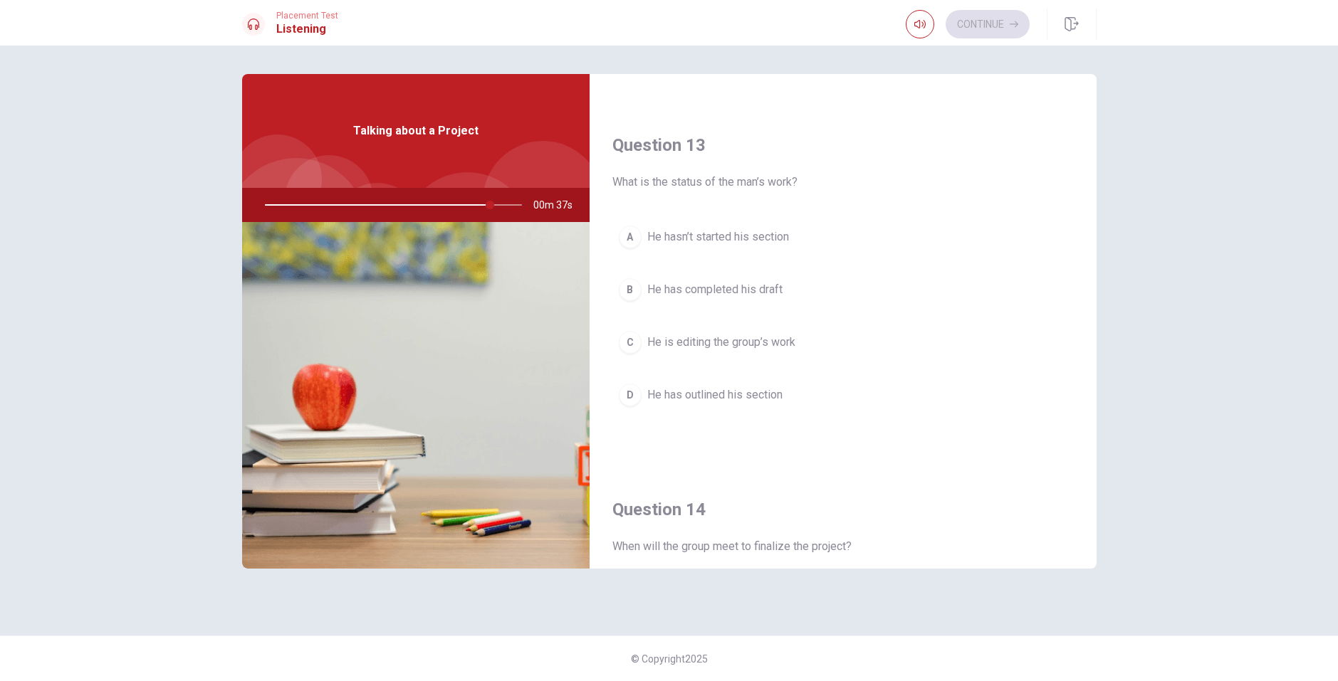
scroll to position [687, 0]
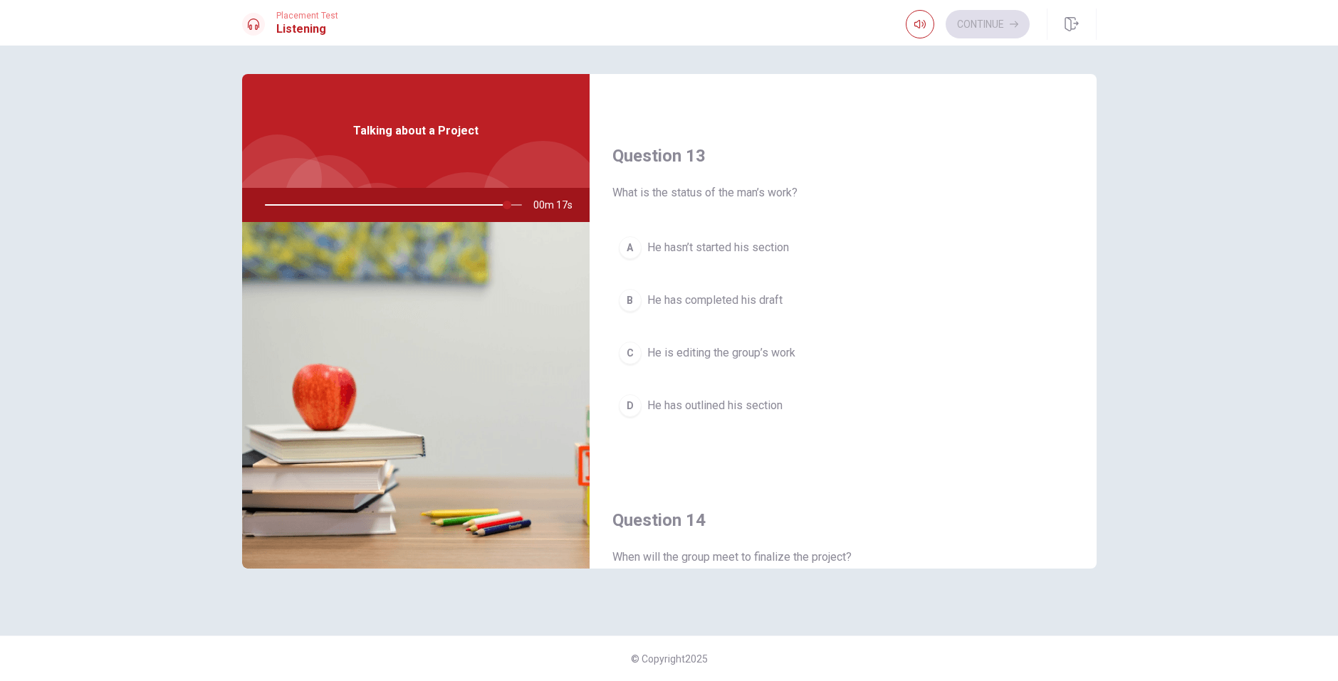
click at [746, 402] on span "He has outlined his section" at bounding box center [714, 405] width 135 height 17
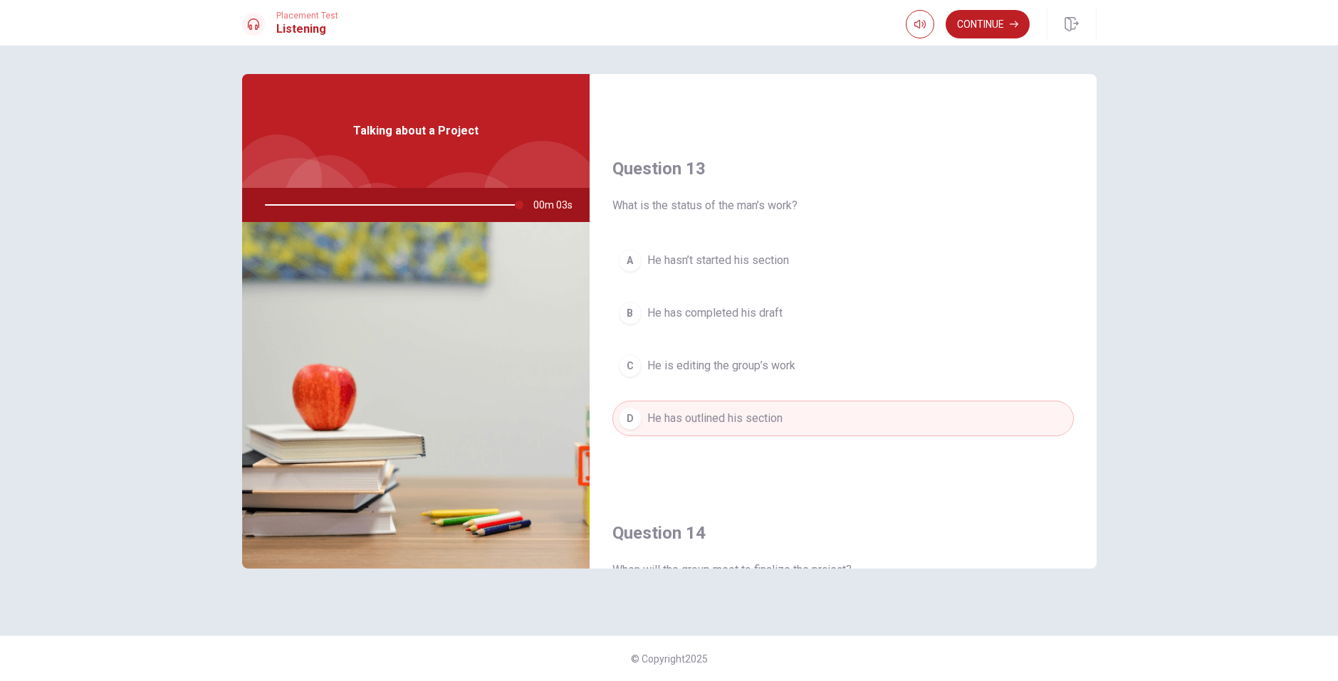
scroll to position [712, 0]
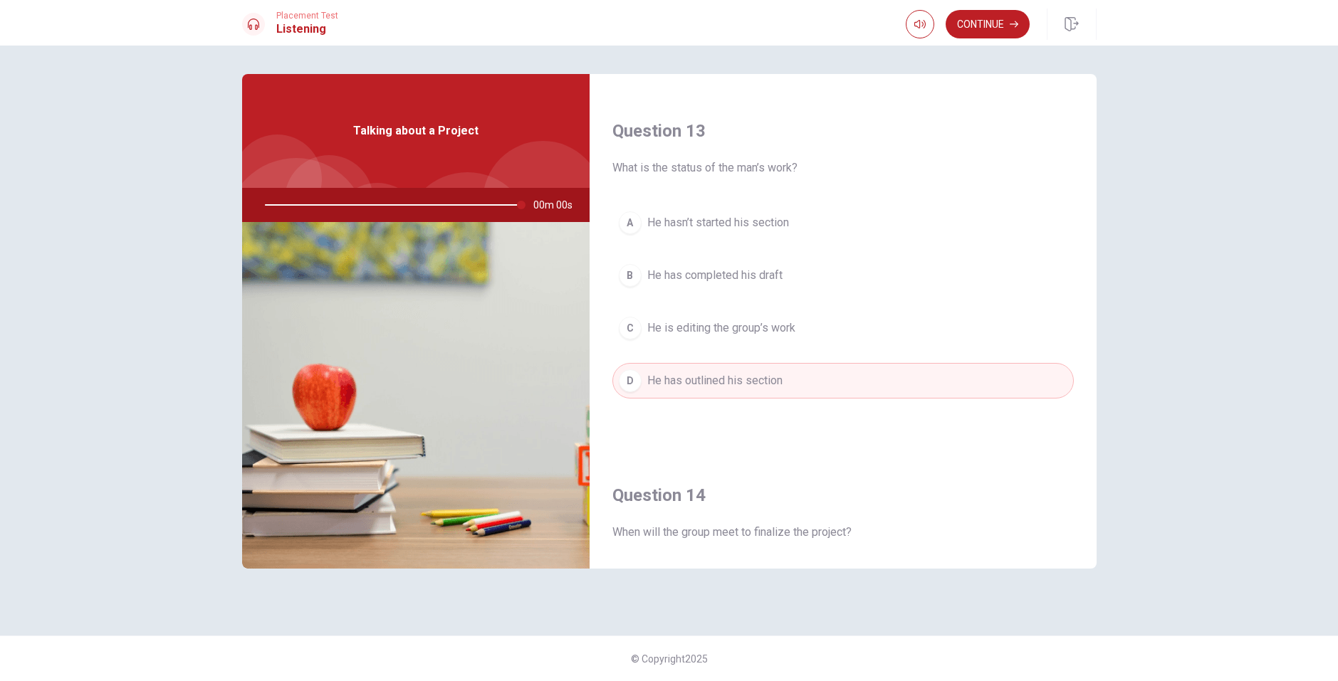
type input "0"
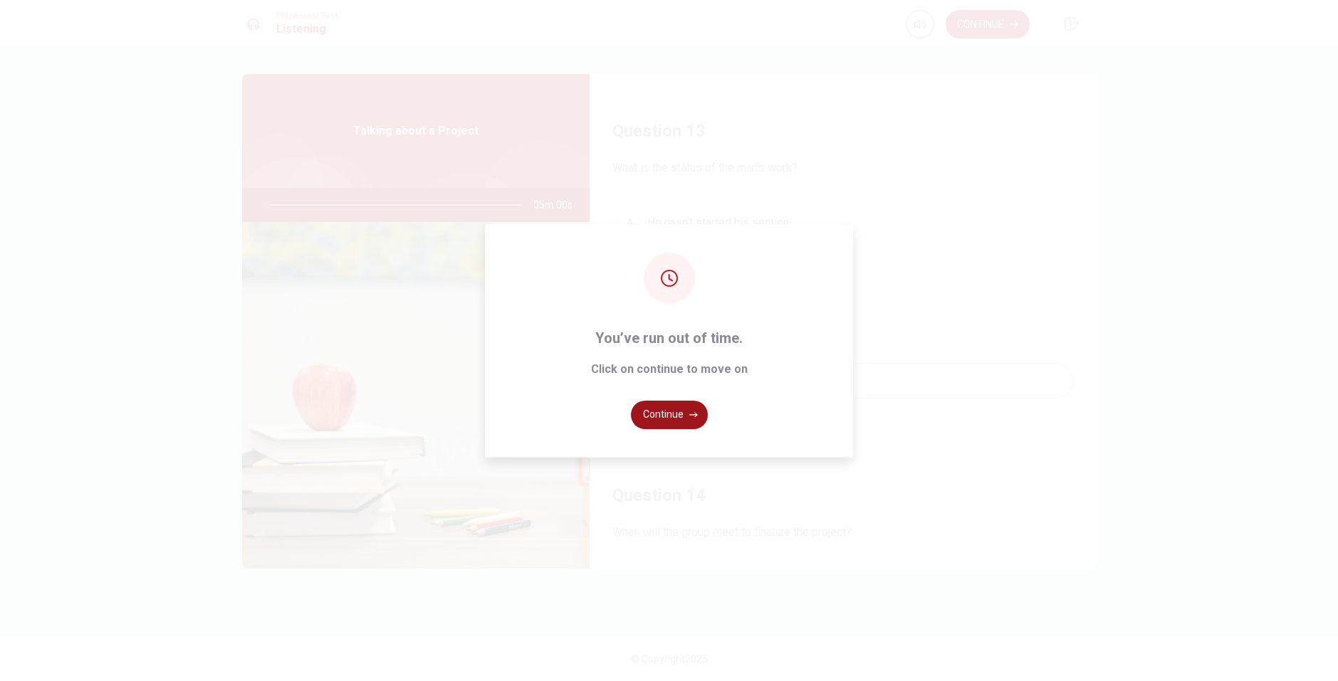
click at [683, 404] on button "Continue" at bounding box center [669, 415] width 77 height 28
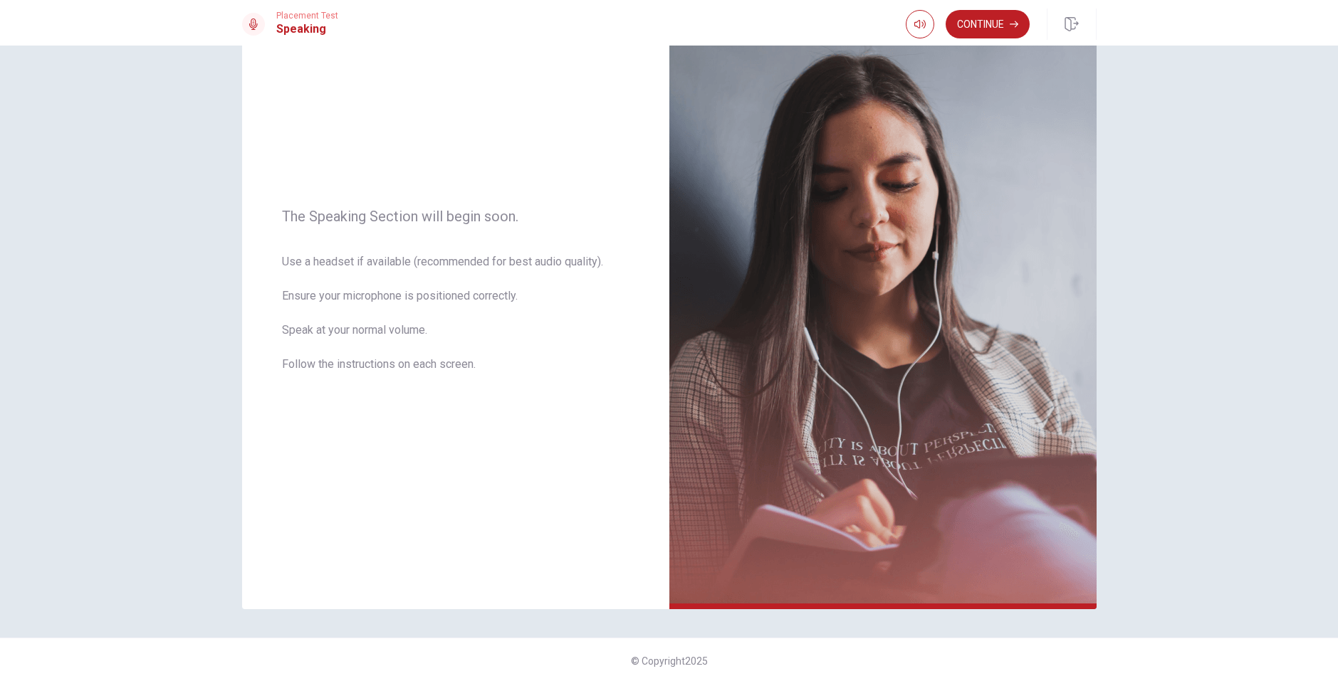
scroll to position [88, 0]
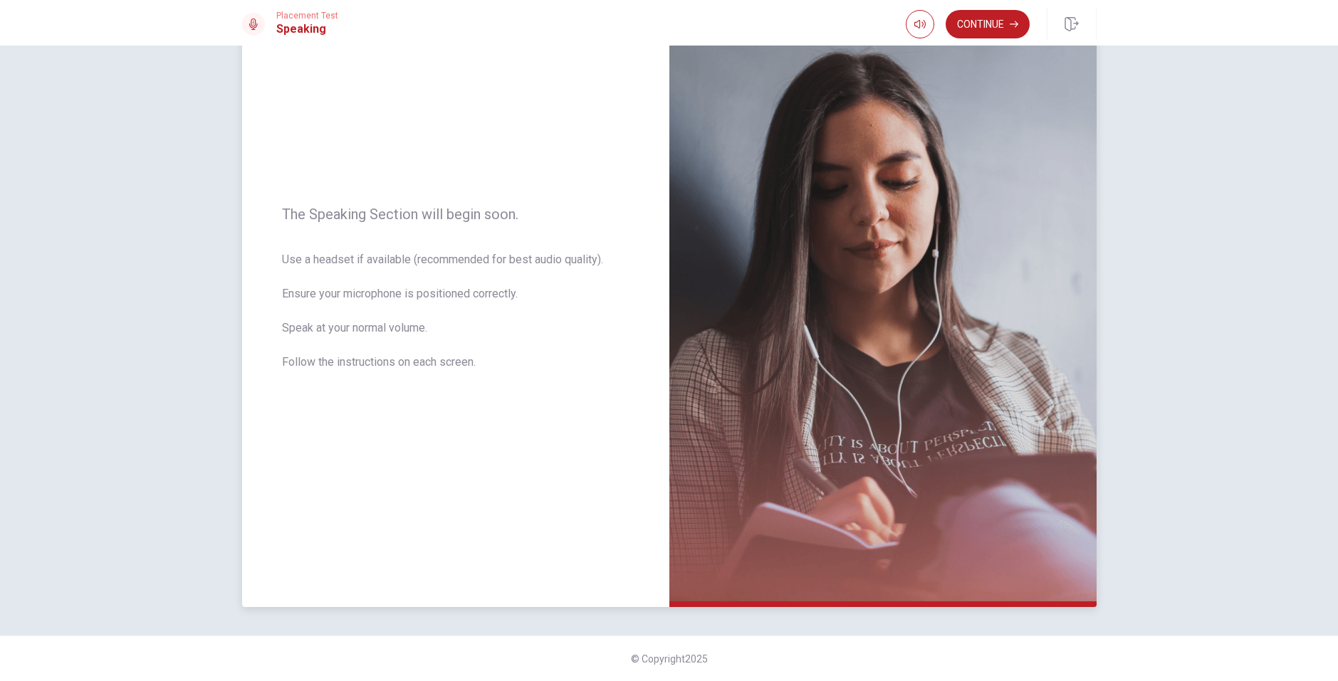
click at [336, 263] on span "Use a headset if available (recommended for best audio quality). Ensure your mi…" at bounding box center [455, 319] width 347 height 137
drag, startPoint x: 320, startPoint y: 263, endPoint x: 352, endPoint y: 257, distance: 32.0
click at [352, 257] on span "Use a headset if available (recommended for best audio quality). Ensure your mi…" at bounding box center [455, 319] width 347 height 137
click at [1006, 25] on button "Continue" at bounding box center [988, 24] width 84 height 28
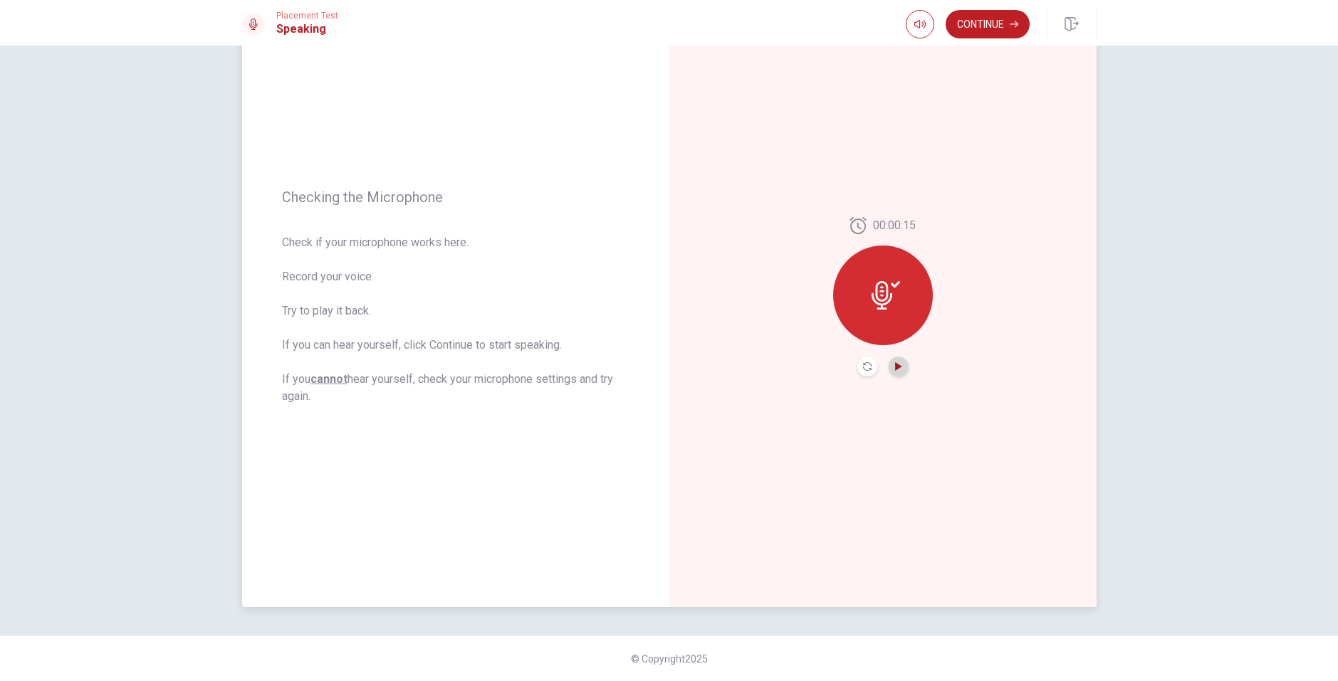
click at [898, 366] on icon "Play Audio" at bounding box center [898, 366] width 9 height 9
click at [901, 372] on button "Pause Audio" at bounding box center [899, 367] width 20 height 20
click at [985, 28] on button "Continue" at bounding box center [988, 24] width 84 height 28
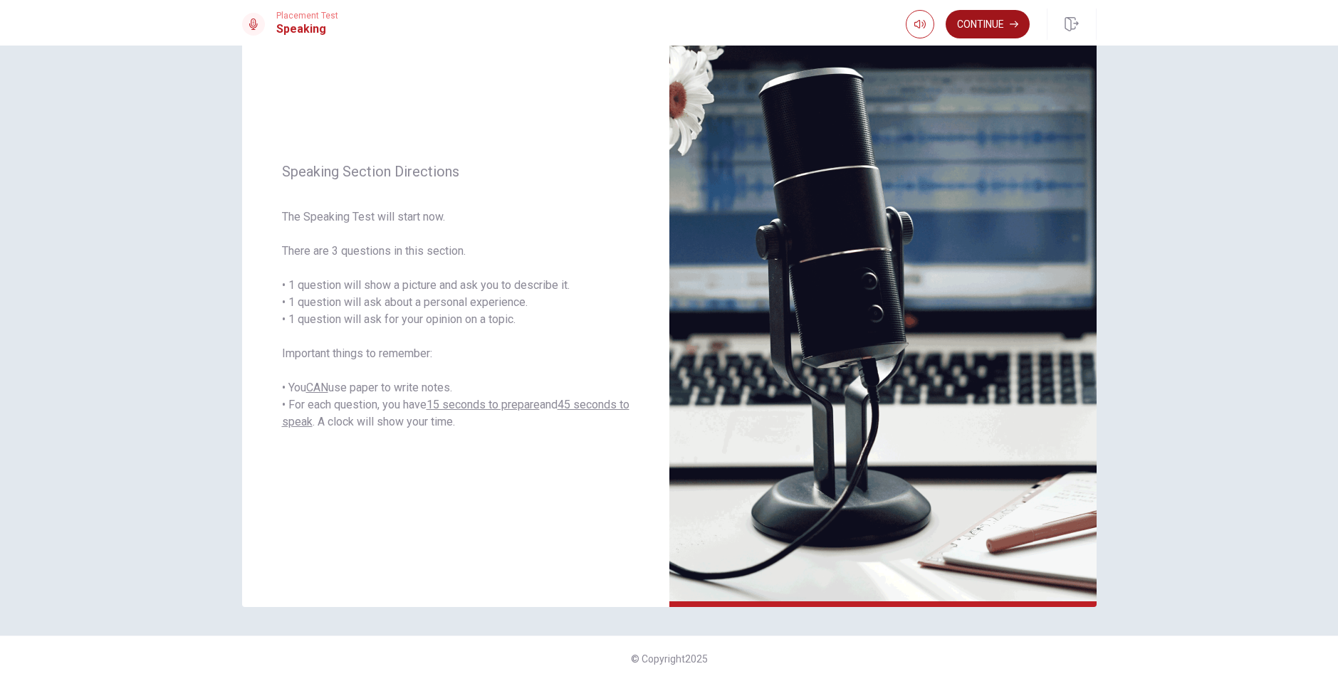
click at [977, 23] on button "Continue" at bounding box center [988, 24] width 84 height 28
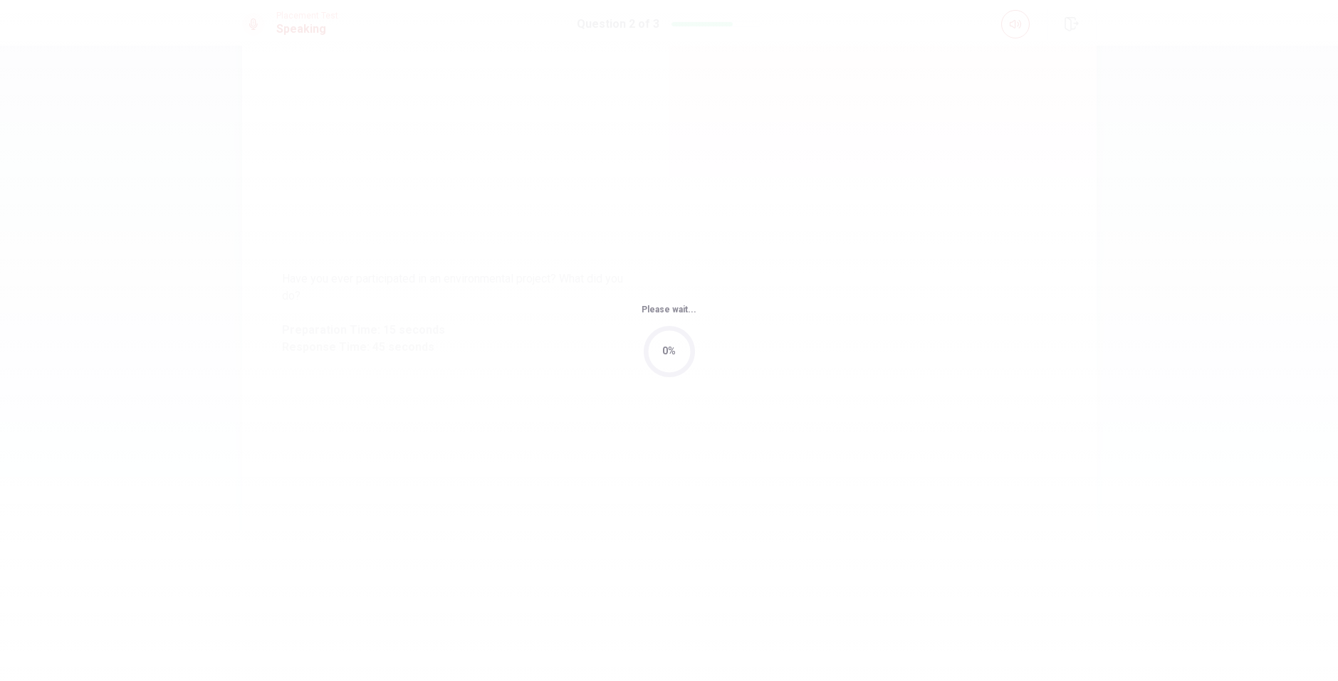
scroll to position [0, 0]
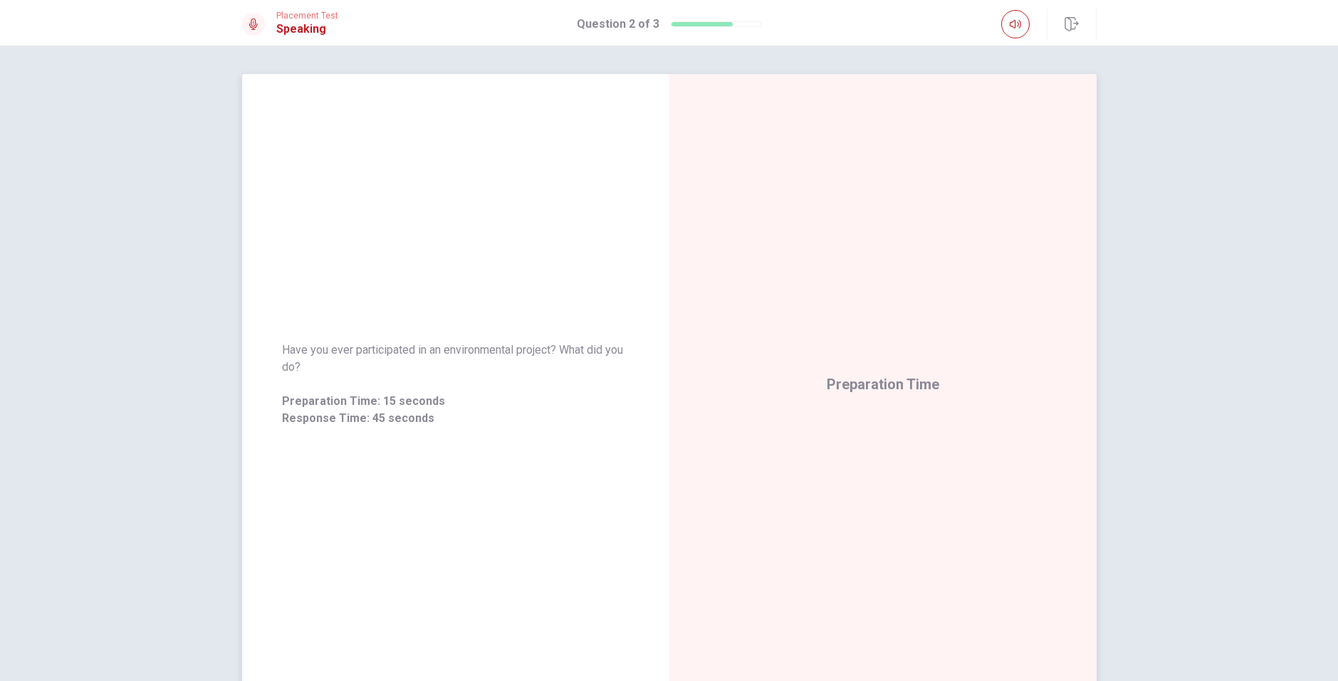
click at [314, 355] on span "Have you ever participated in an environmental project? What did you do?" at bounding box center [455, 359] width 347 height 34
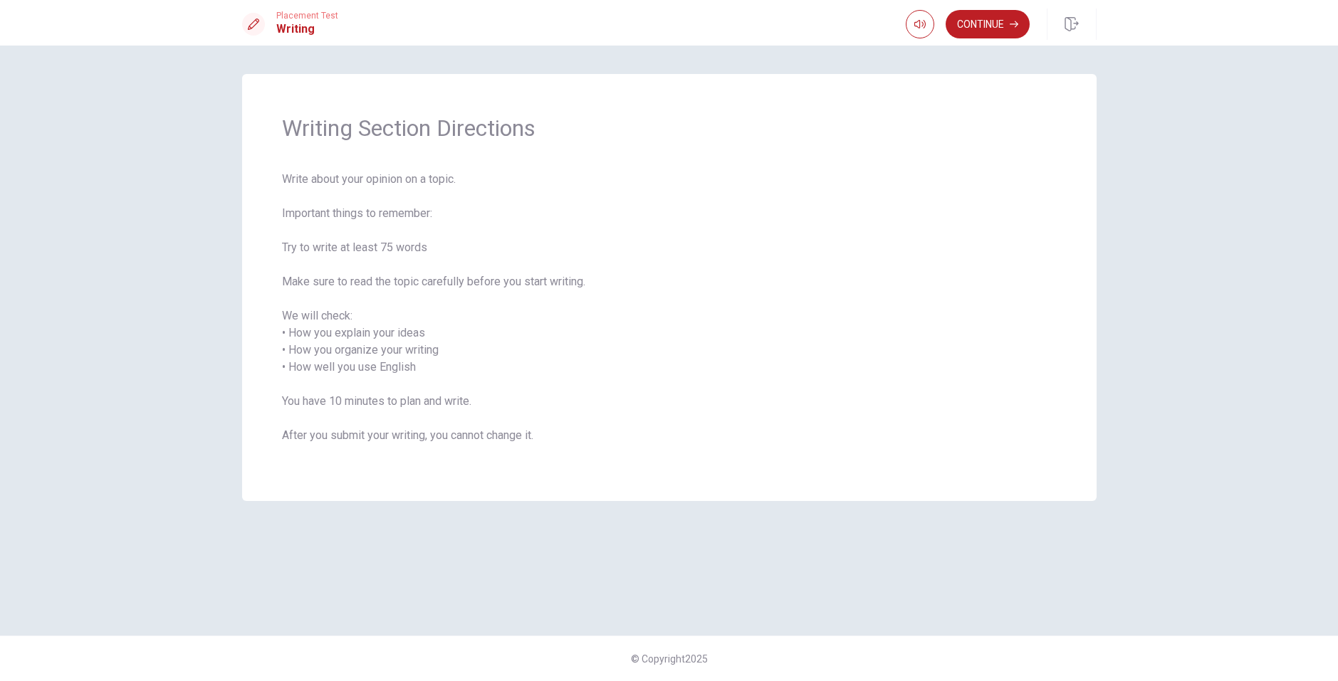
click at [443, 441] on span "Write about your opinion on a topic. Important things to remember: Try to write…" at bounding box center [669, 316] width 775 height 291
click at [362, 375] on span "Write about your opinion on a topic. Important things to remember: Try to write…" at bounding box center [669, 316] width 775 height 291
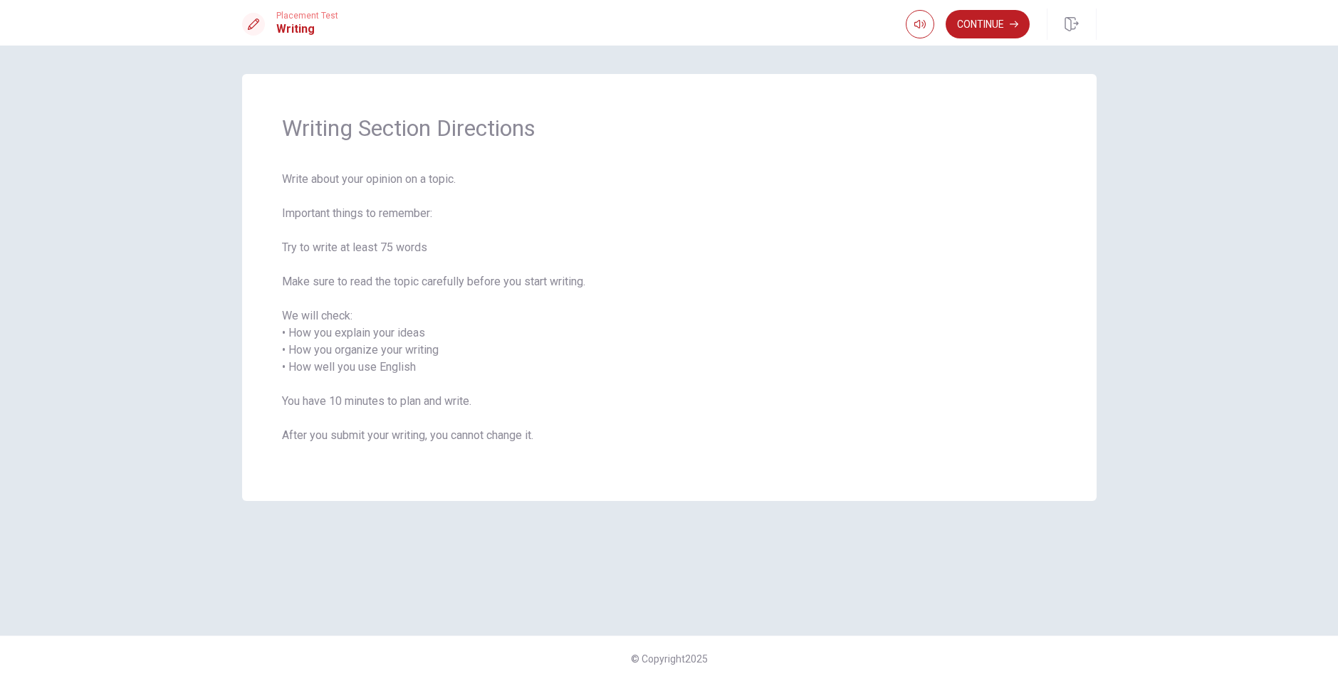
click at [362, 375] on span "Write about your opinion on a topic. Important things to remember: Try to write…" at bounding box center [669, 316] width 775 height 291
click at [362, 370] on span "Write about your opinion on a topic. Important things to remember: Try to write…" at bounding box center [669, 316] width 775 height 291
click at [355, 174] on span "Write about your opinion on a topic. Important things to remember: Try to write…" at bounding box center [669, 316] width 775 height 291
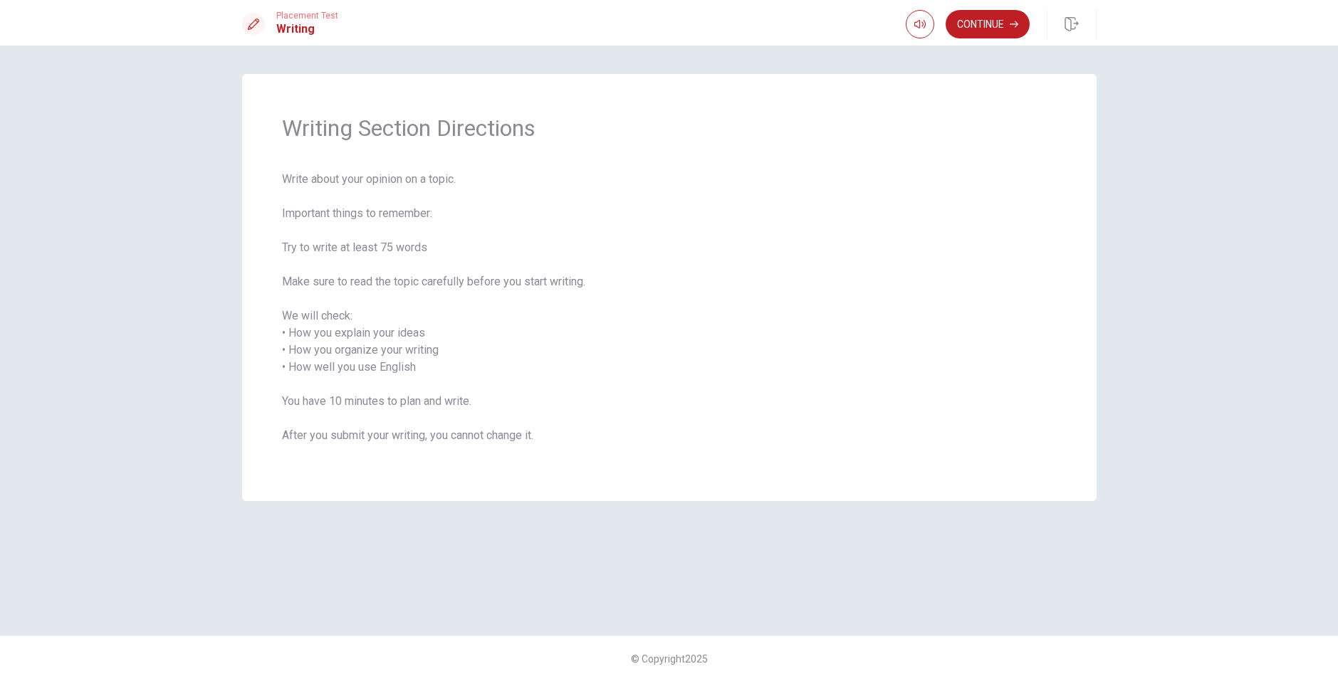
click at [355, 174] on span "Write about your opinion on a topic. Important things to remember: Try to write…" at bounding box center [669, 316] width 775 height 291
click at [323, 184] on span "Write about your opinion on a topic. Important things to remember: Try to write…" at bounding box center [669, 316] width 775 height 291
click at [1003, 11] on button "Continue" at bounding box center [988, 24] width 84 height 28
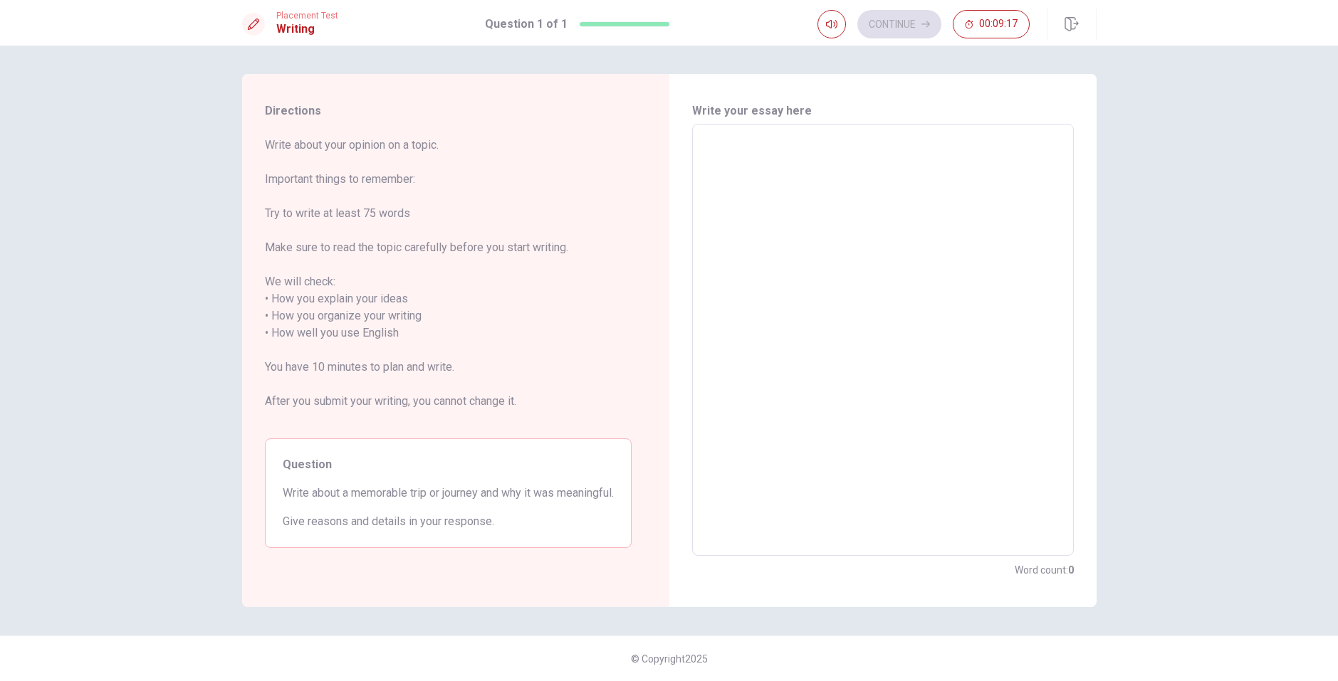
click at [785, 175] on textarea at bounding box center [883, 340] width 362 height 409
click at [781, 177] on textarea "To enrich screen reader interactions, please activate Accessibility in Grammarl…" at bounding box center [883, 340] width 362 height 409
type textarea "m"
type textarea "x"
type textarea "my"
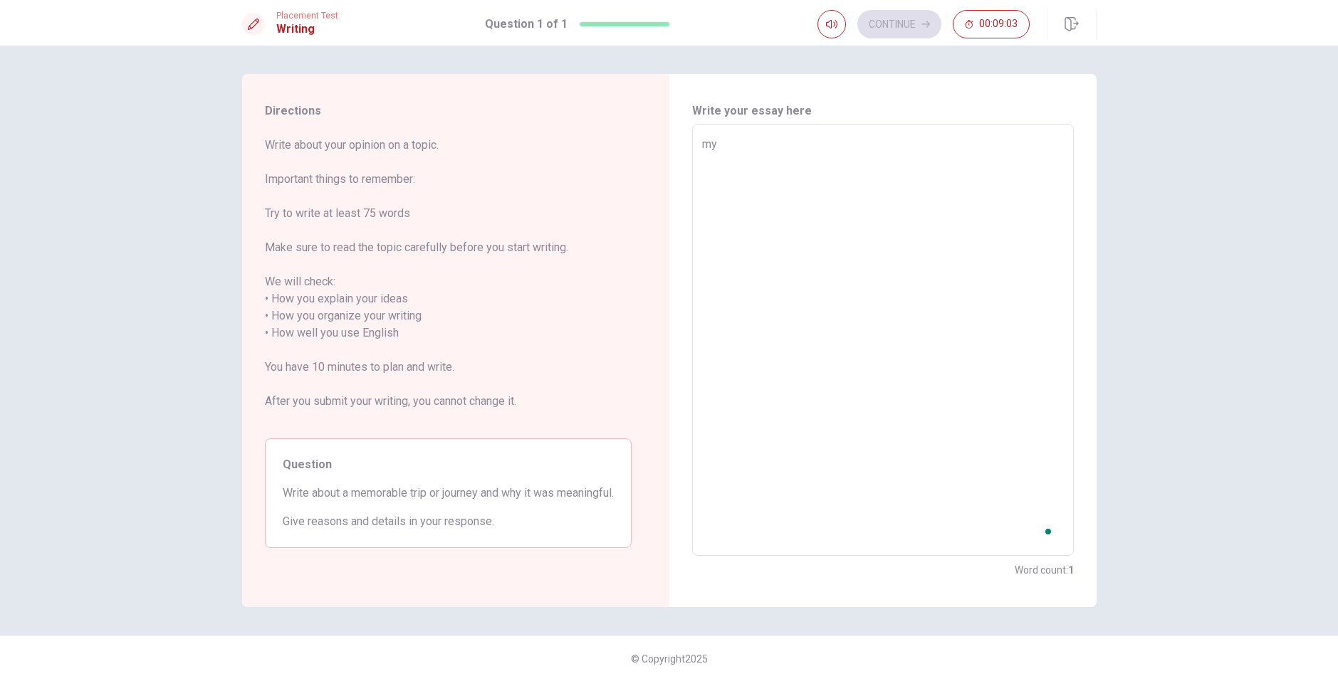
type textarea "x"
type textarea "m"
type textarea "x"
type textarea "M"
type textarea "x"
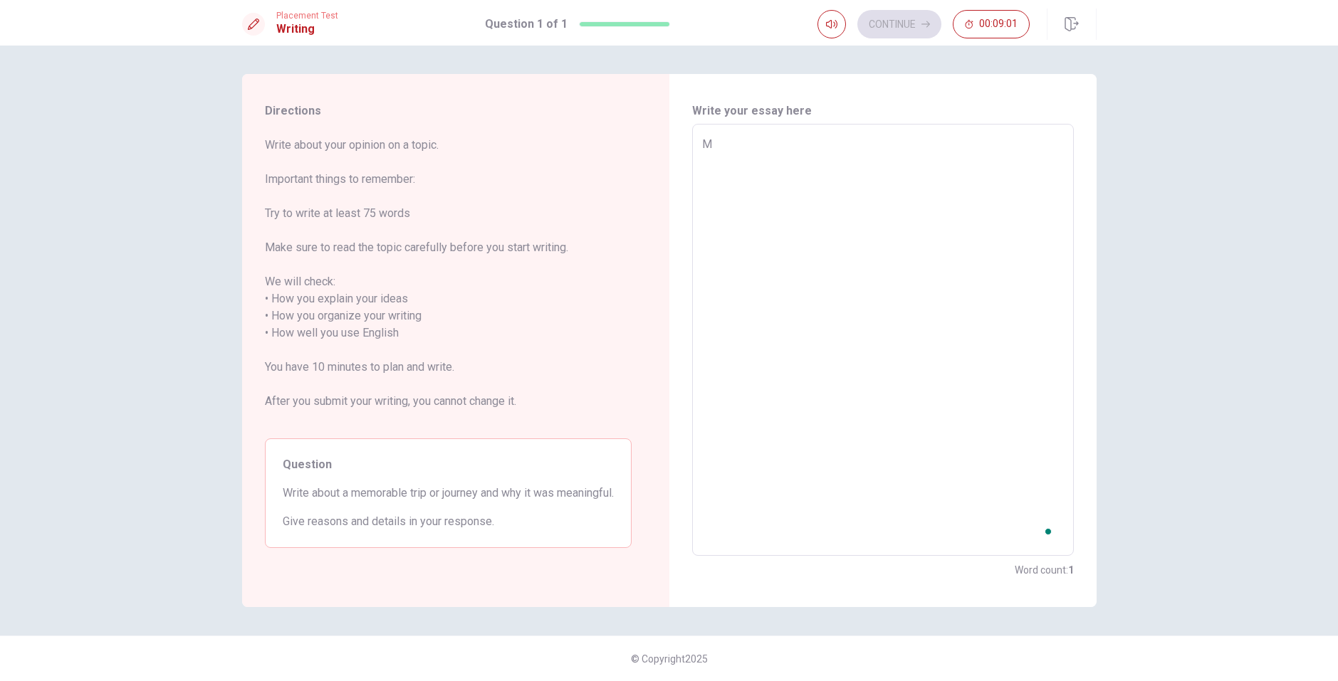
type textarea "My"
type textarea "x"
type textarea "My"
type textarea "x"
type textarea "My v"
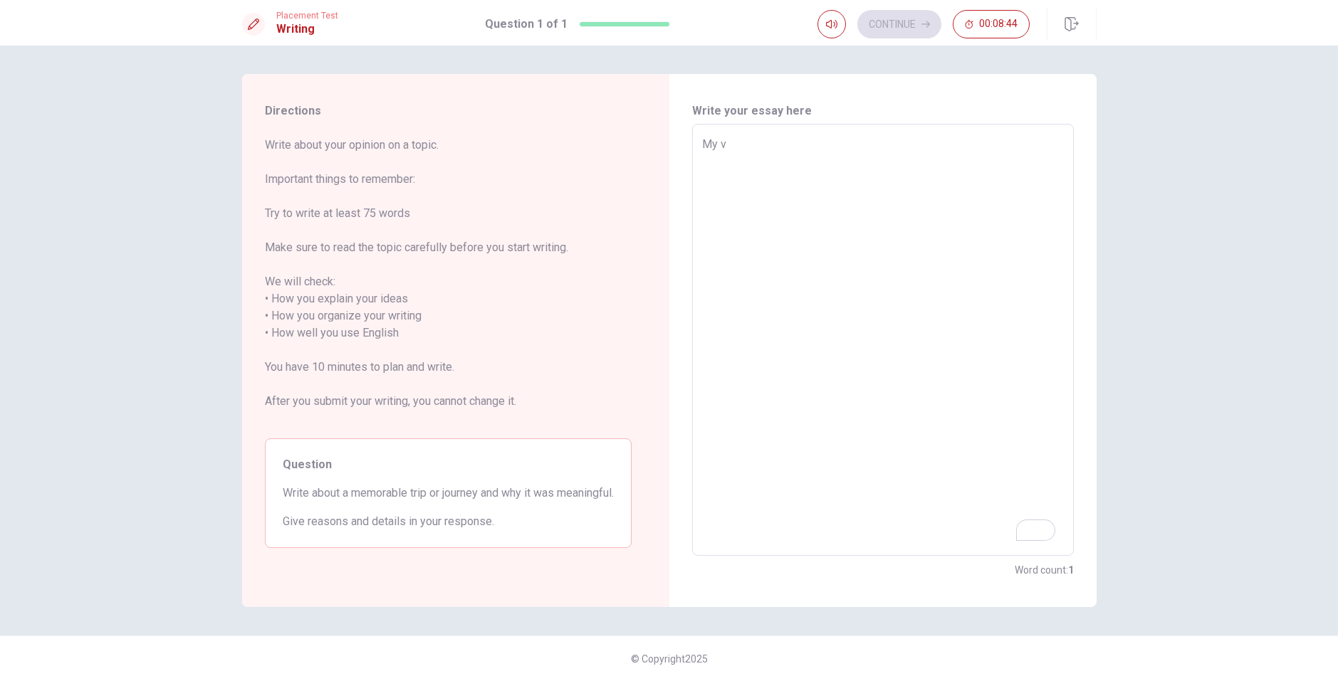
type textarea "x"
type textarea "My vi"
type textarea "x"
type textarea "My vis"
type textarea "x"
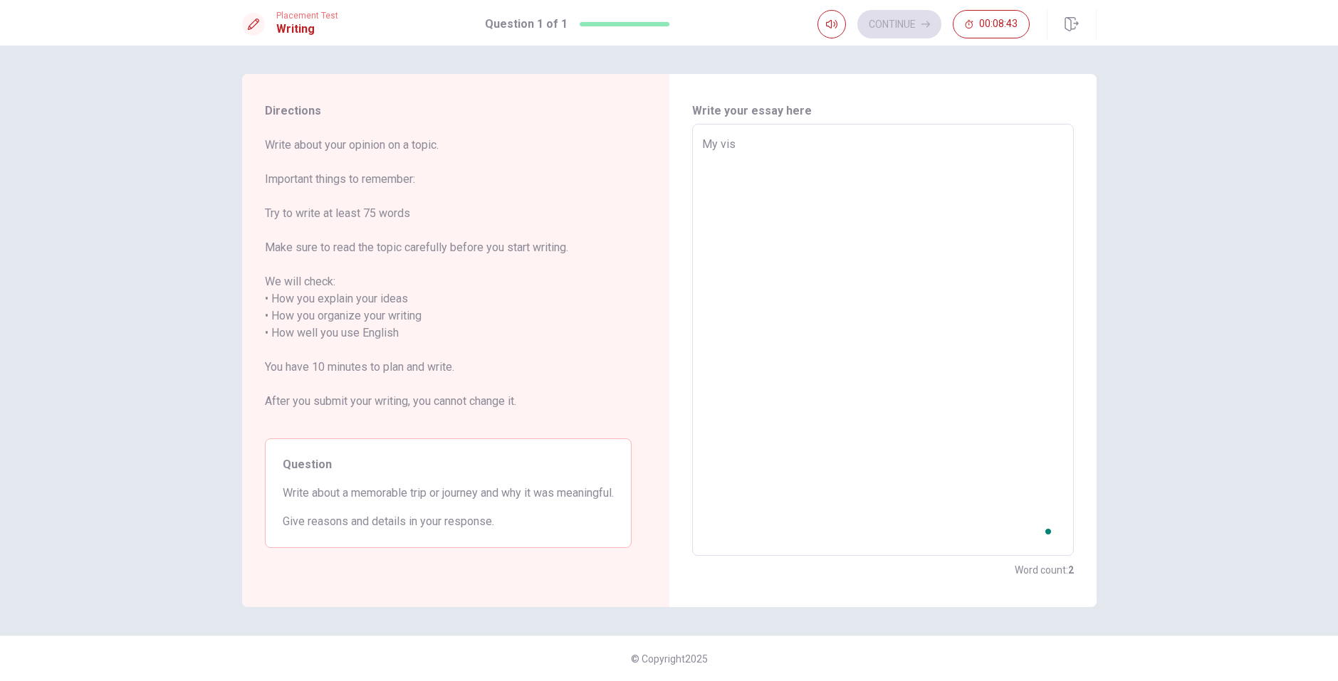
type textarea "My visi"
type textarea "x"
type textarea "My visit"
type textarea "x"
type textarea "My visit"
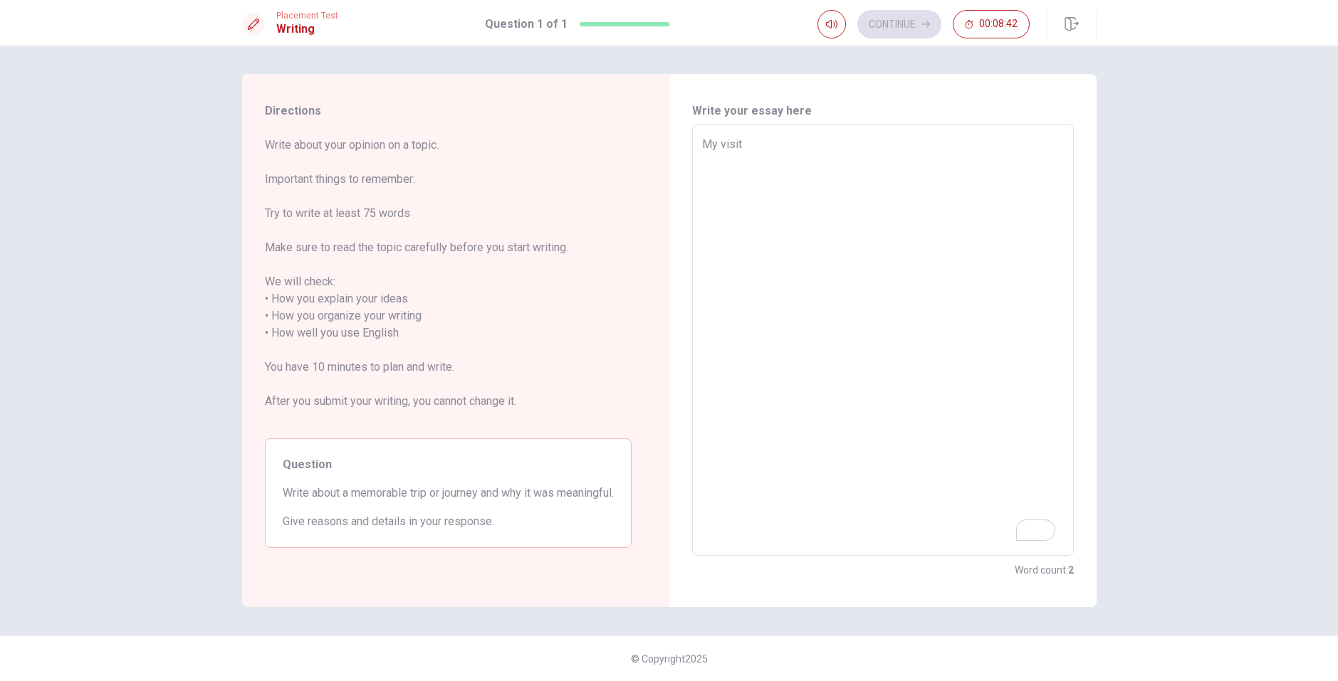
type textarea "x"
type textarea "My visit"
type textarea "x"
type textarea "My visi"
type textarea "x"
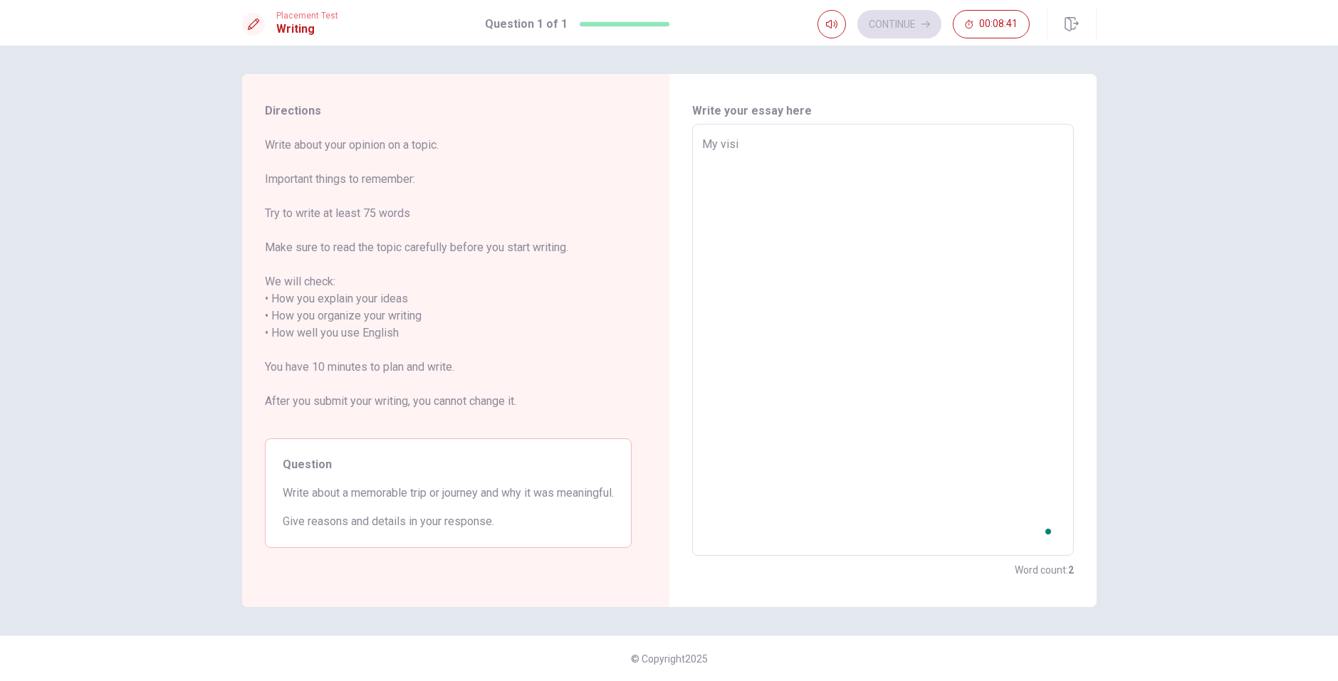
type textarea "My vis"
type textarea "x"
type textarea "My vi"
type textarea "x"
type textarea "My v"
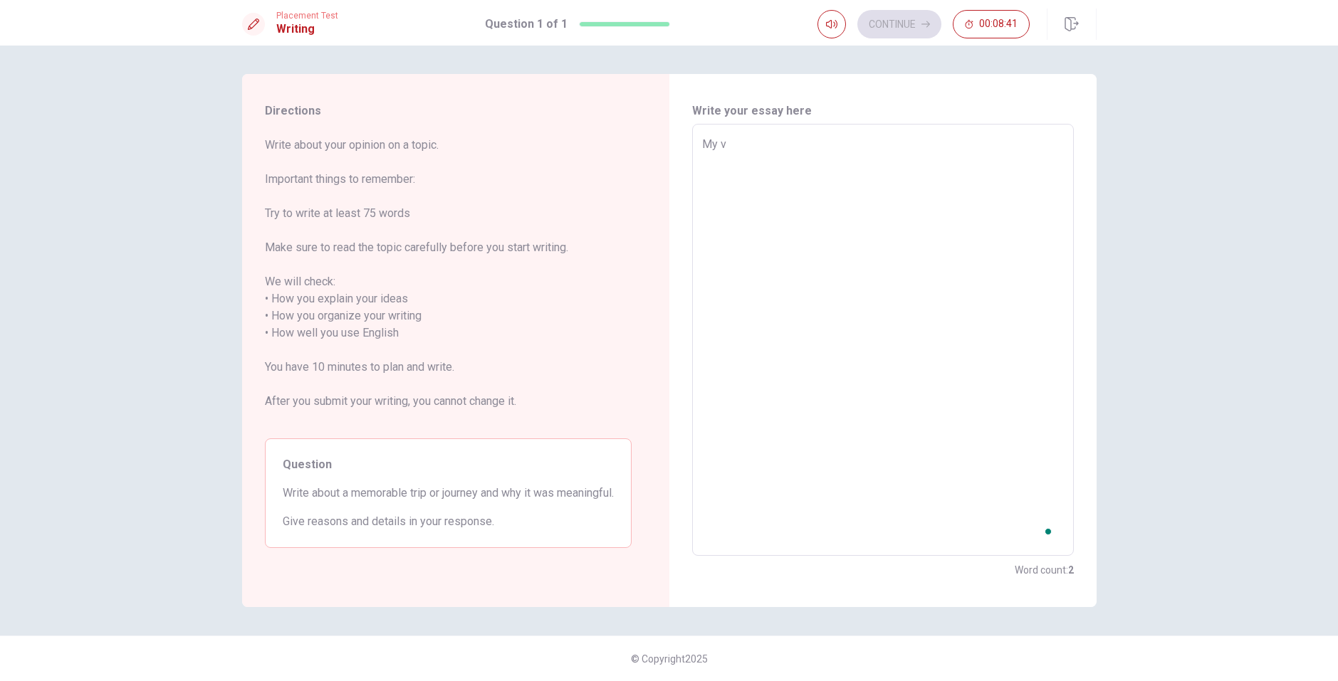
type textarea "x"
type textarea "My"
type textarea "x"
type textarea "My t"
type textarea "x"
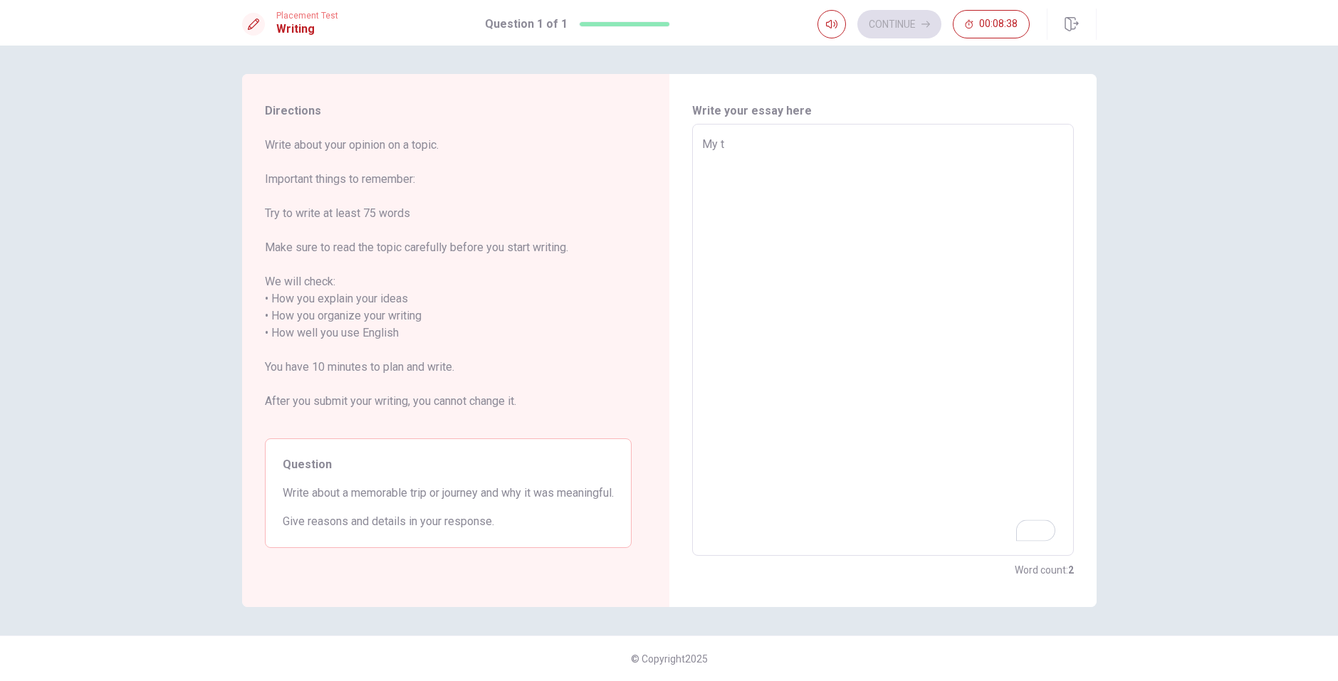
type textarea "My tr"
type textarea "x"
type textarea "My tri"
type textarea "x"
type textarea "My trip"
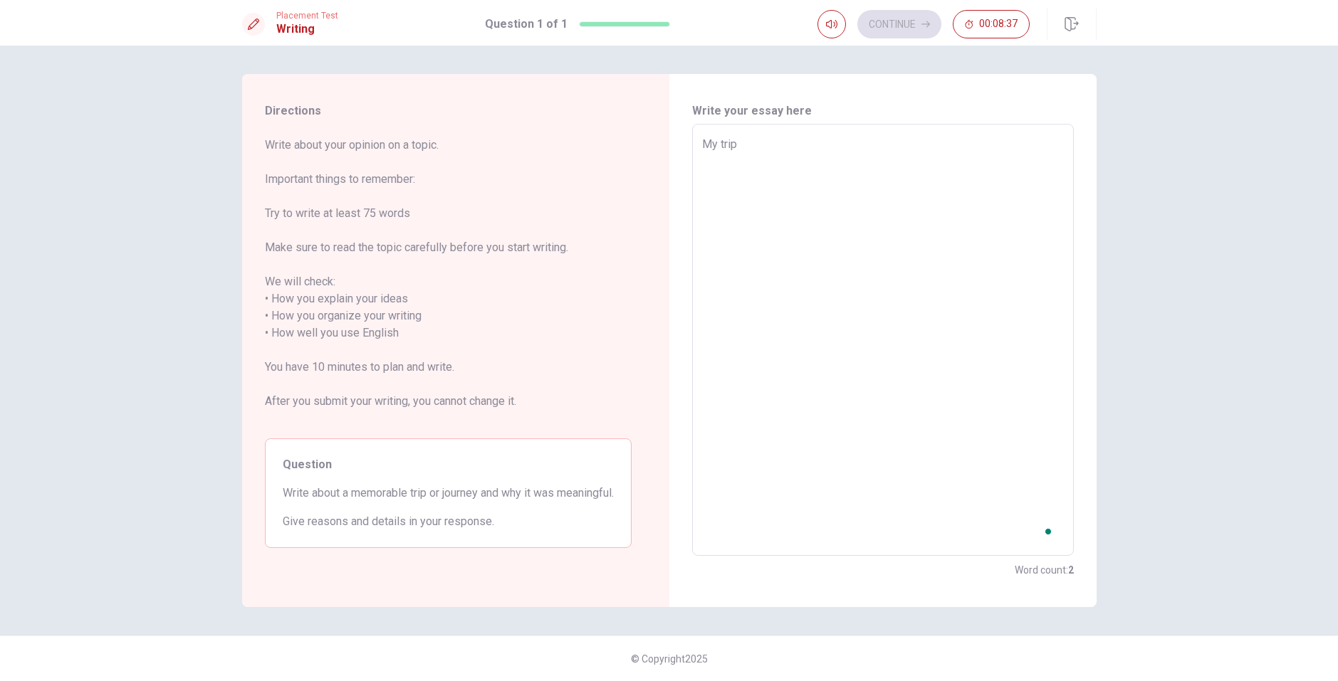
type textarea "x"
type textarea "My trip"
type textarea "x"
type textarea "My trip i"
type textarea "x"
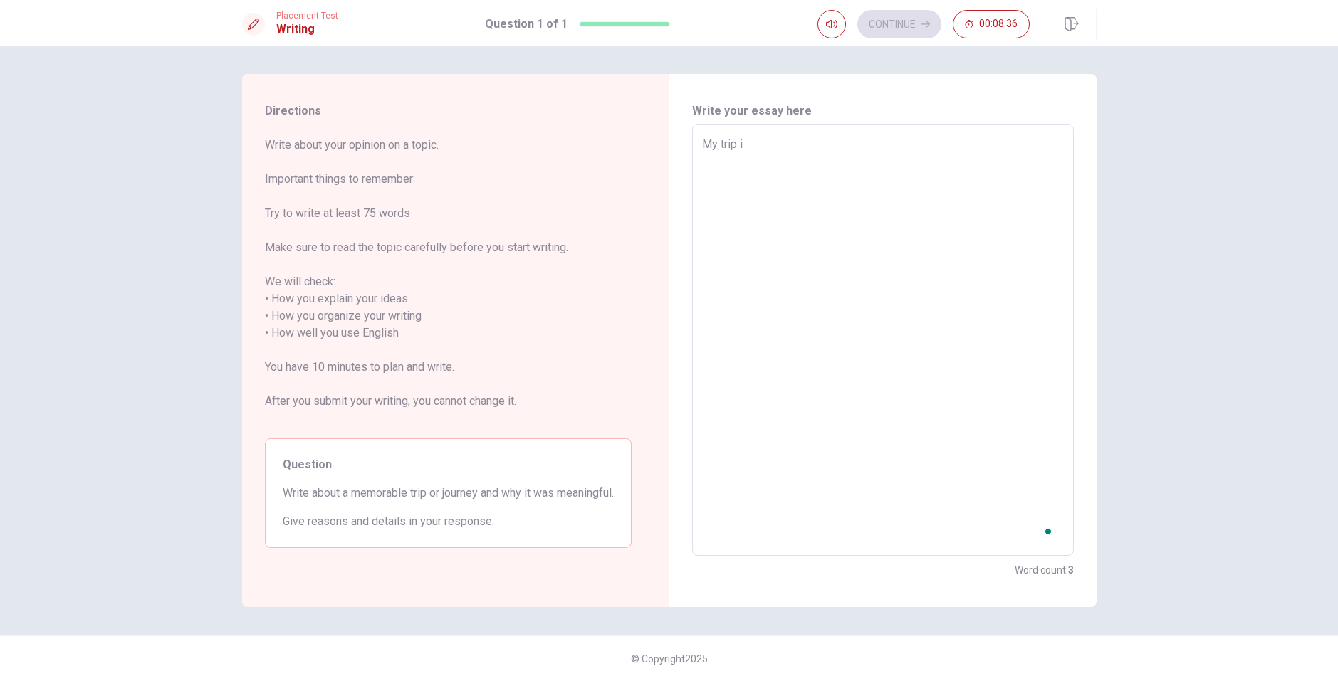
type textarea "My trip in"
type textarea "x"
type textarea "My trip in"
type textarea "x"
type textarea "My trip in t"
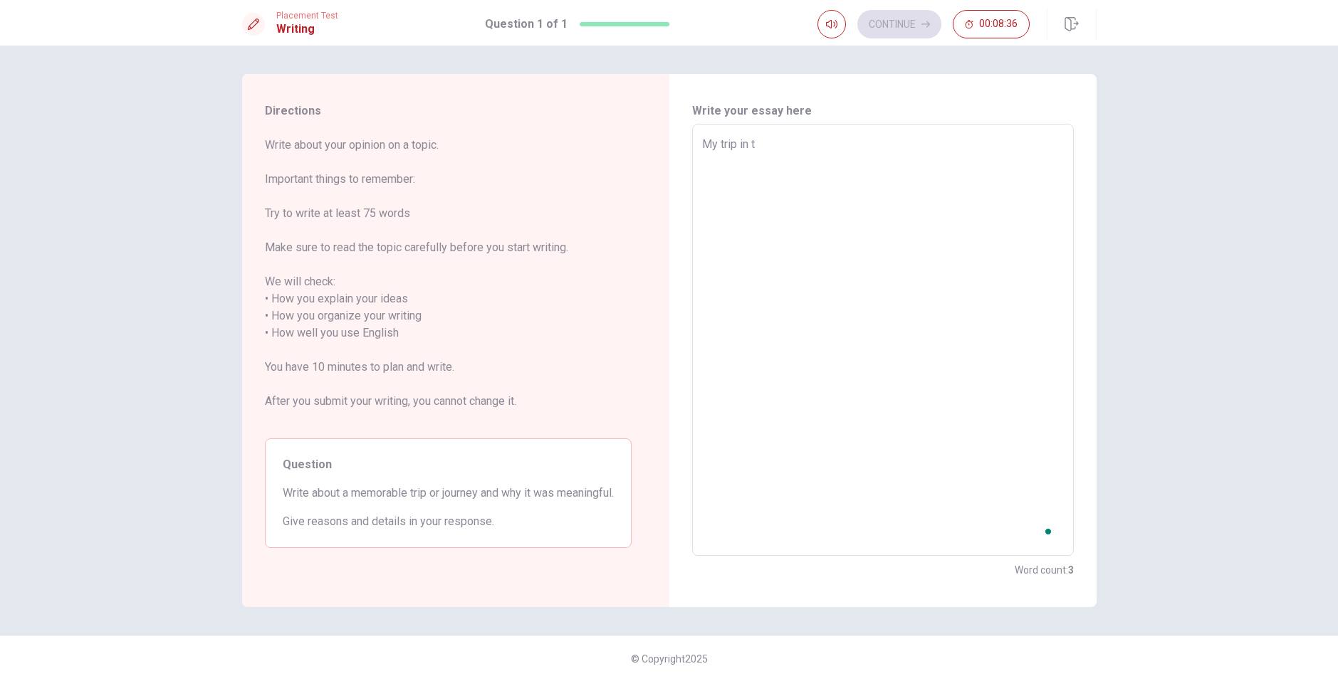
type textarea "x"
type textarea "My trip in th"
type textarea "x"
type textarea "My trip in the"
type textarea "x"
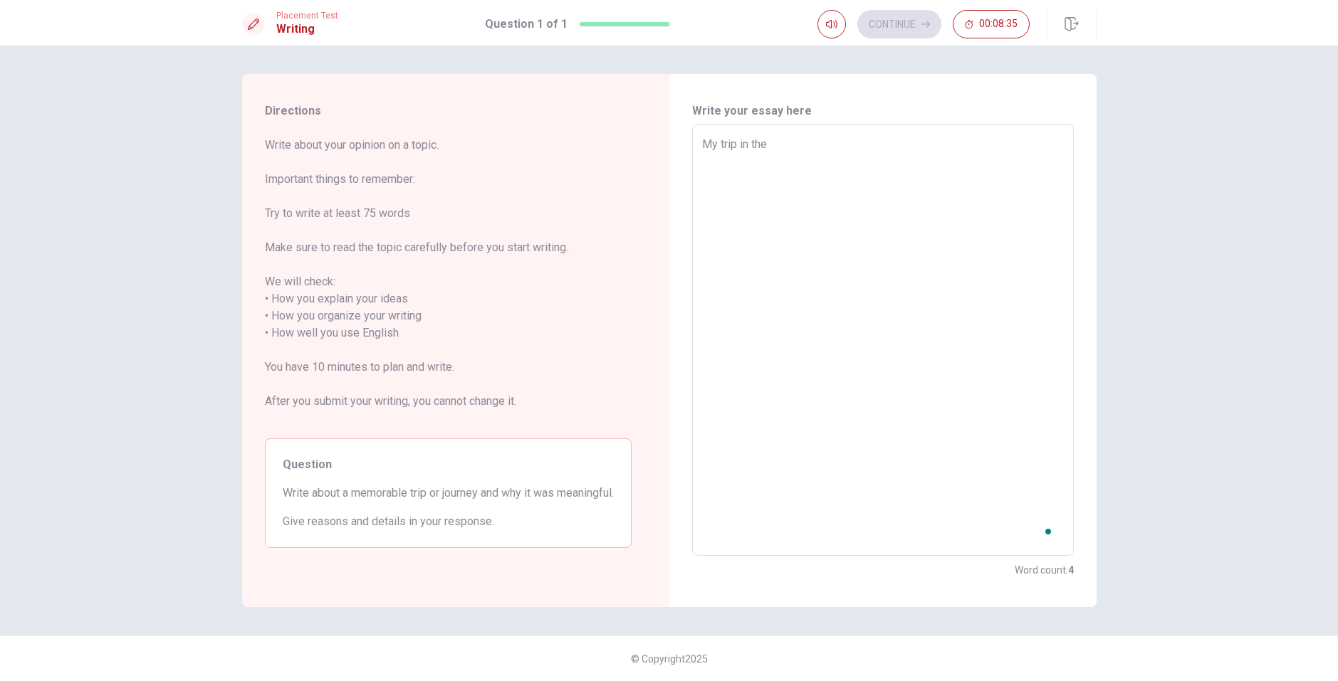
type textarea "My trip in the"
type textarea "x"
type textarea "My trip in the l"
type textarea "x"
type textarea "My trip in the la"
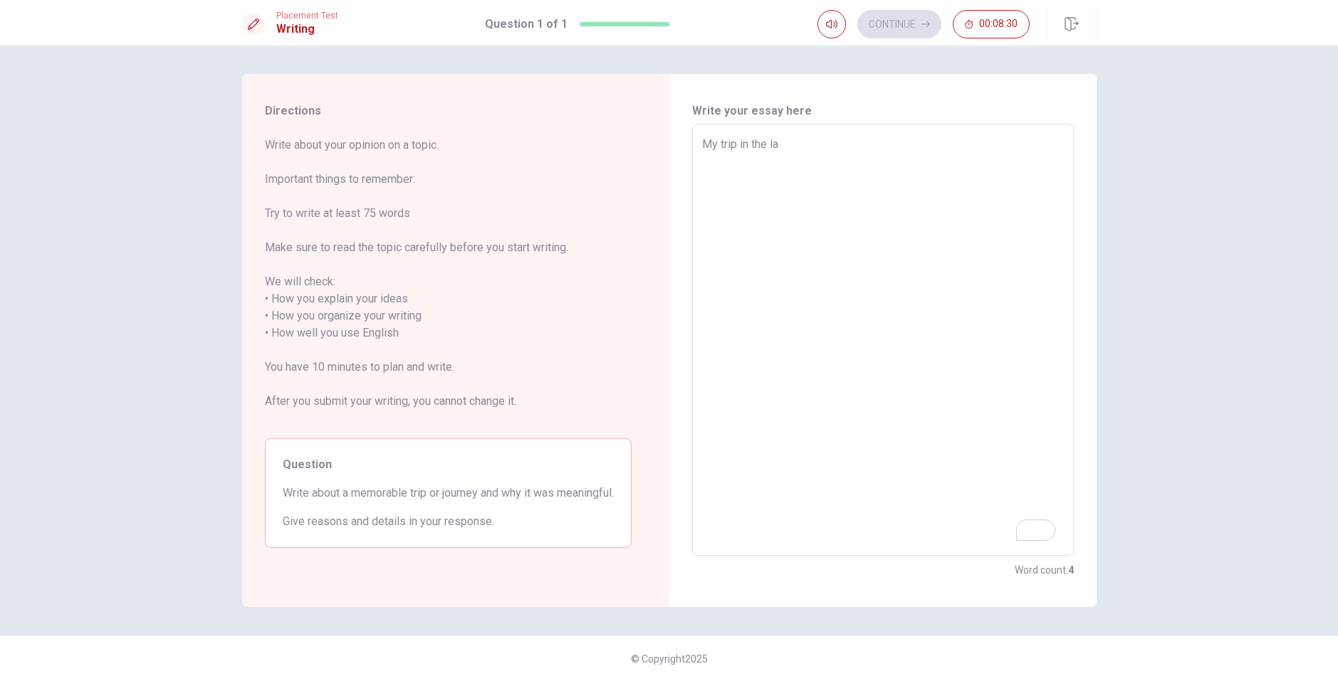
type textarea "x"
type textarea "My trip in the las"
type textarea "x"
type textarea "My trip in the last"
type textarea "x"
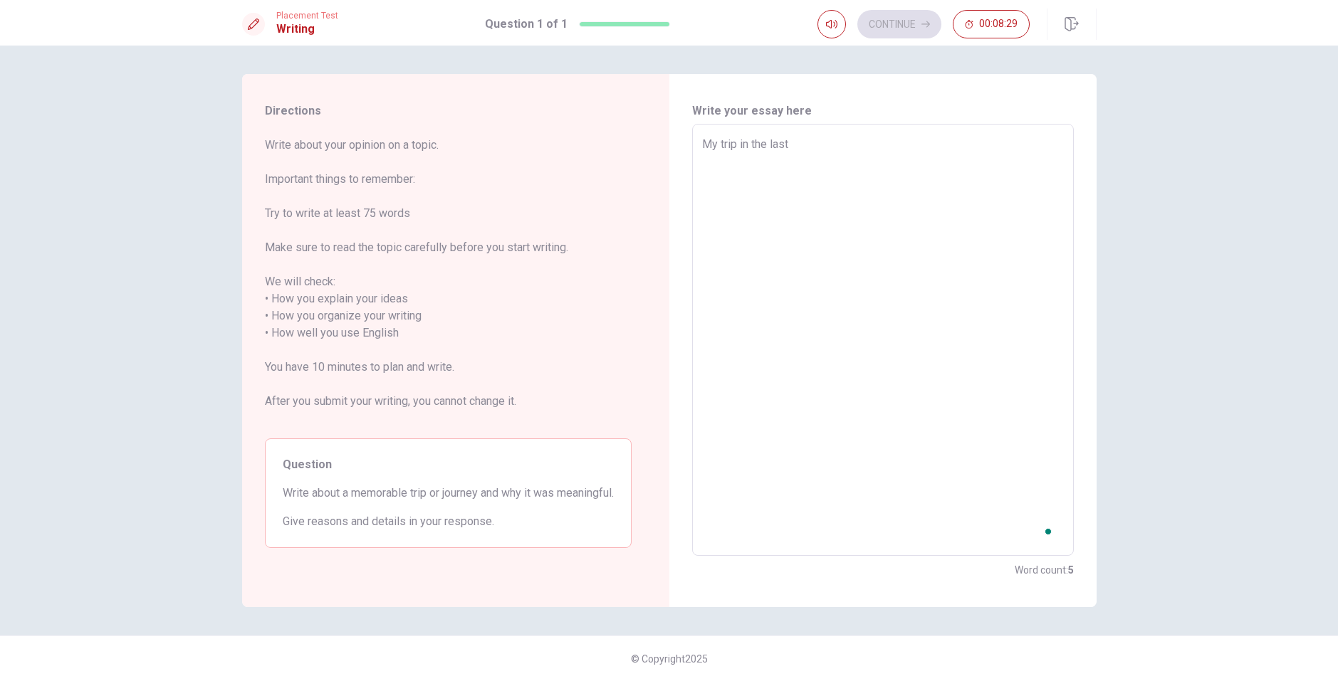
type textarea "My trip in the last"
type textarea "x"
type textarea "My trip in the last l"
type textarea "x"
type textarea "My trip in the last la"
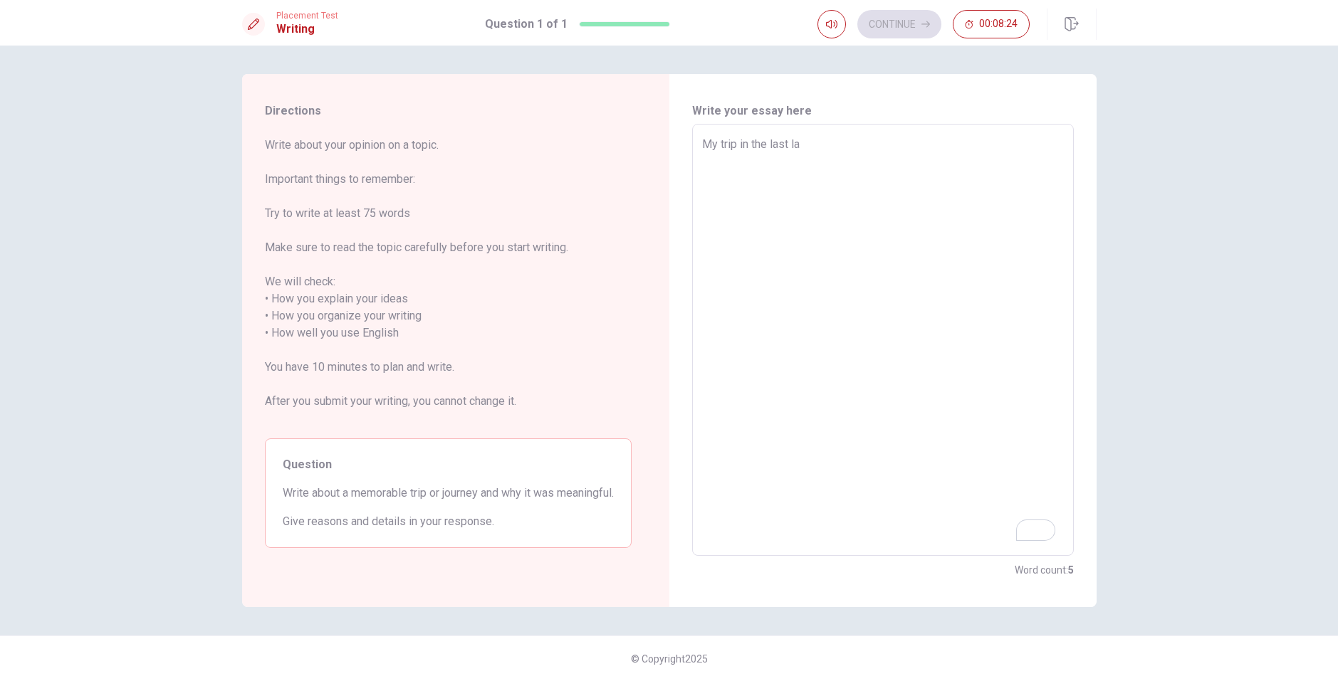
type textarea "x"
type textarea "My trip in the last l"
type textarea "x"
type textarea "My trip in the last"
type textarea "x"
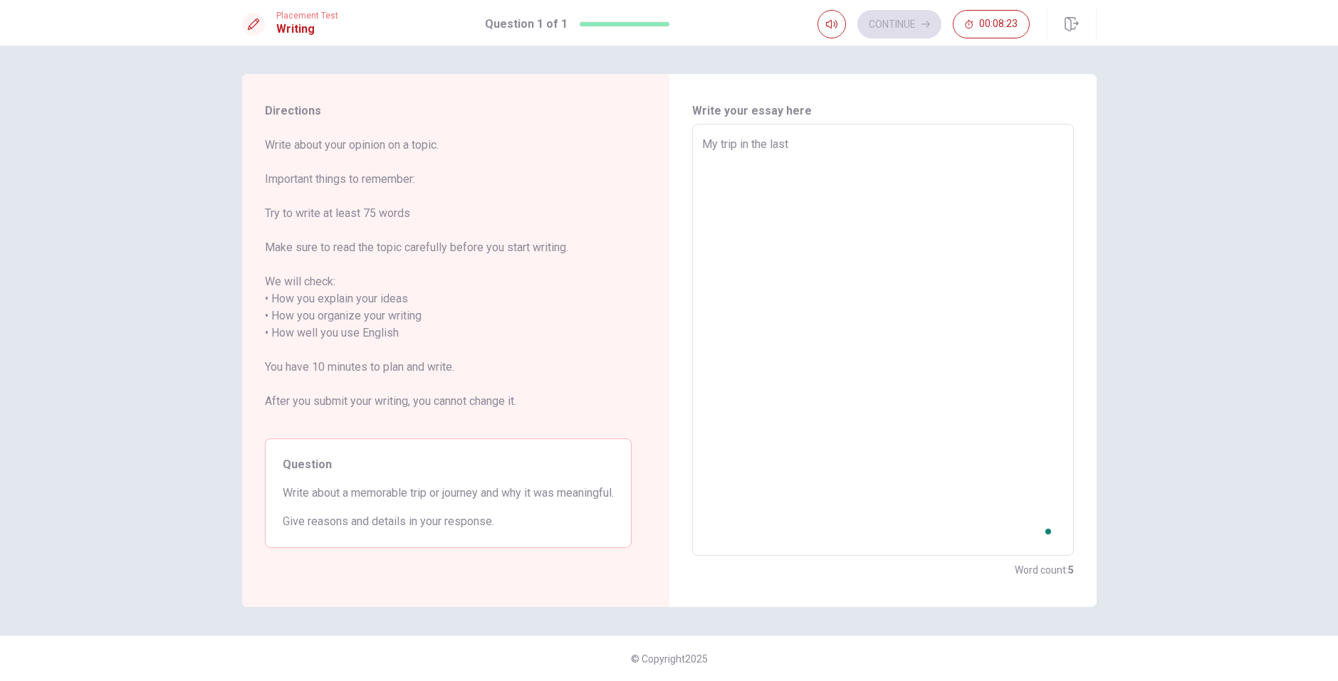
type textarea "My trip in the last s"
type textarea "x"
type textarea "My trip in the last su"
type textarea "x"
type textarea "My trip in the last sum"
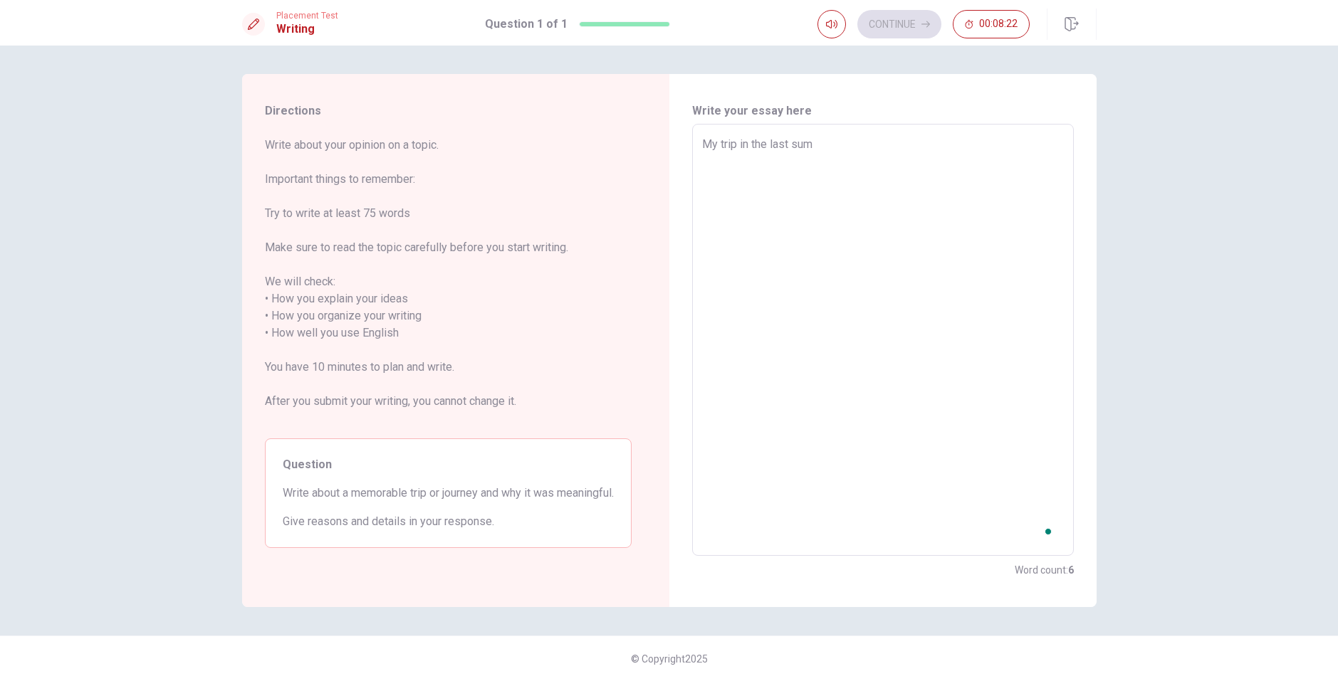
type textarea "x"
type textarea "My trip in the last summ"
type textarea "x"
type textarea "My trip in the last summe"
type textarea "x"
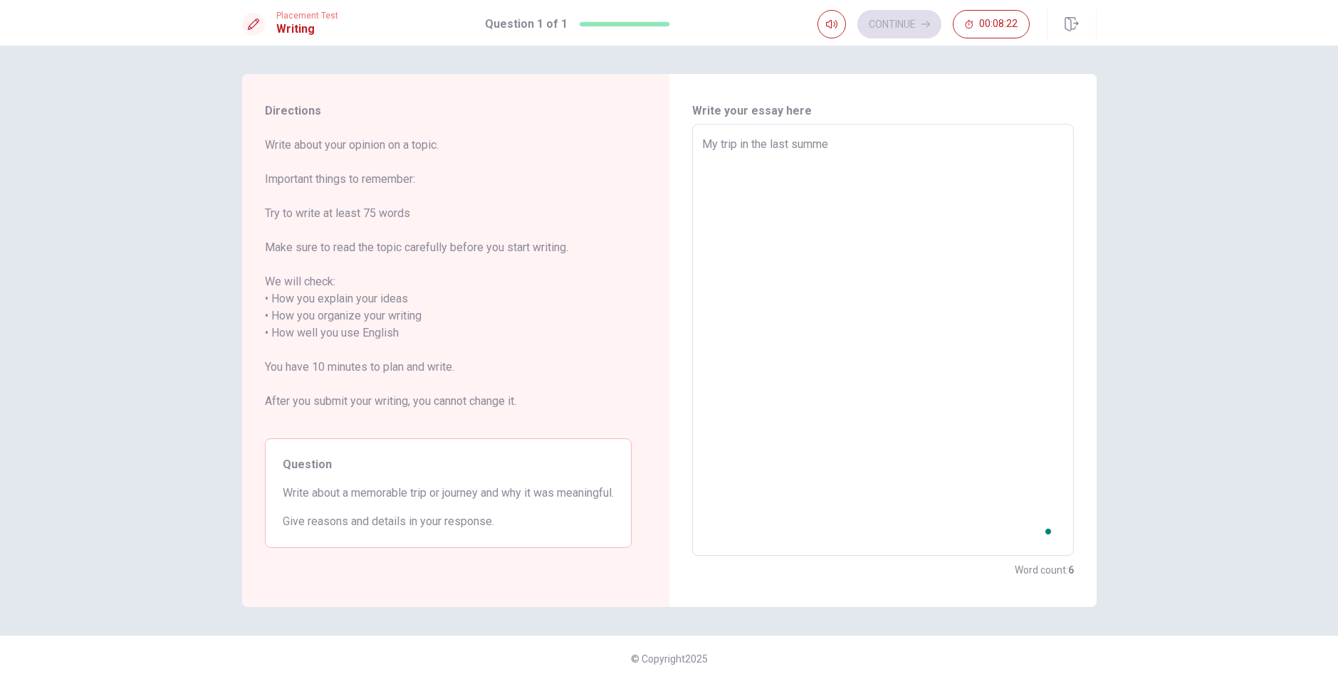
type textarea "My trip in the last summer"
type textarea "x"
type textarea "My trip in the last summer"
type textarea "x"
type textarea "My trip in the last summer"
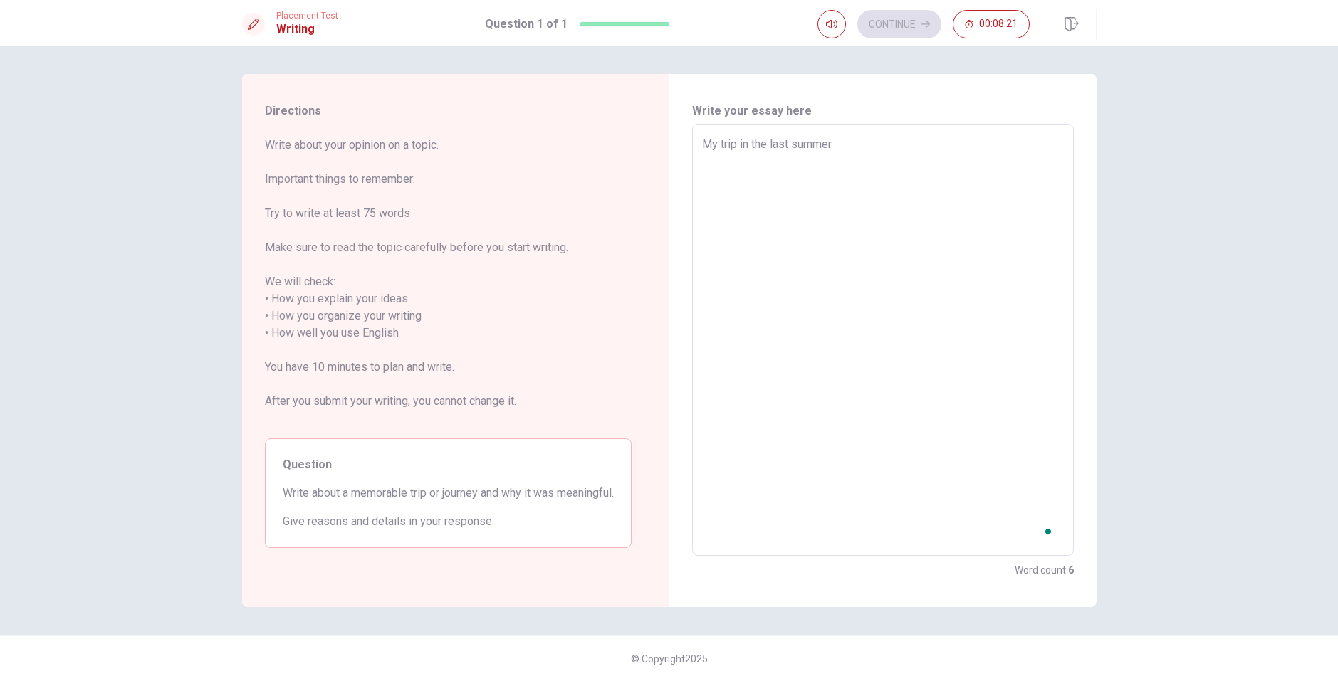
type textarea "x"
type textarea "My trip in the last summer"
type textarea "x"
type textarea "My trip in the last summer w"
type textarea "x"
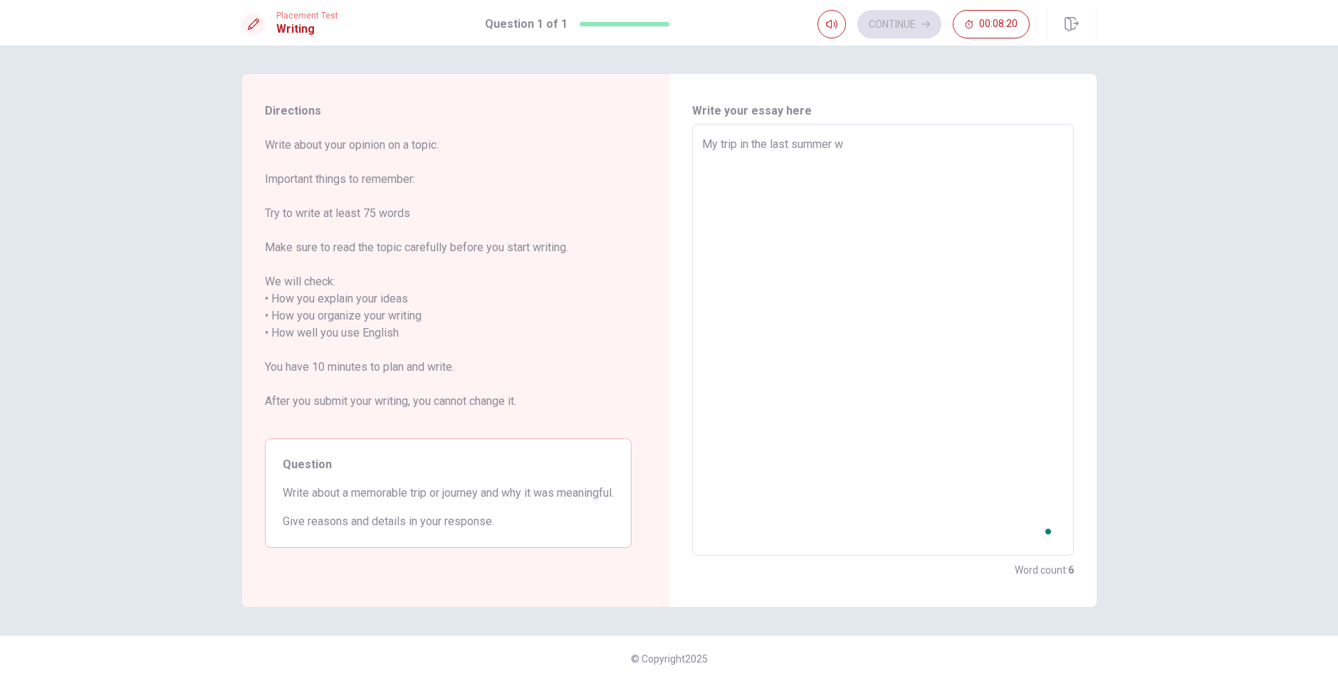
type textarea "My trip in the last summer wi"
type textarea "x"
type textarea "My trip in the last summer wit"
type textarea "x"
type textarea "My trip in the last summer with"
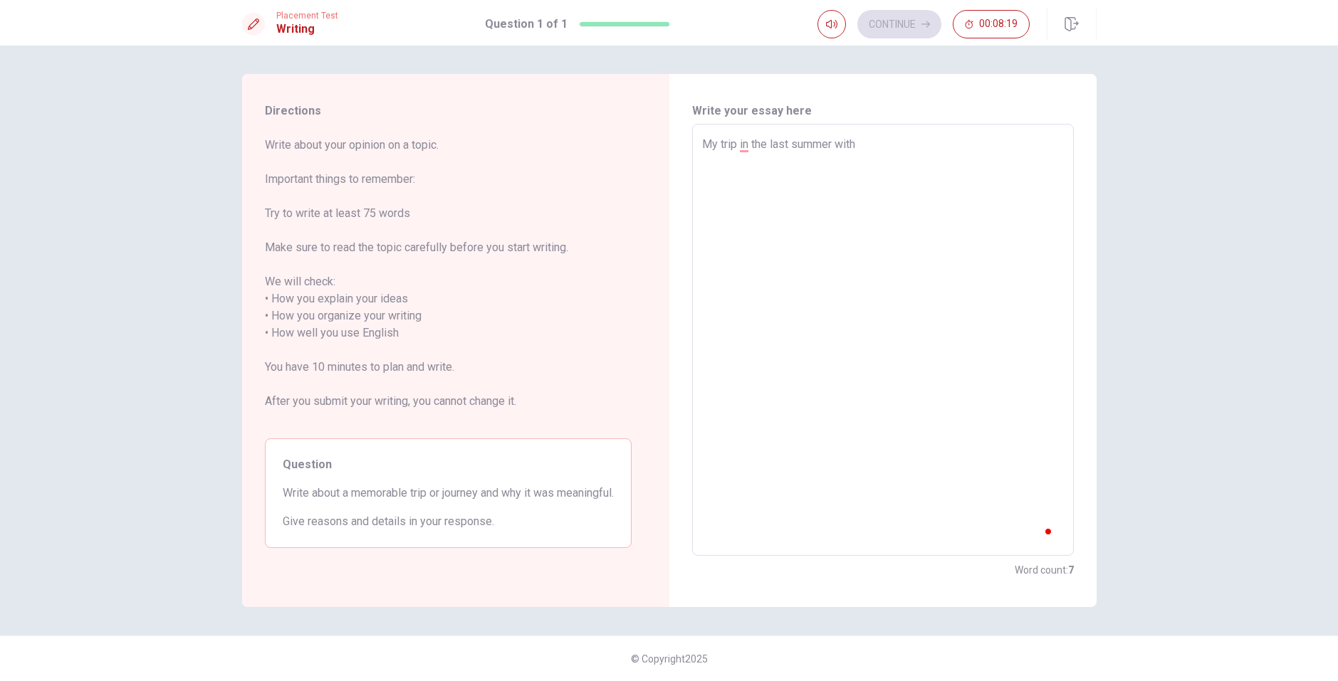
type textarea "x"
type textarea "My trip in the last summer with"
type textarea "x"
type textarea "My trip in the last summer with m"
type textarea "x"
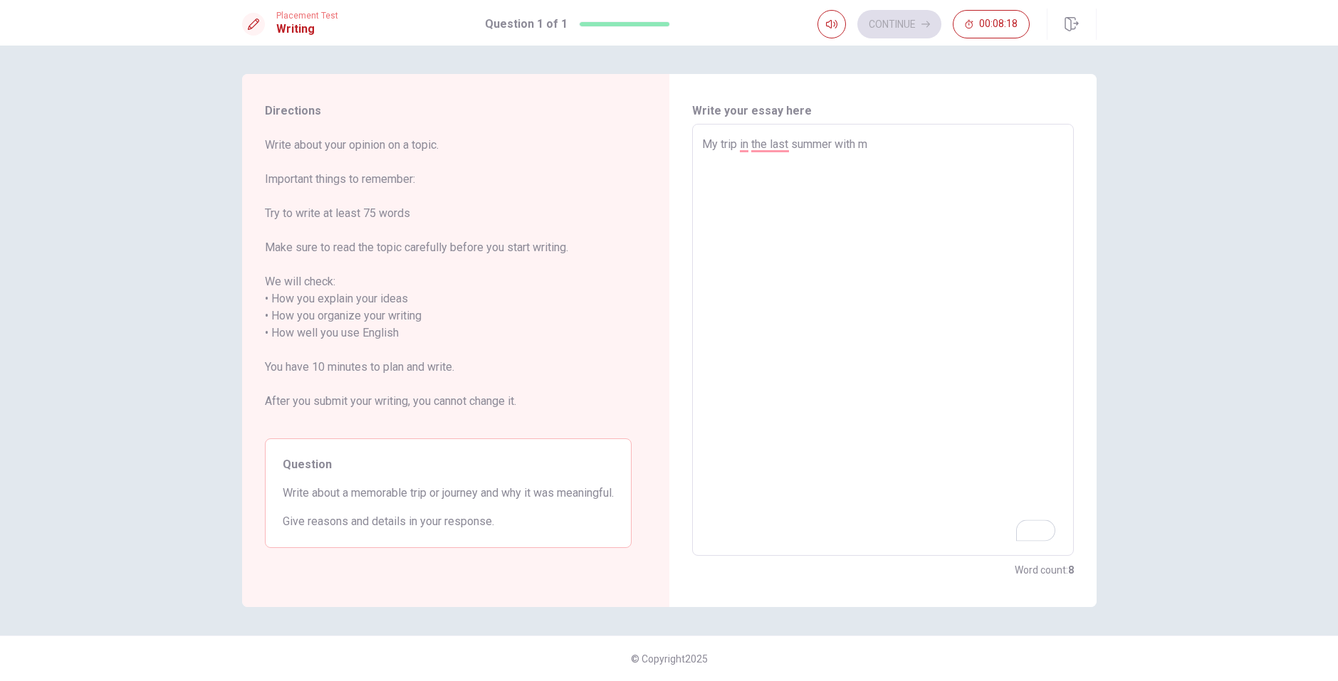
type textarea "My trip in the last summer with mu"
type textarea "x"
type textarea "My trip in the last summer with m"
type textarea "x"
type textarea "My trip in the last summer with my"
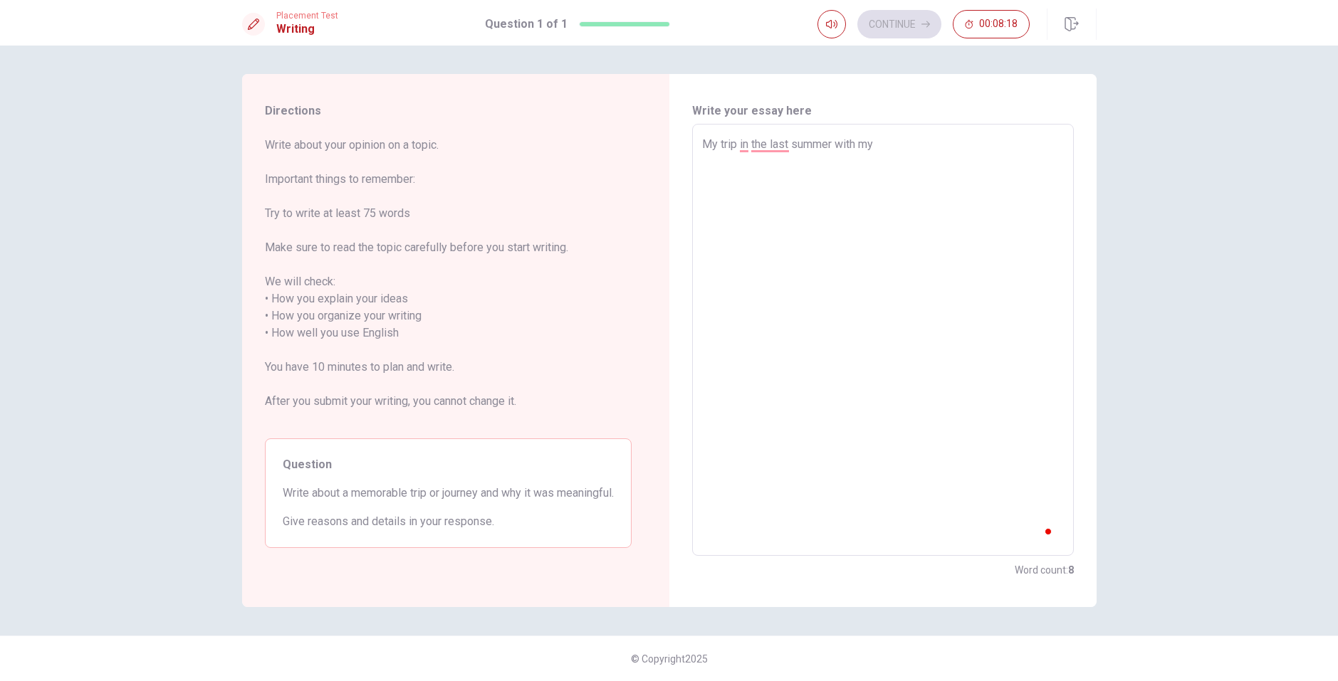
type textarea "x"
type textarea "My trip in the last summer with my y"
type textarea "x"
type textarea "My trip in the last summer with my"
type textarea "x"
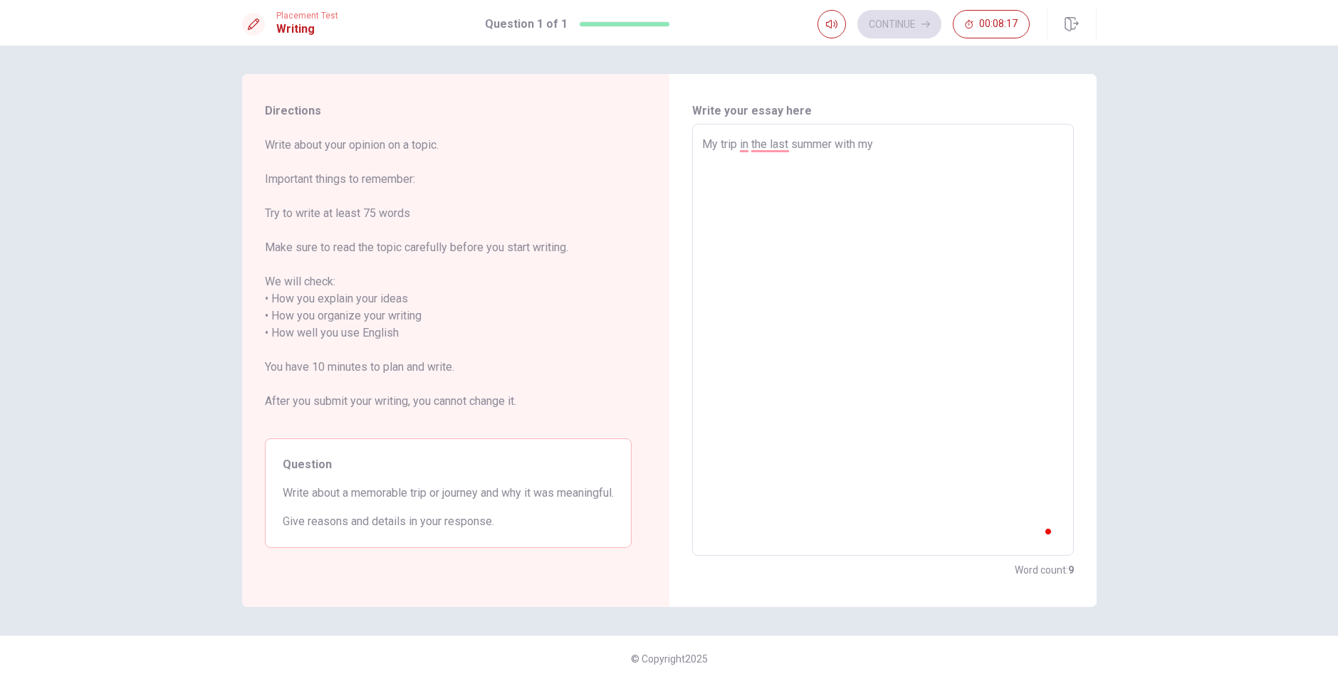
type textarea "My trip in the last summer with my"
type textarea "x"
type textarea "My trip in the last summer with my"
type textarea "x"
type textarea "My trip in the last summer with my b"
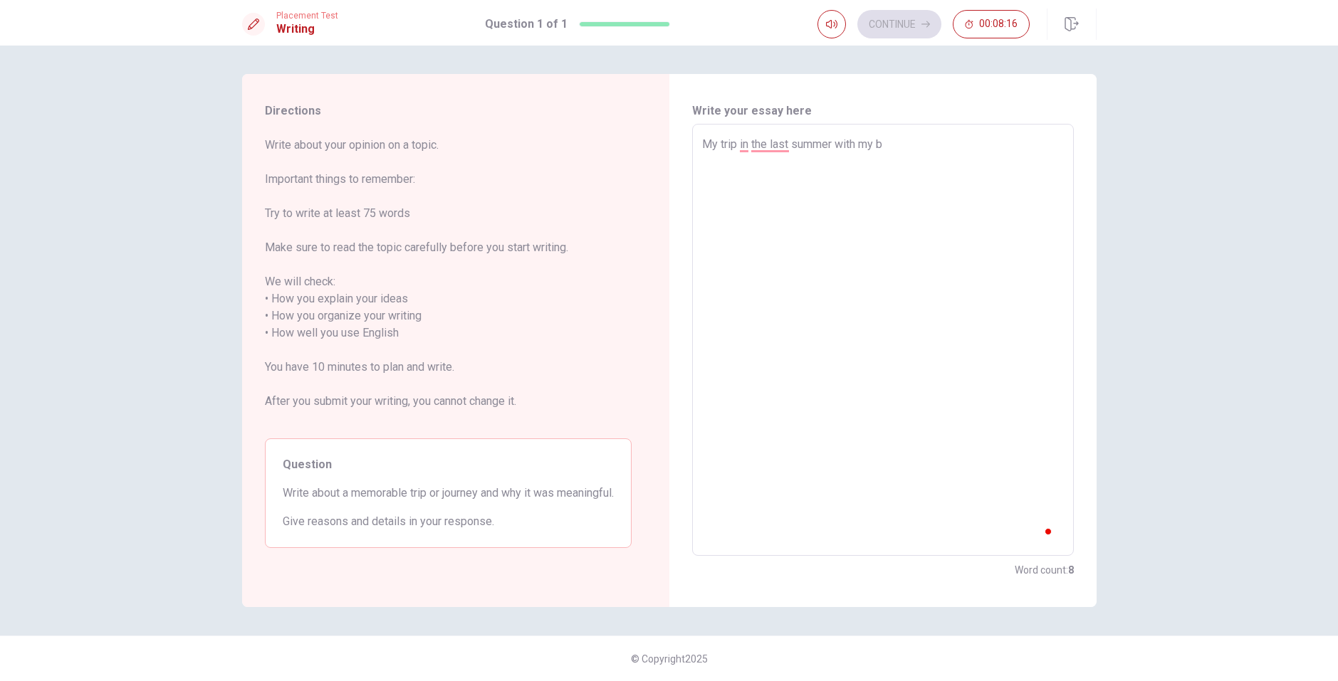
type textarea "x"
type textarea "My trip in the last summer with my bo"
type textarea "x"
type textarea "My trip in the last summer with my boy"
type textarea "x"
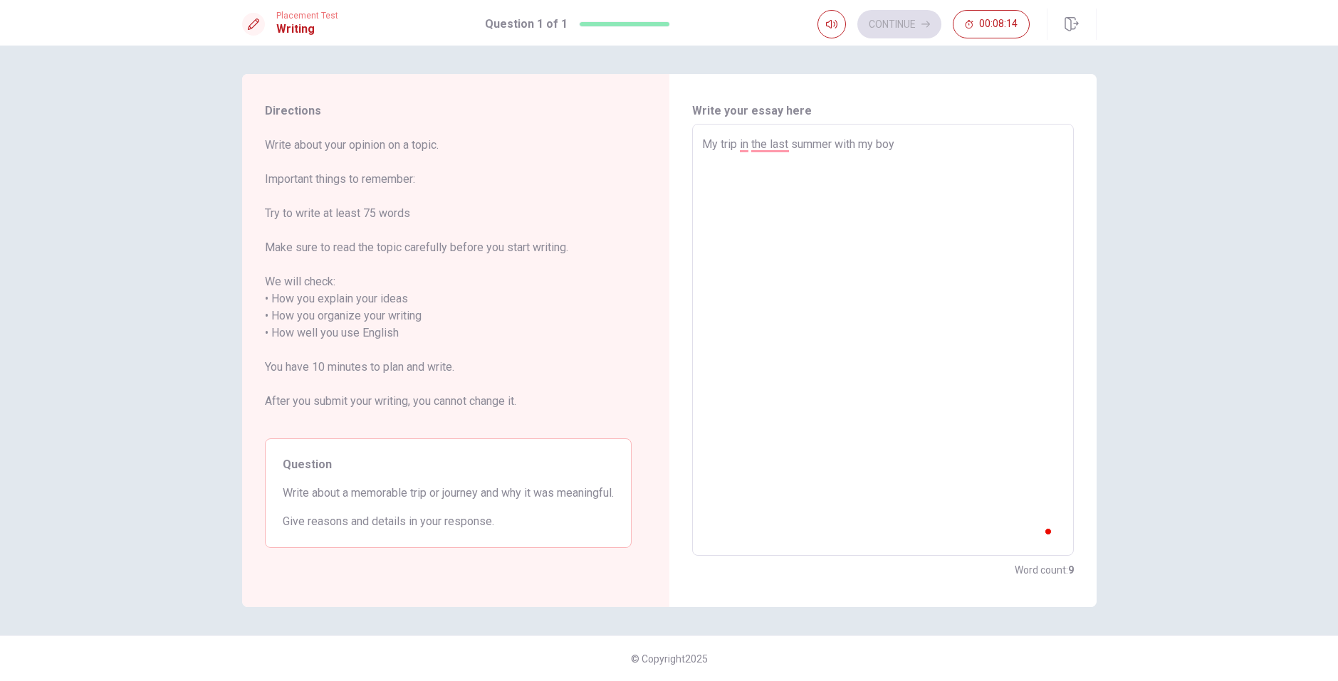
type textarea "My trip in the last summer with my boyf"
type textarea "x"
type textarea "My trip in the last summer with my boyfr"
type textarea "x"
type textarea "My trip in the last summer with my boyfri"
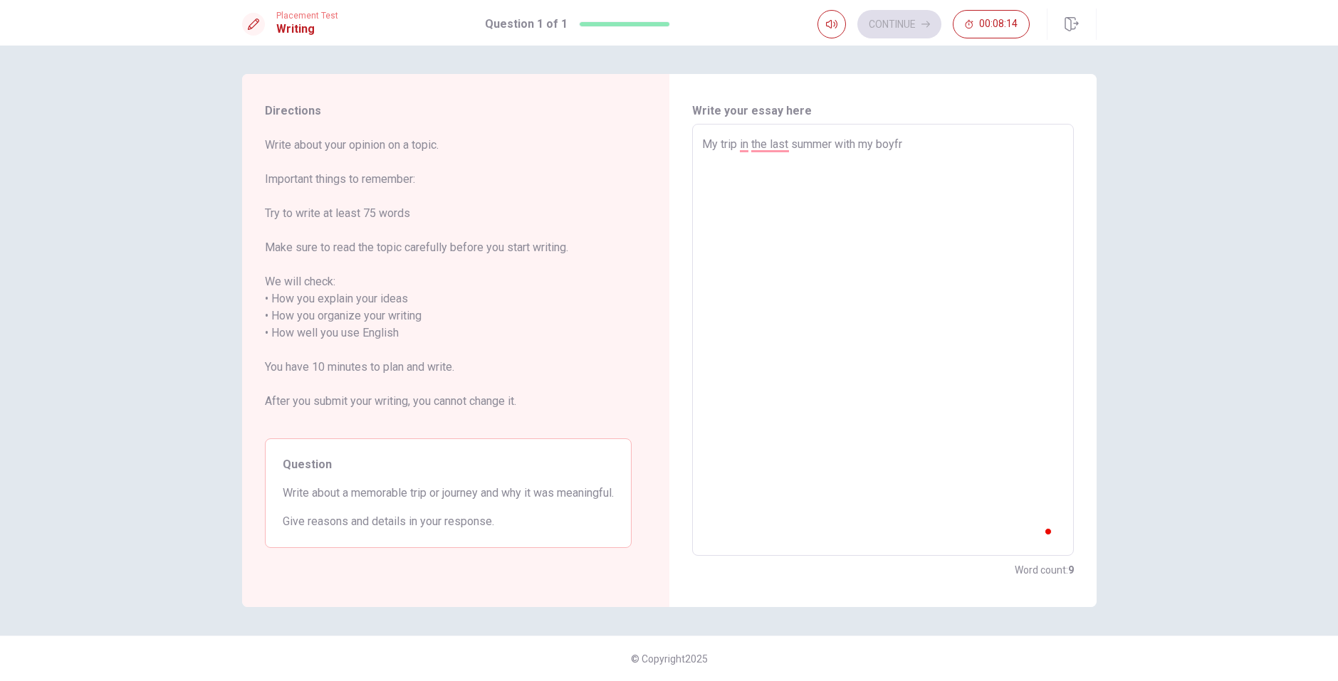
type textarea "x"
type textarea "My trip in the last summer with my boyfrie"
type textarea "x"
type textarea "My trip in the last summer with my boyfriem"
type textarea "x"
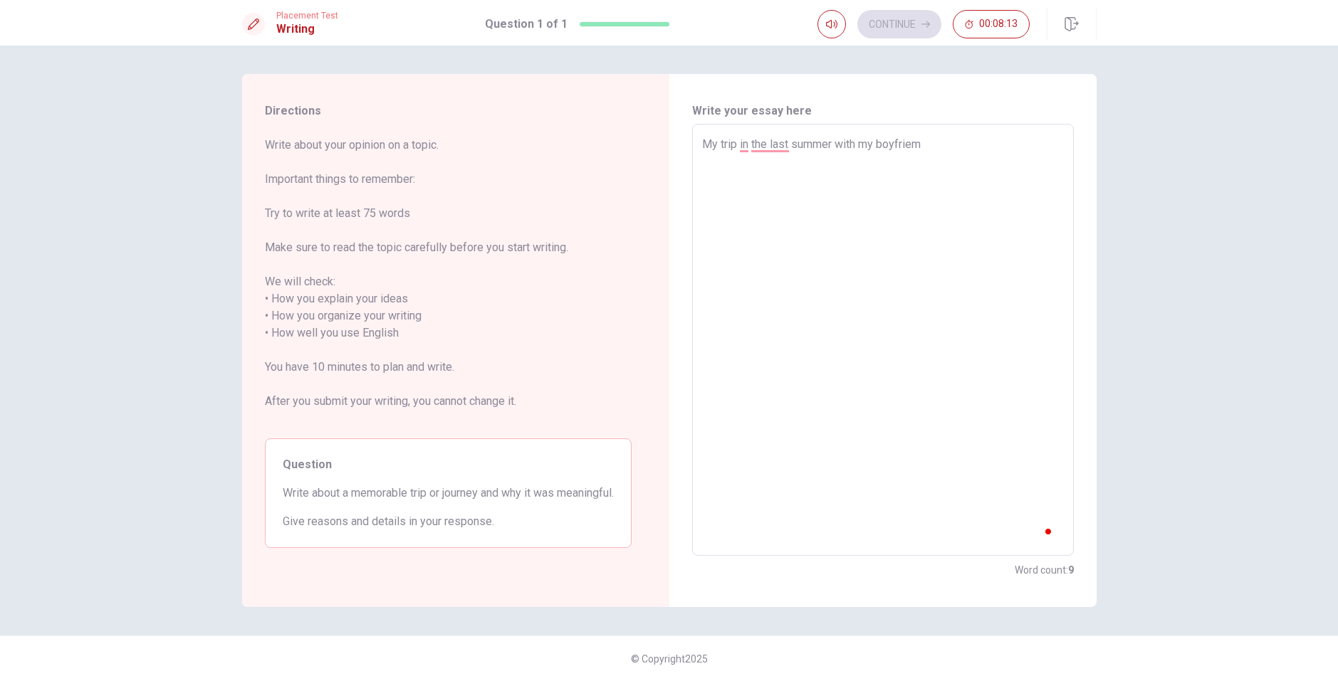
type textarea "My trip in the last summer with my boyfrie"
type textarea "x"
type textarea "My trip in the last summer with my boyfrien"
type textarea "x"
type textarea "My trip in the last summer with my boyfriend"
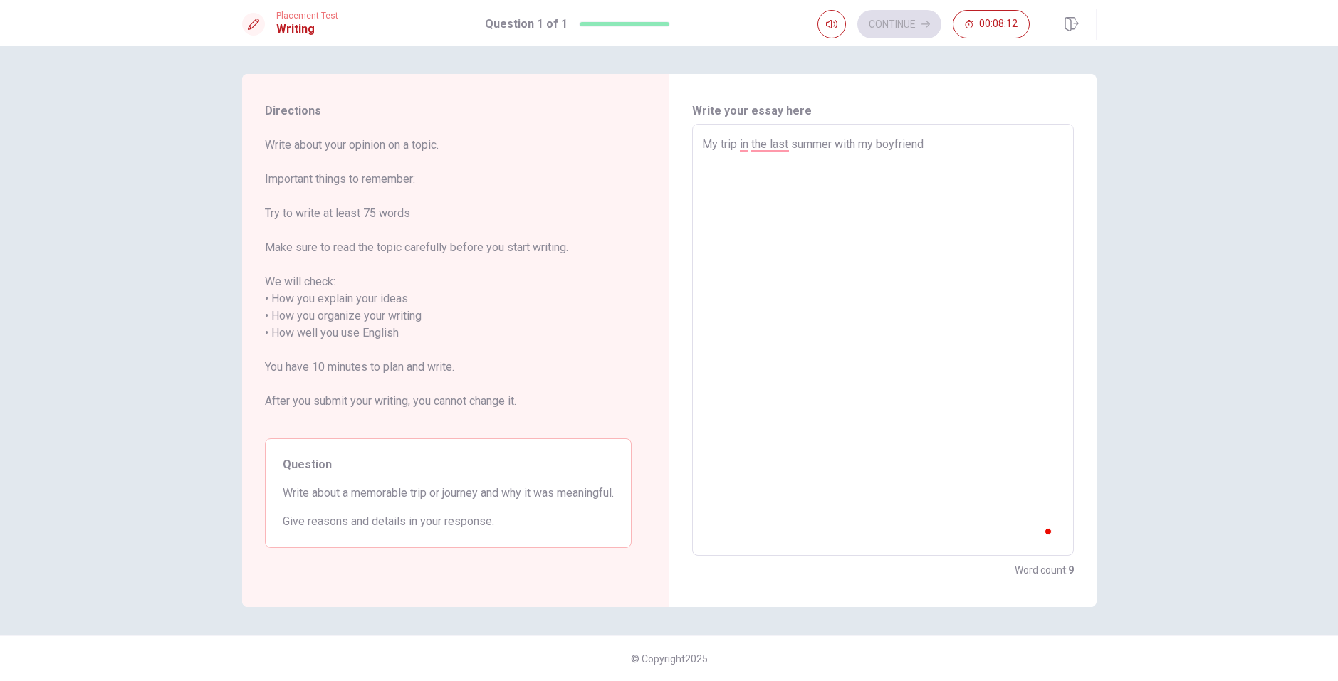
type textarea "x"
type textarea "My trip in the last summer with my boyfriend"
type textarea "x"
type textarea "My trip in the last summer with my boyfriend w"
type textarea "x"
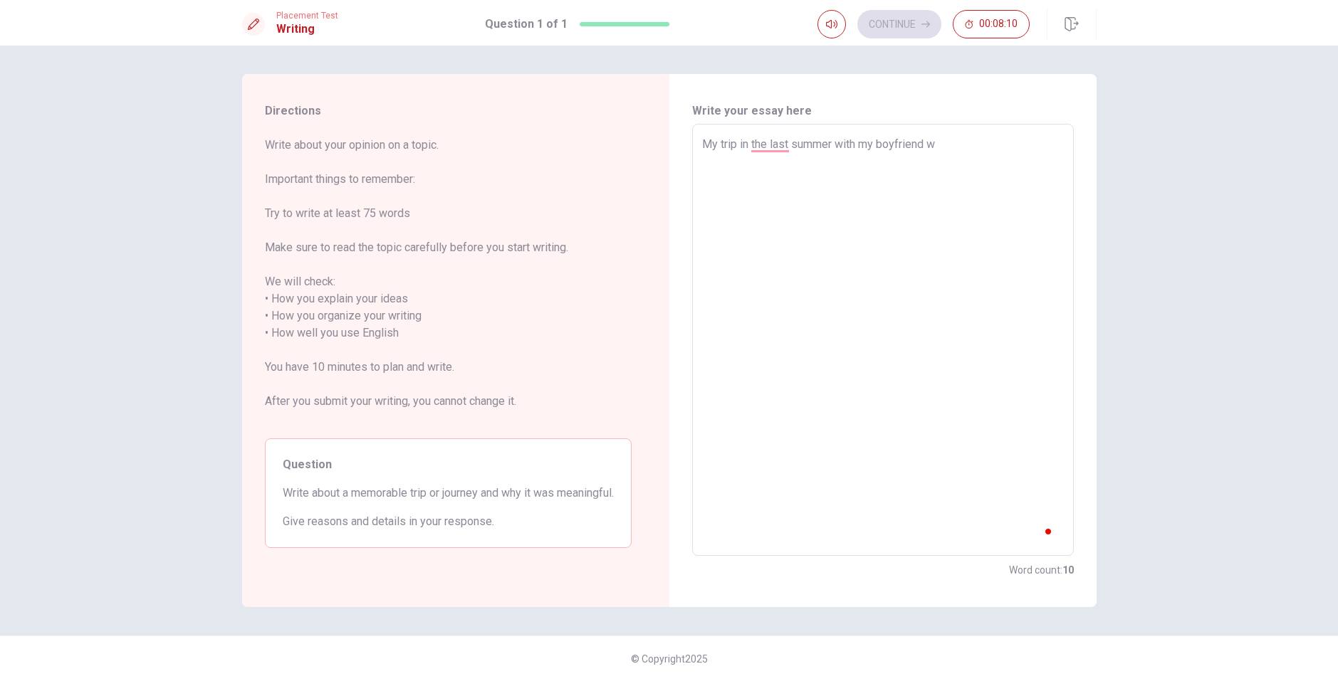
type textarea "My trip in the last summer with my boyfriend wa"
type textarea "x"
type textarea "My trip in the last summer with my boyfriend was"
type textarea "x"
type textarea "My trip in the last summer with my boyfriend was"
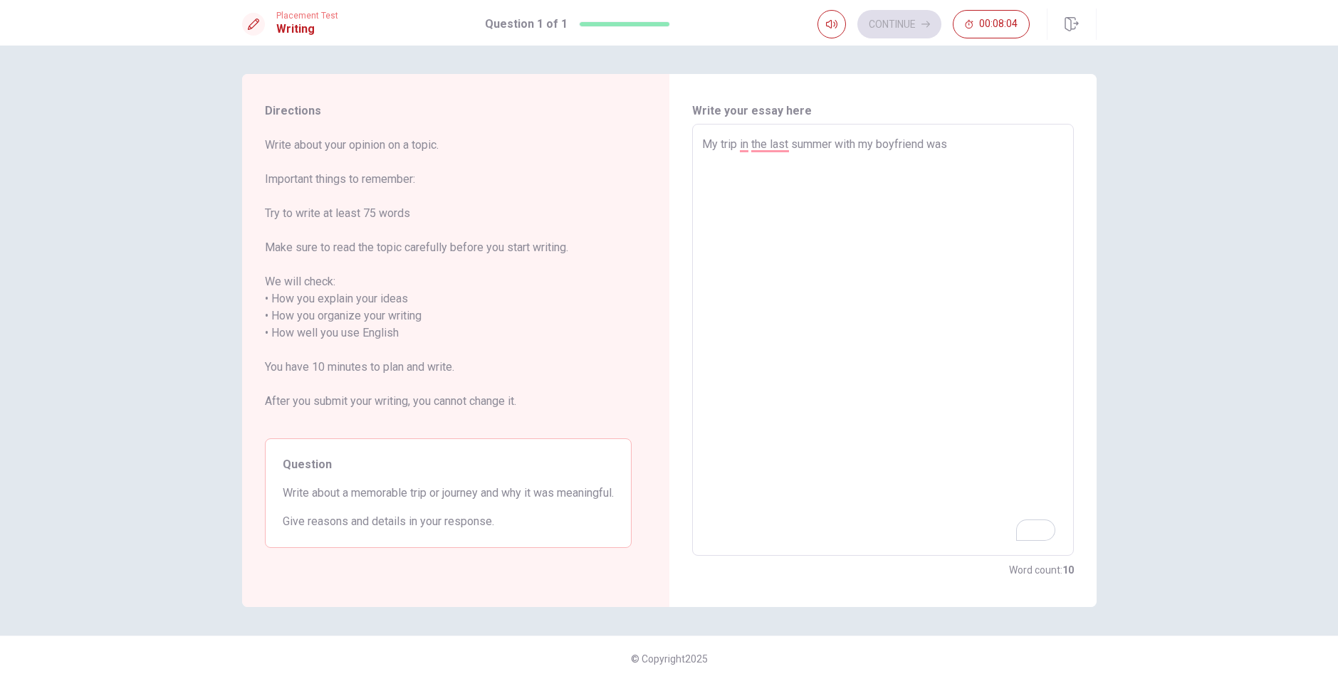
type textarea "x"
type textarea "My trip in the last summer with my boyfriend was u"
type textarea "x"
type textarea "My trip in the last summer with my boyfriend was un"
type textarea "x"
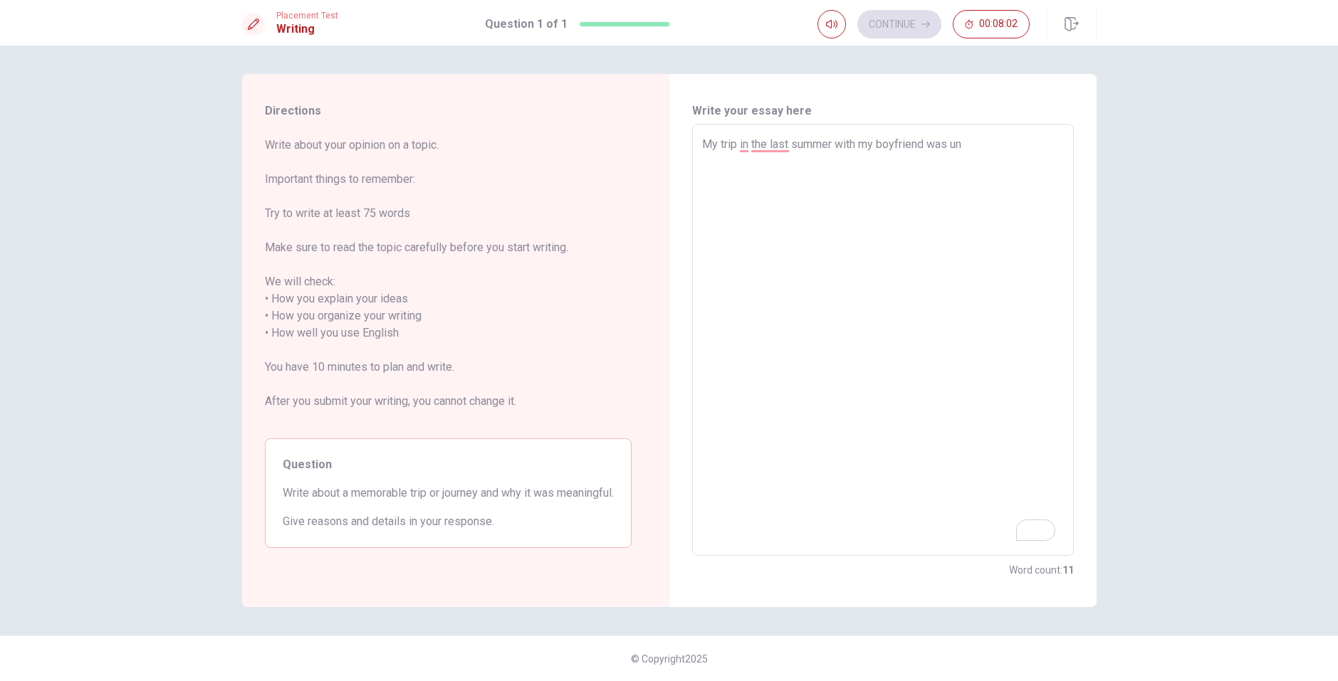
type textarea "My trip in the last summer with my boyfriend was u"
type textarea "x"
type textarea "My trip in the last summer with my boyfriend was"
type textarea "x"
type textarea "My trip in the last summer with my boyfriend was u"
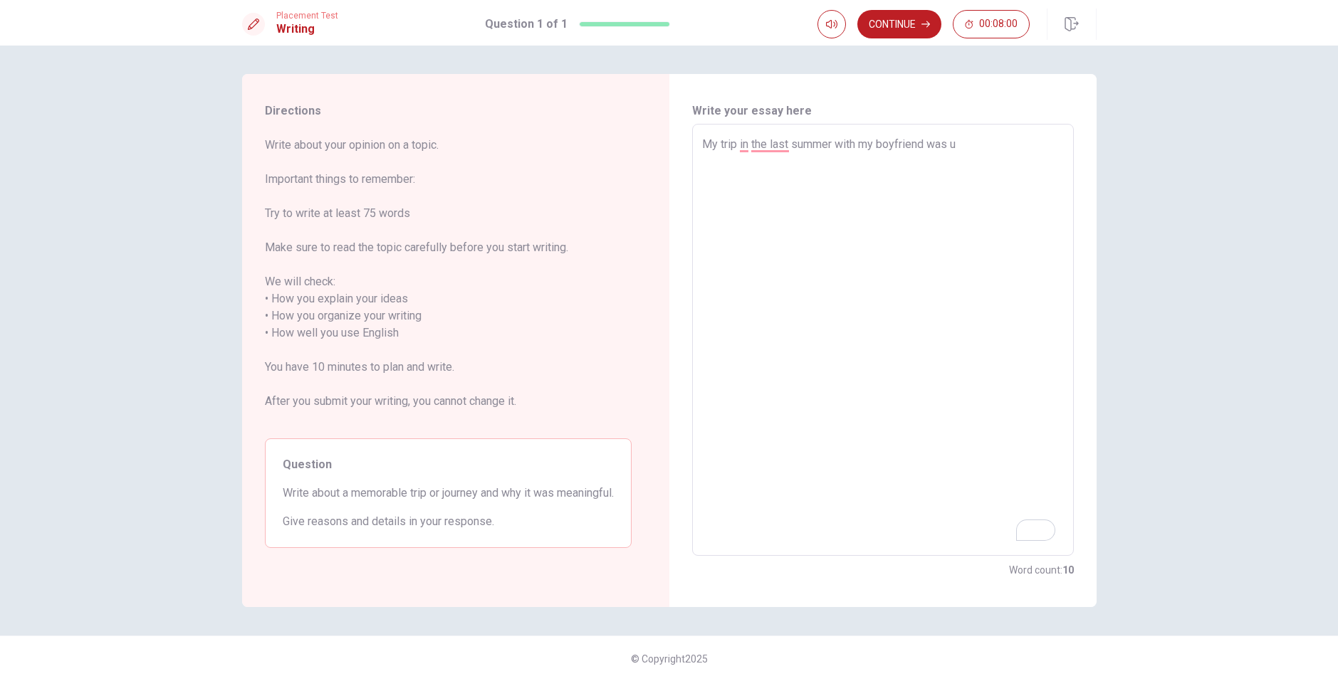
type textarea "x"
type textarea "My trip in the last summer with my boyfriend was un"
type textarea "x"
type textarea "My trip in the last summer with my boyfriend was ung"
type textarea "x"
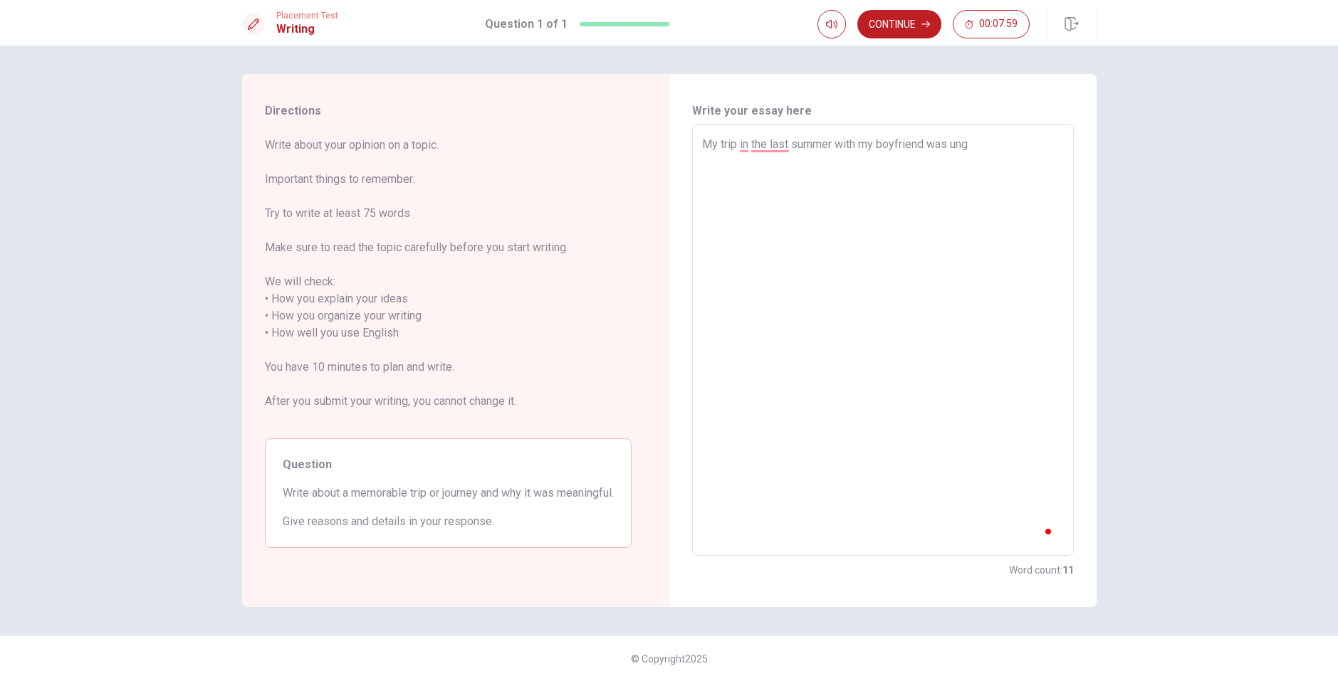
type textarea "My trip in the last summer with my boyfriend was un"
type textarea "x"
type textarea "My trip in the last summer with my boyfriend was u"
type textarea "x"
type textarea "My trip in the last summer with my boyfriend was"
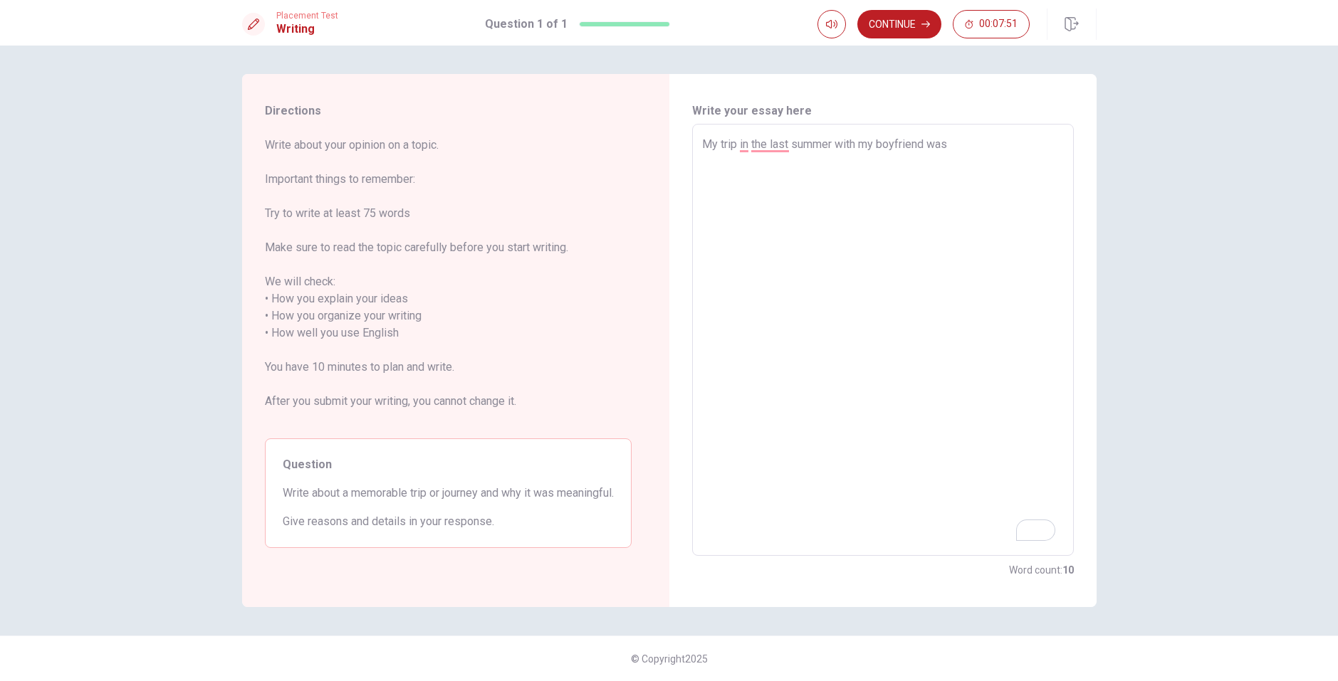
type textarea "x"
type textarea "My trip in the last summer with my boyfriend was u"
type textarea "x"
type textarea "My trip in the last summer with my boyfriend was un"
type textarea "x"
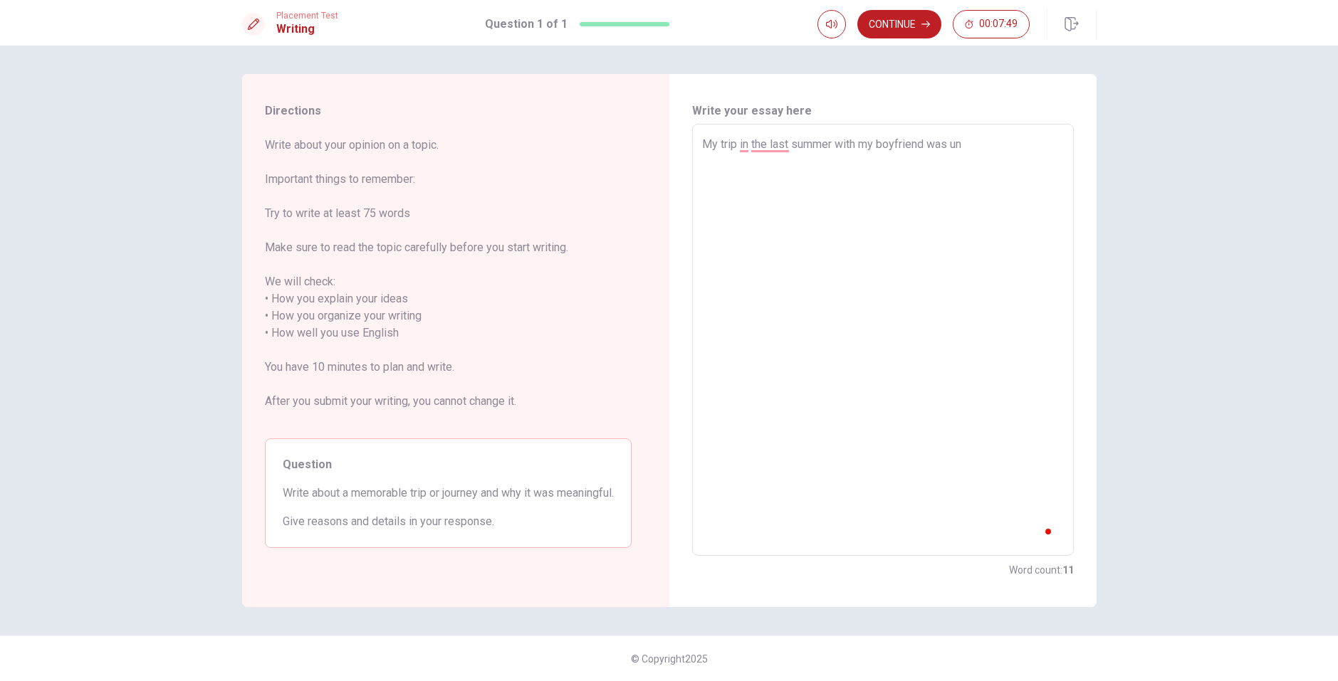
type textarea "My trip in the last summer with my boyfriend was unf"
type textarea "x"
type textarea "My trip in the last summer with my boyfriend was unfa"
type textarea "x"
type textarea "My trip in the last summer with my boyfriend was unf"
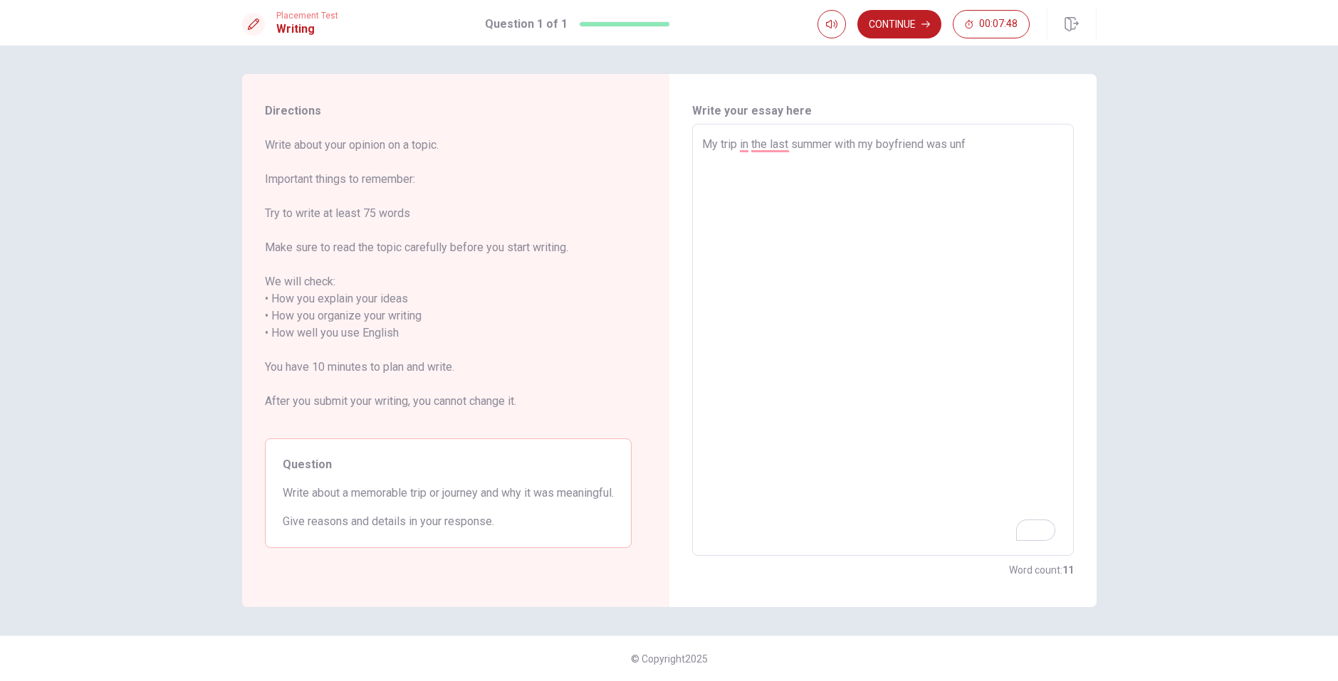
type textarea "x"
type textarea "My trip in the last summer with my boyfriend was unfo"
type textarea "x"
type textarea "My trip in the last summer with my boyfriend was unfor"
type textarea "x"
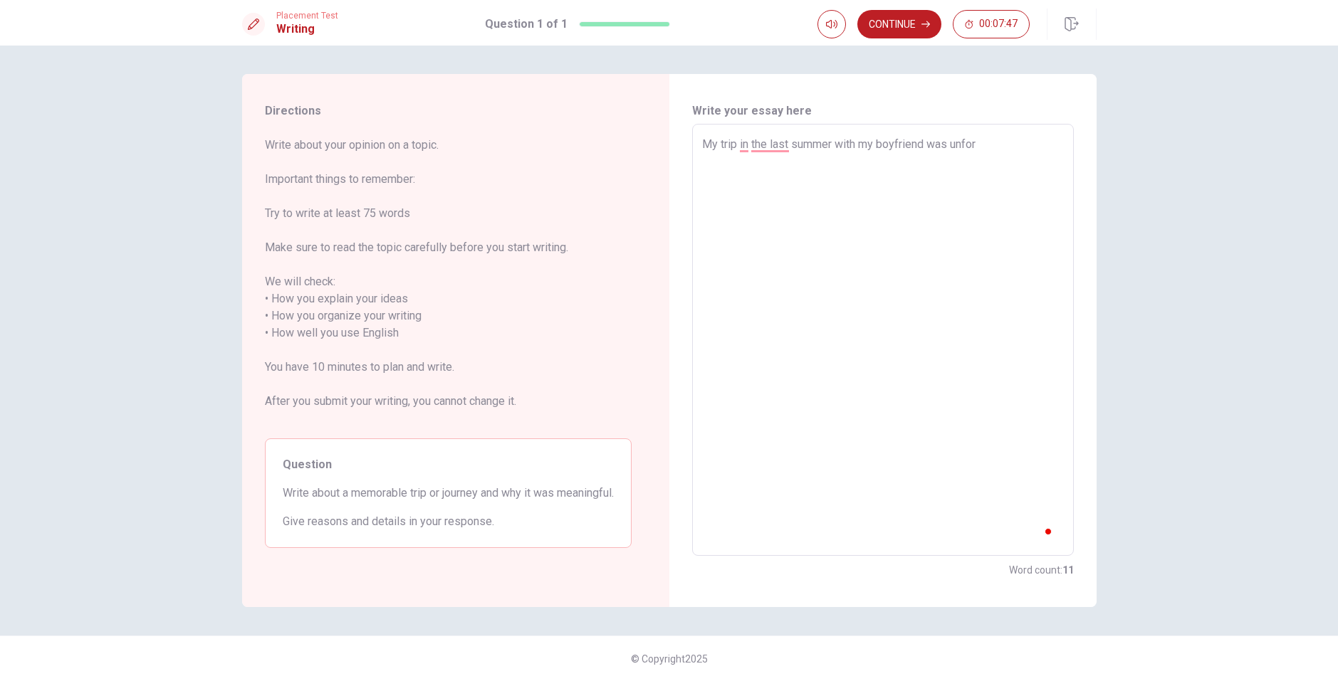
type textarea "My trip in the last summer with my boyfriend was unforg"
type textarea "x"
type textarea "My trip in the last summer with my boyfriend was unforga"
type textarea "x"
type textarea "My trip in the last summer with my boyfriend was unforg"
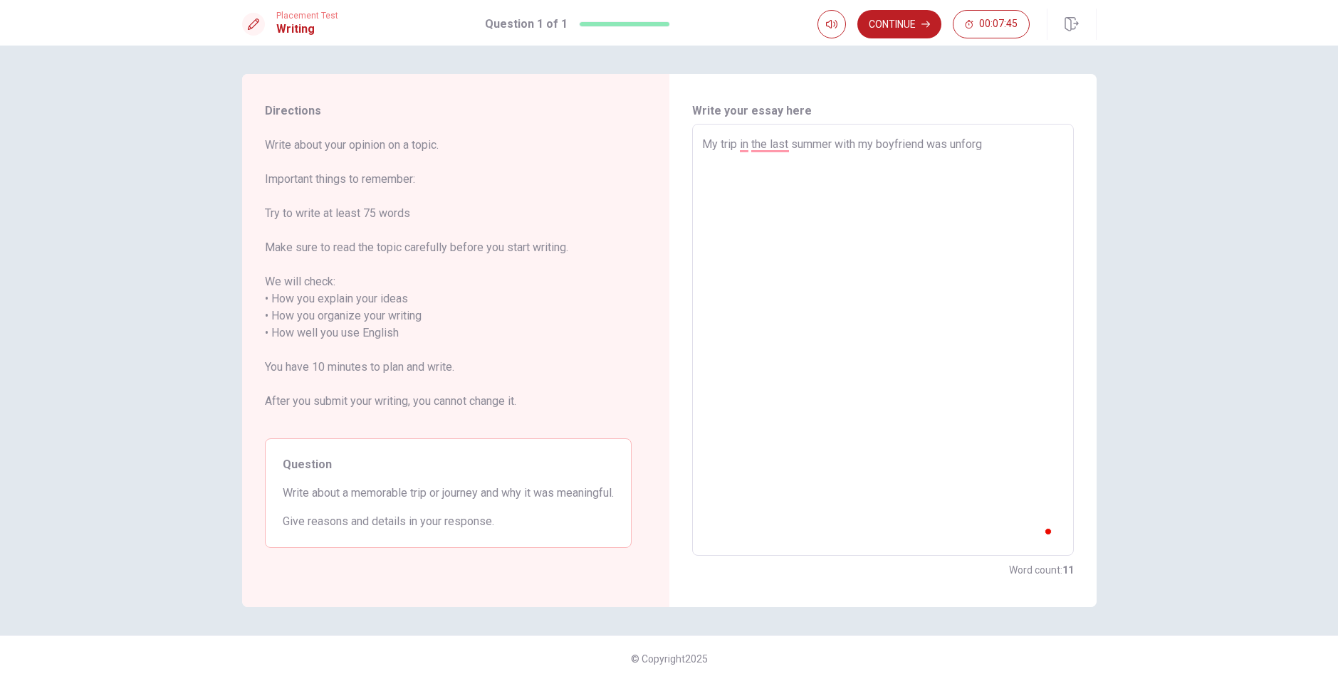
type textarea "x"
type textarea "My trip in the last summer with my boyfriend was unforga"
type textarea "x"
type textarea "My trip in the last summer with my boyfriend was unforg"
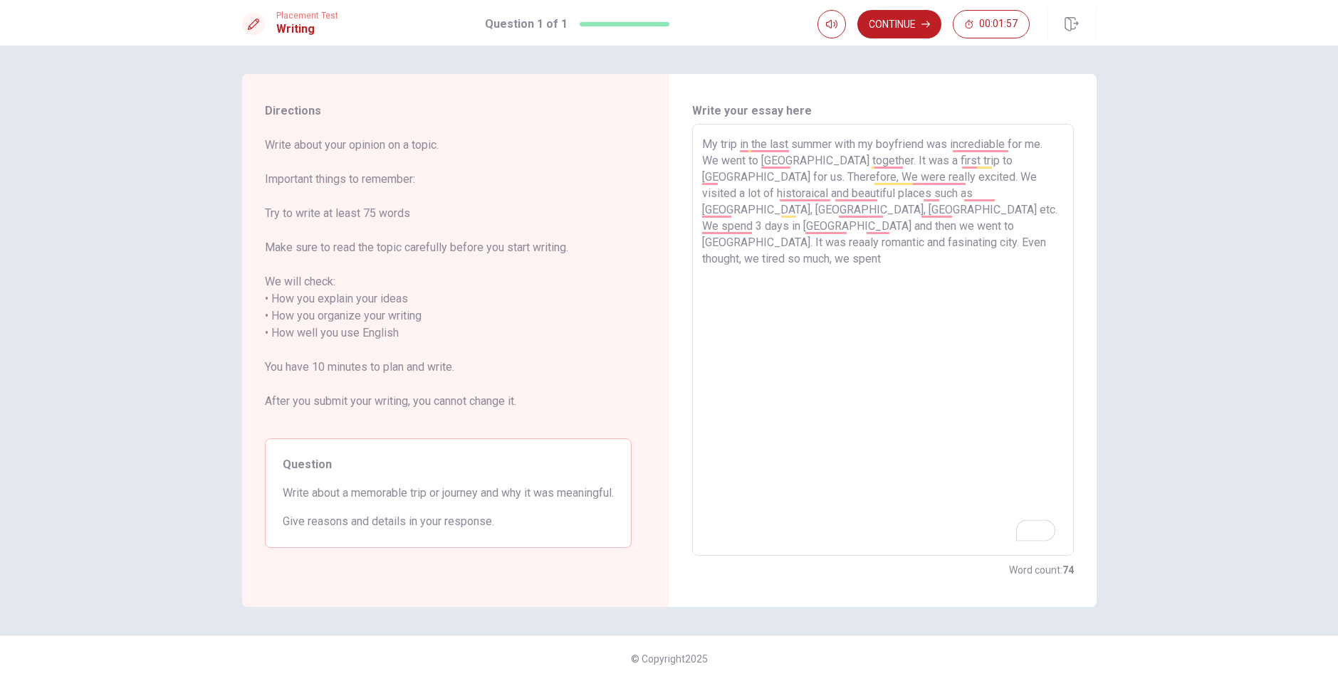
click at [995, 194] on textarea "My trip in the last summer with my boyfriend was incrediable for me. We went to…" at bounding box center [883, 340] width 362 height 409
click at [990, 246] on textarea "My trip in the last summer with my boyfriend was incrediable for me. We went to…" at bounding box center [883, 340] width 362 height 409
click at [932, 260] on textarea "My trip in the last summer with my boyfriend was incrediable for me. We went to…" at bounding box center [883, 340] width 362 height 409
click at [951, 260] on textarea "My trip in the last summer with my boyfriend was incrediable for me. We went to…" at bounding box center [883, 340] width 362 height 409
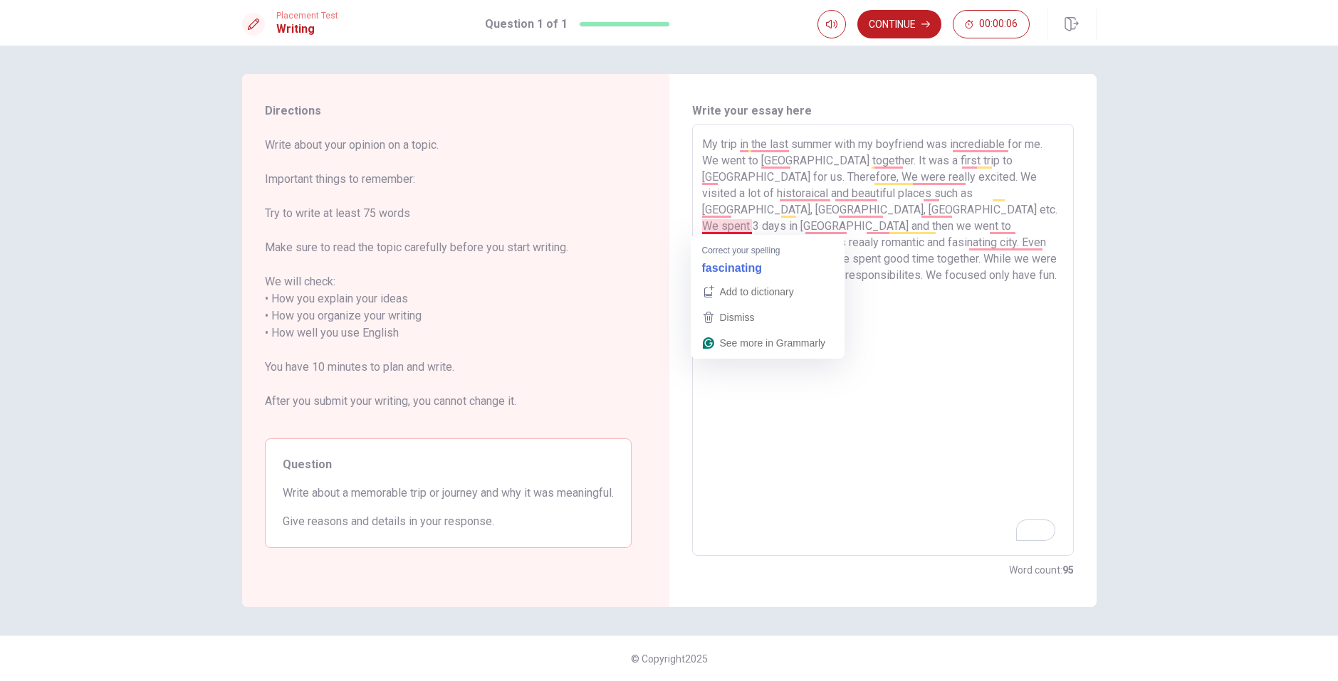
click at [968, 256] on textarea "My trip in the last summer with my boyfriend was incrediable for me. We went to…" at bounding box center [883, 340] width 362 height 409
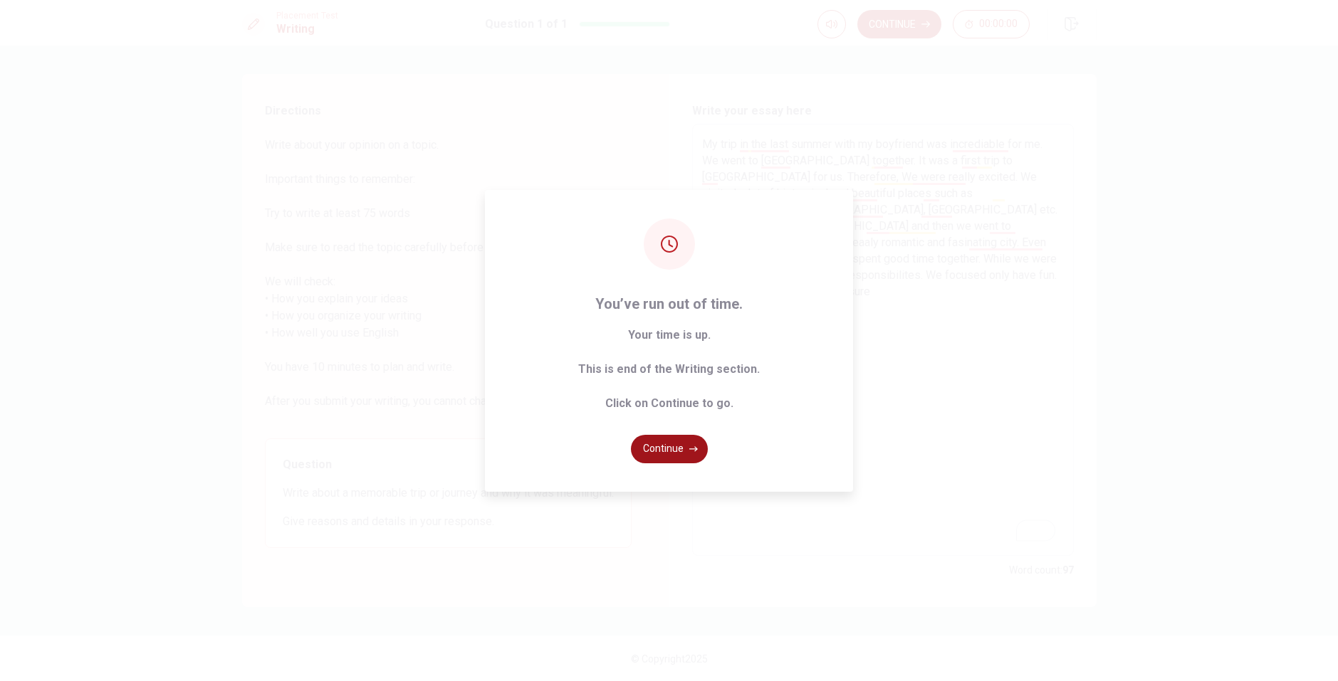
click at [663, 446] on button "Continue" at bounding box center [669, 449] width 77 height 28
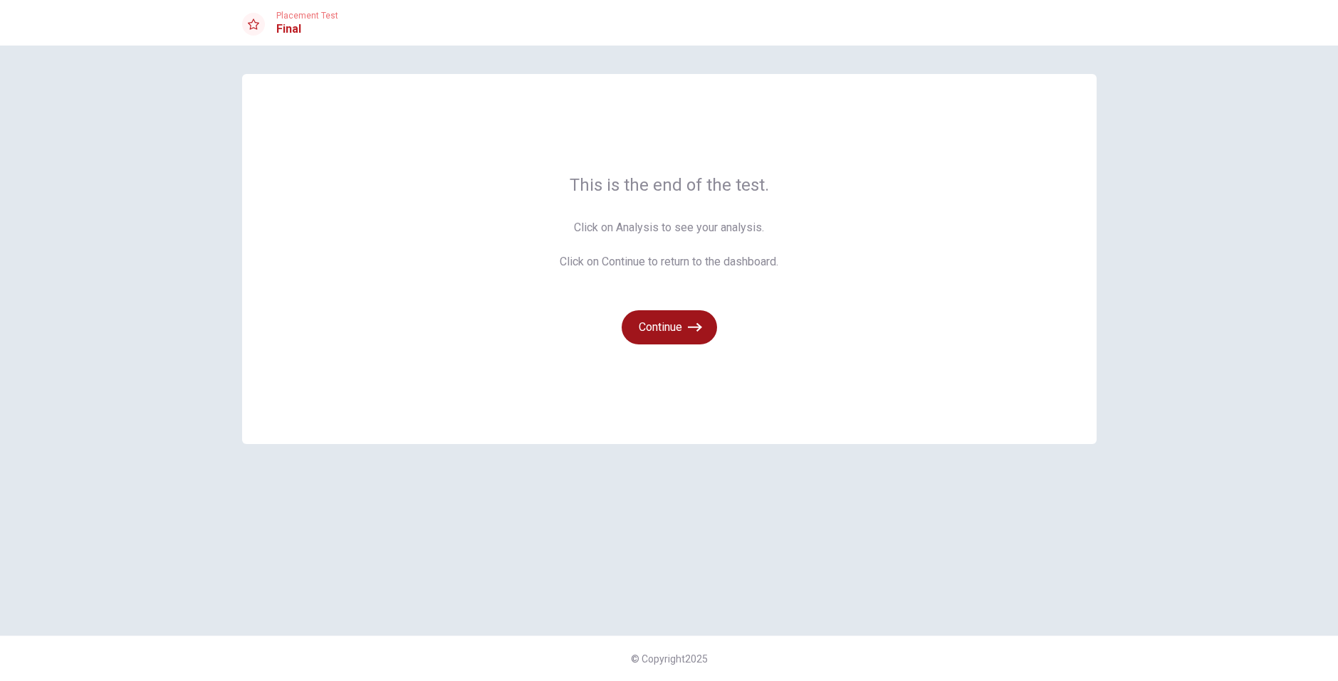
click at [664, 320] on button "Continue" at bounding box center [669, 327] width 95 height 34
